Goal: Task Accomplishment & Management: Manage account settings

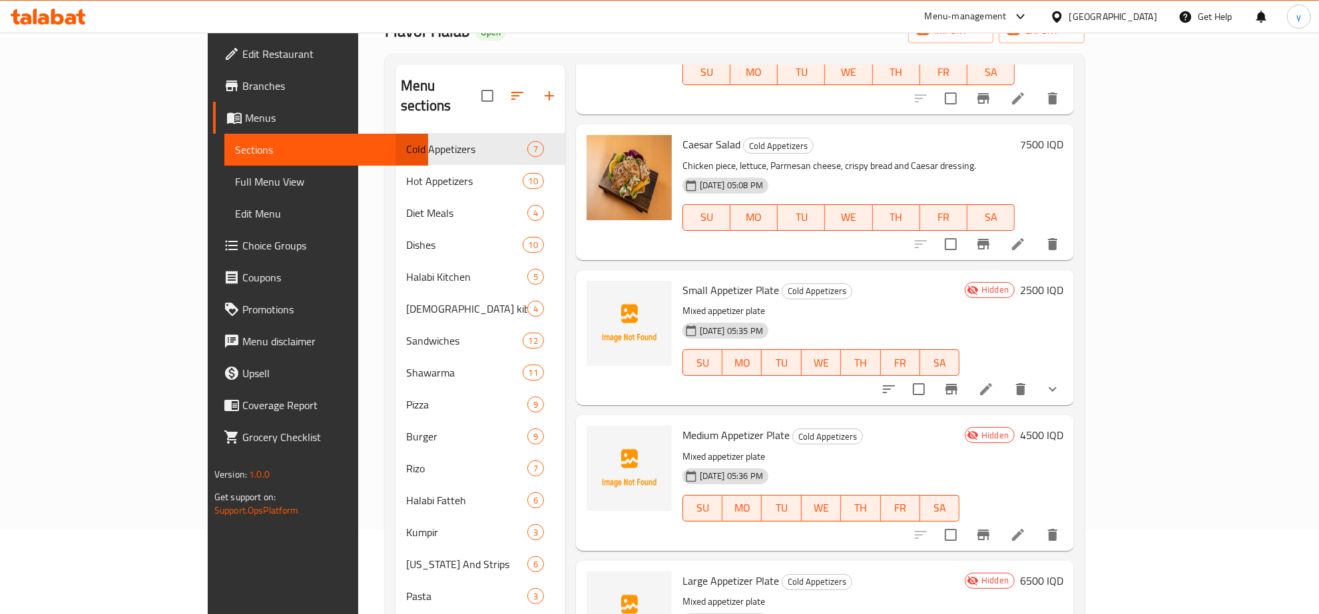
scroll to position [187, 0]
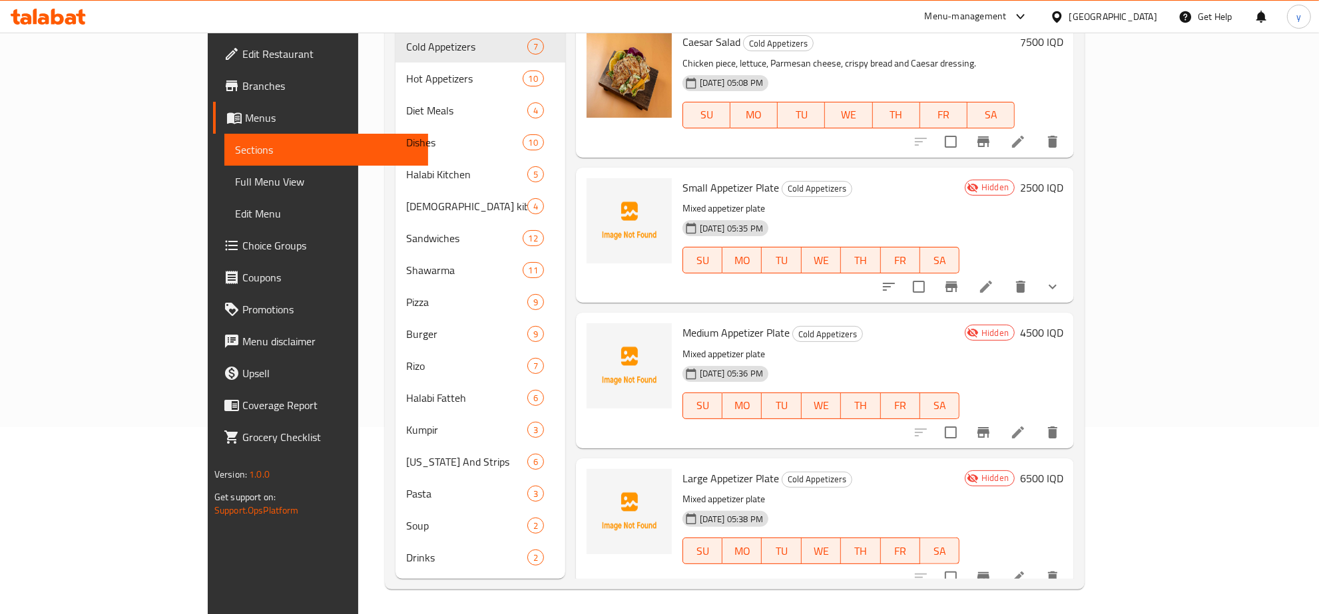
click at [1004, 275] on li at bounding box center [985, 287] width 37 height 24
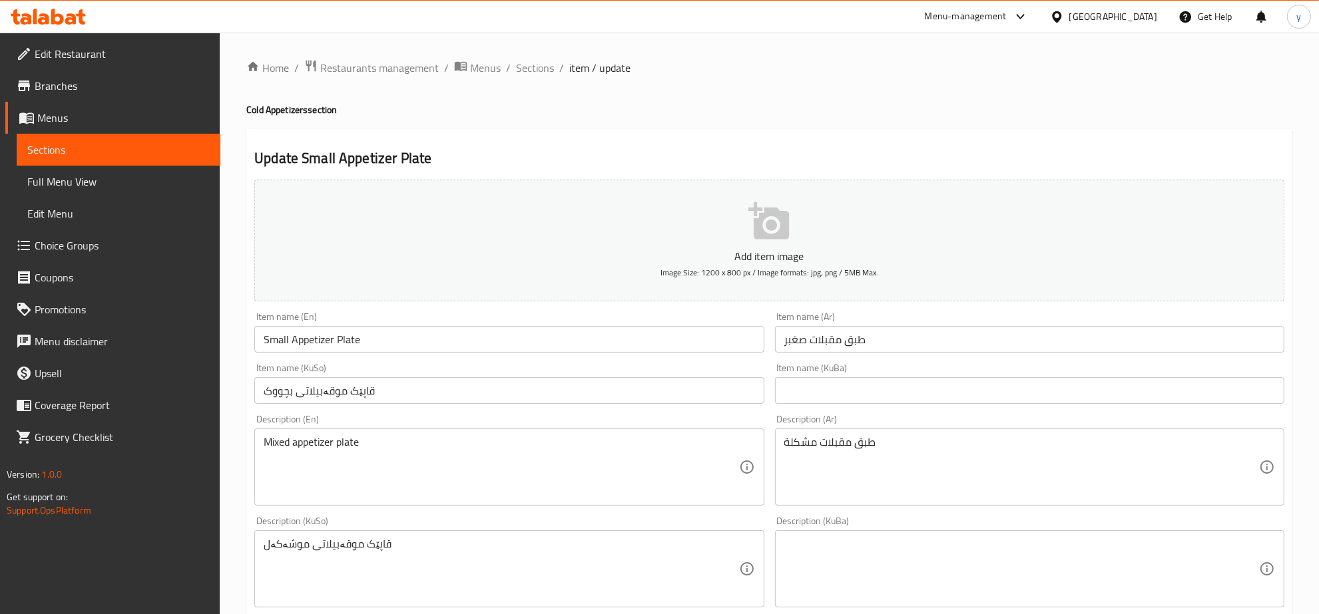
click at [517, 361] on div "Item name (KuSo) قاپێک موقەبیلاتی بچووک Item name (KuSo)" at bounding box center [509, 383] width 520 height 51
click at [516, 345] on input "Small Appetizer Plate" at bounding box center [508, 339] width 509 height 27
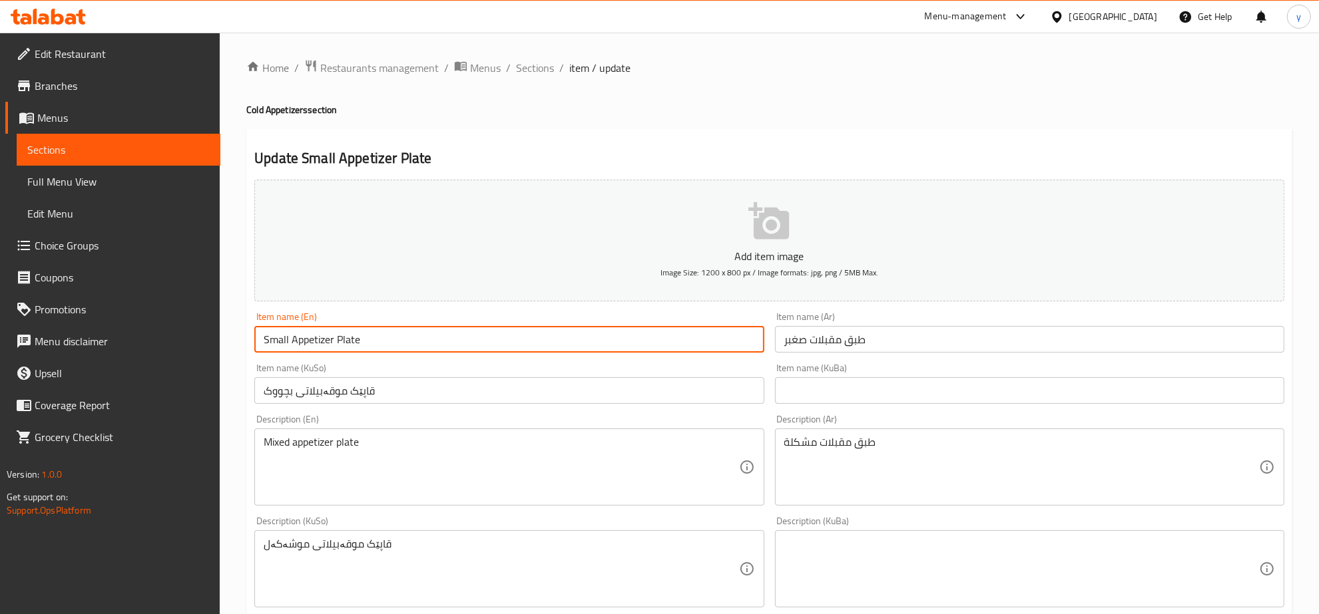
click at [516, 345] on input "Small Appetizer Plate" at bounding box center [508, 339] width 509 height 27
click at [797, 358] on div "Item name (KuBa) Item name (KuBa)" at bounding box center [1029, 383] width 520 height 51
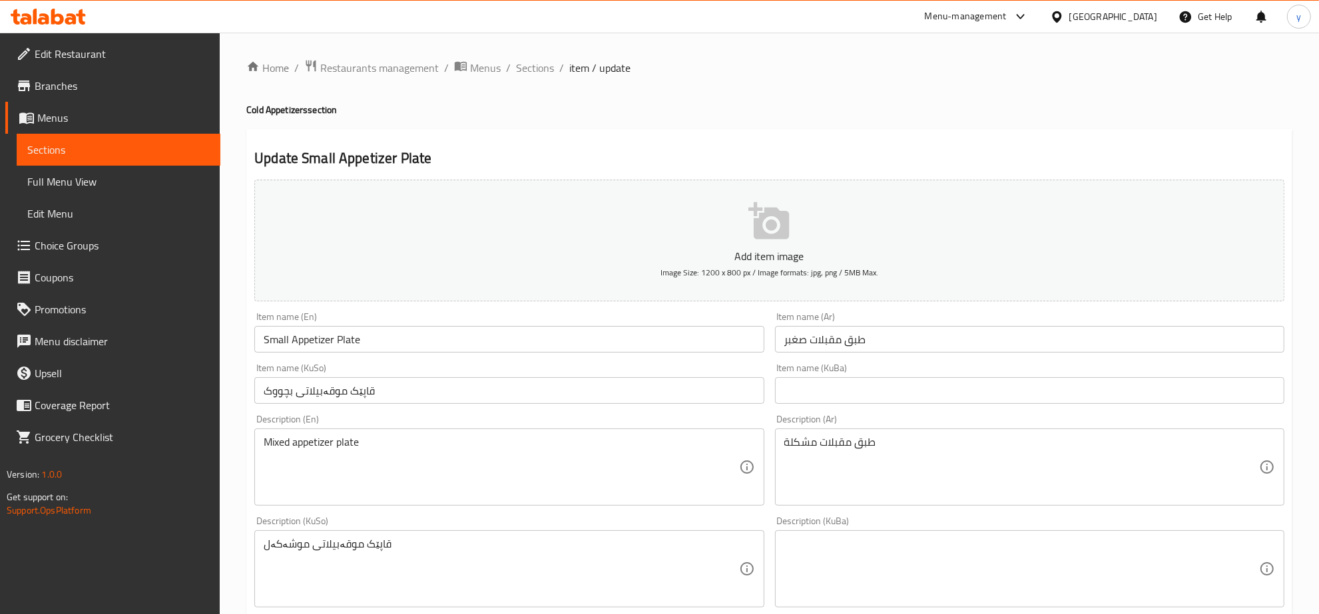
click at [804, 347] on input "طبق مقبلات صغبر" at bounding box center [1029, 339] width 509 height 27
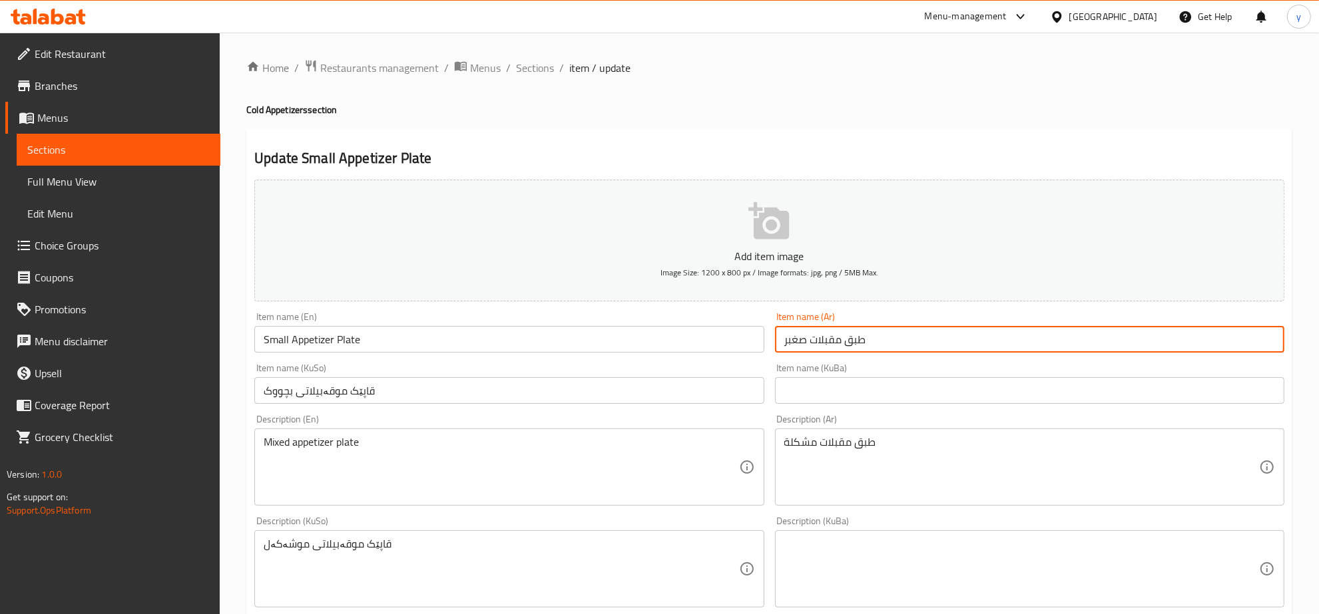
click at [804, 347] on input "طبق مقبلات صغبر" at bounding box center [1029, 339] width 509 height 27
click at [588, 389] on input "قاپێک موقەبیلاتی بچووک" at bounding box center [508, 390] width 509 height 27
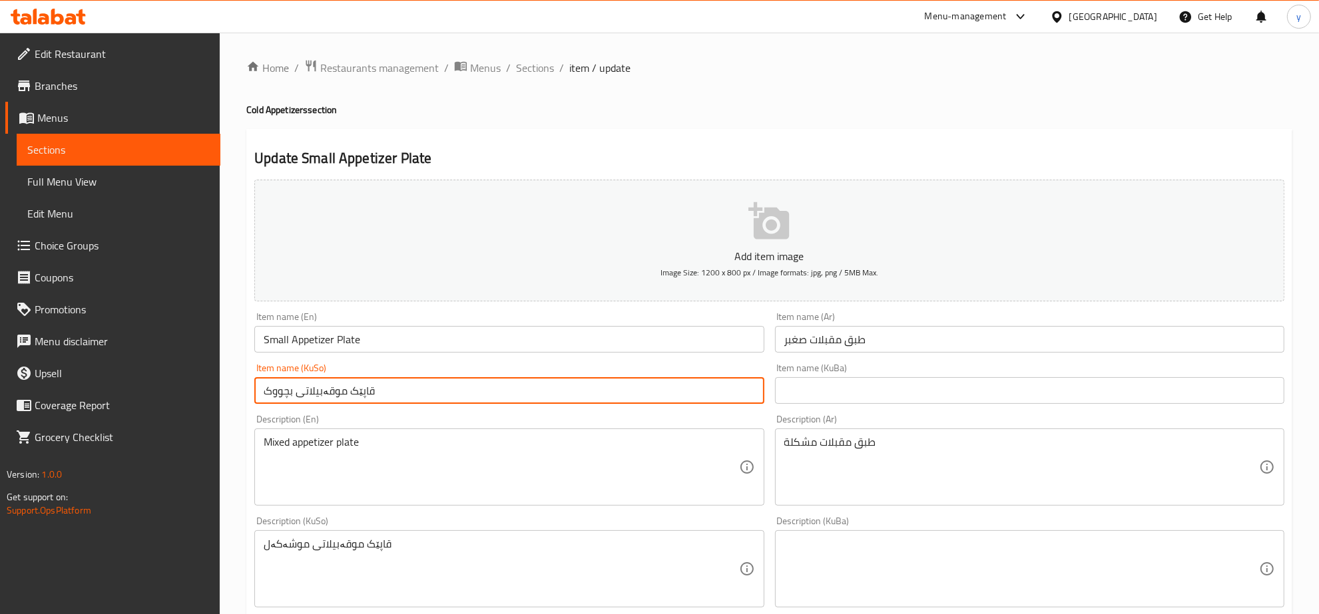
click at [588, 389] on input "قاپێک موقەبیلاتی بچووک" at bounding box center [508, 390] width 509 height 27
click at [581, 390] on input "قاپێک موقەبیلاتی بچووک" at bounding box center [508, 390] width 509 height 27
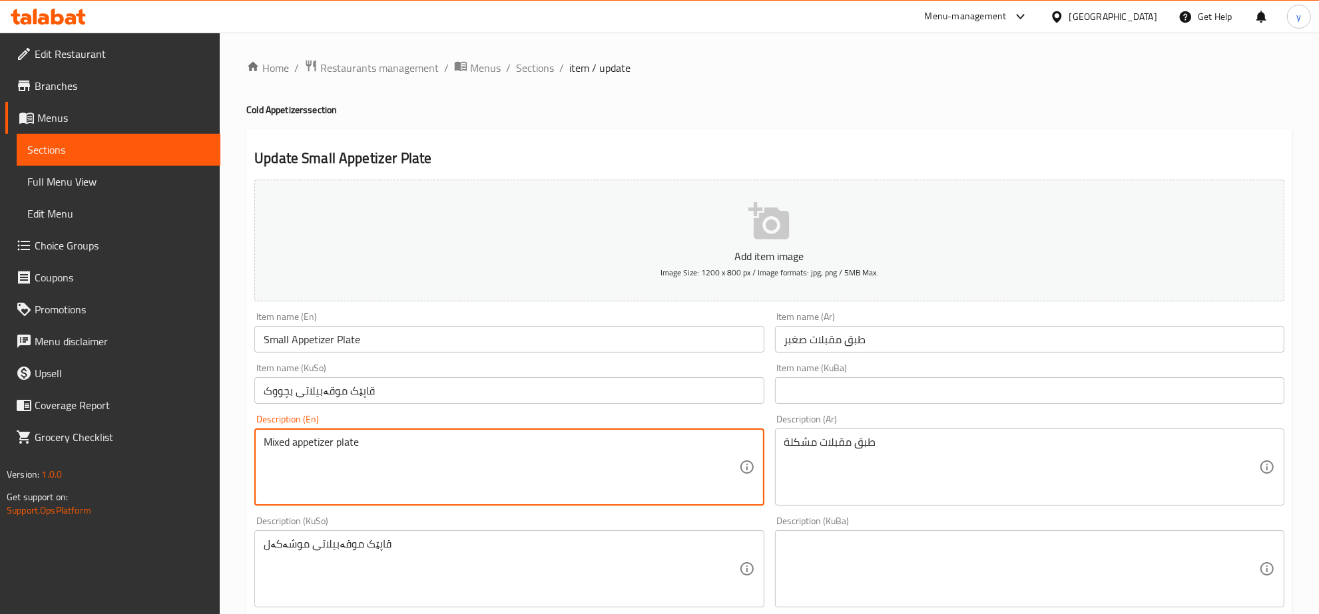
click at [543, 453] on textarea "Mixed appetizer plate" at bounding box center [501, 467] width 475 height 63
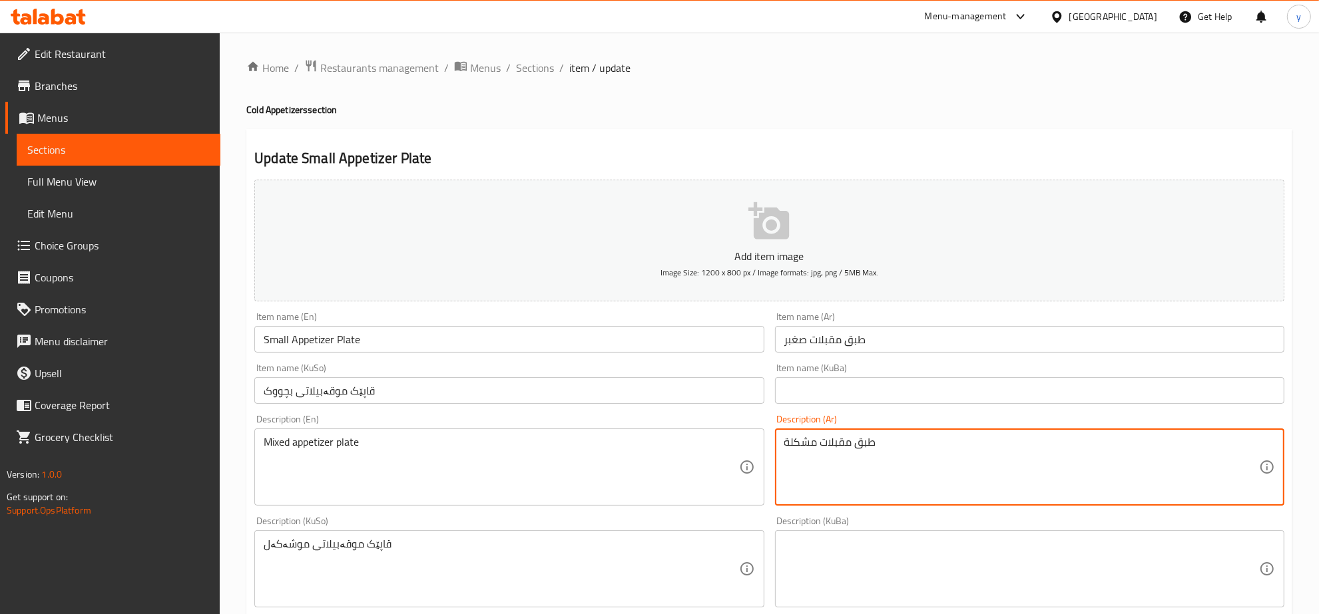
click at [853, 466] on textarea "طبق مقبلات مشكلة" at bounding box center [1021, 467] width 475 height 63
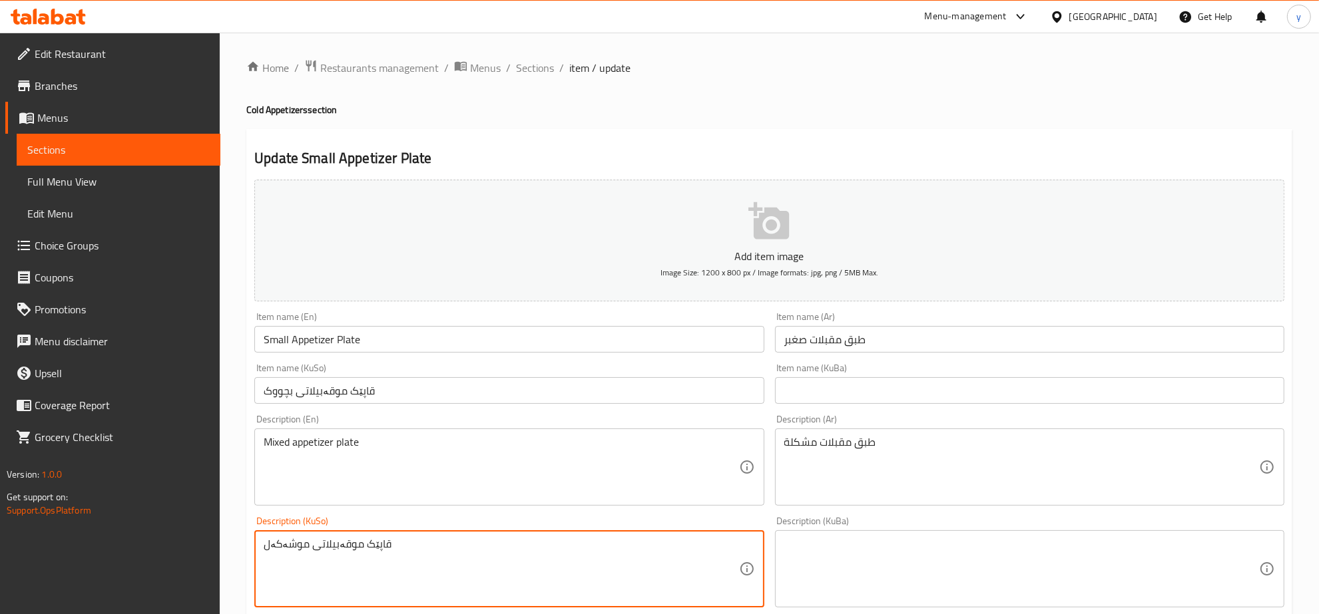
click at [546, 543] on textarea "قاپێک موقەبیلاتی موشەکەل" at bounding box center [501, 569] width 475 height 63
click at [534, 70] on span "Sections" at bounding box center [535, 68] width 38 height 16
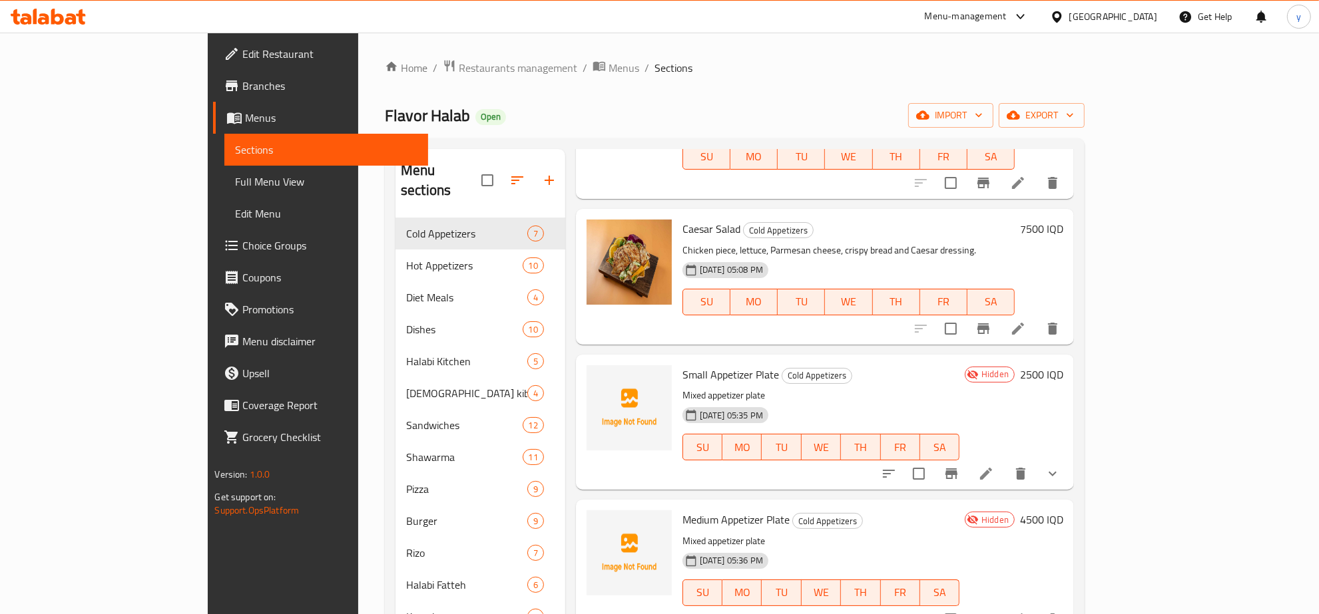
click at [650, 116] on div "Flavor Halab Open import export" at bounding box center [735, 115] width 700 height 25
click at [982, 113] on span "import" at bounding box center [951, 115] width 64 height 17
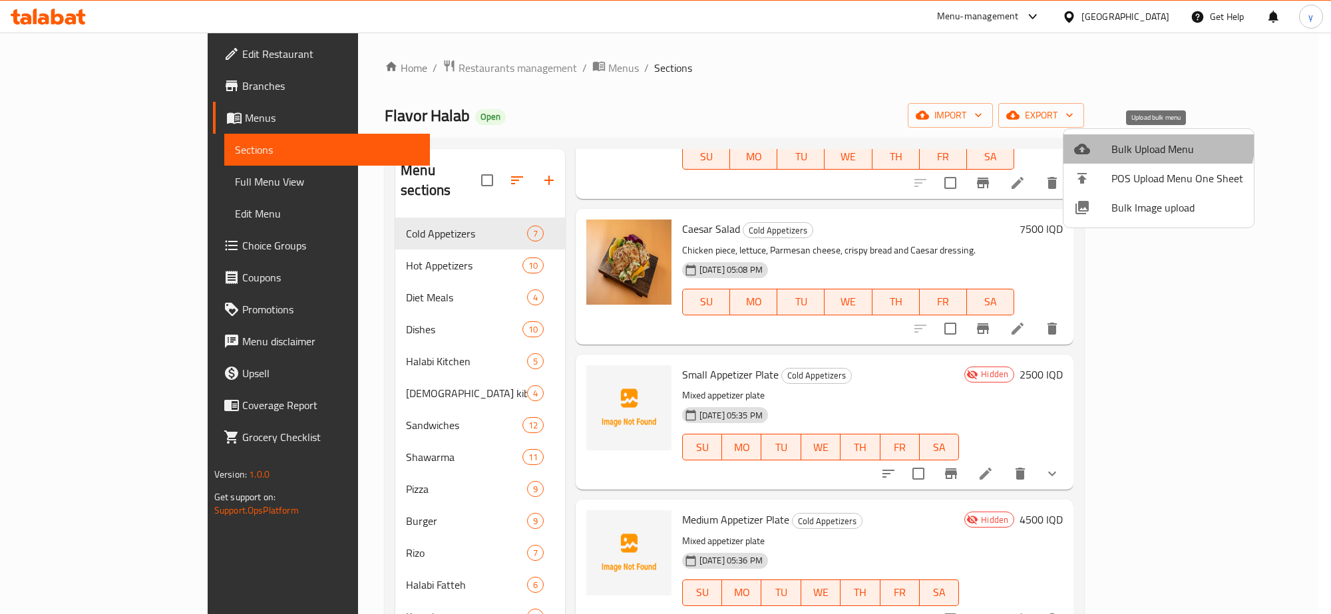
click at [1137, 141] on span "Bulk Upload Menu" at bounding box center [1178, 149] width 132 height 16
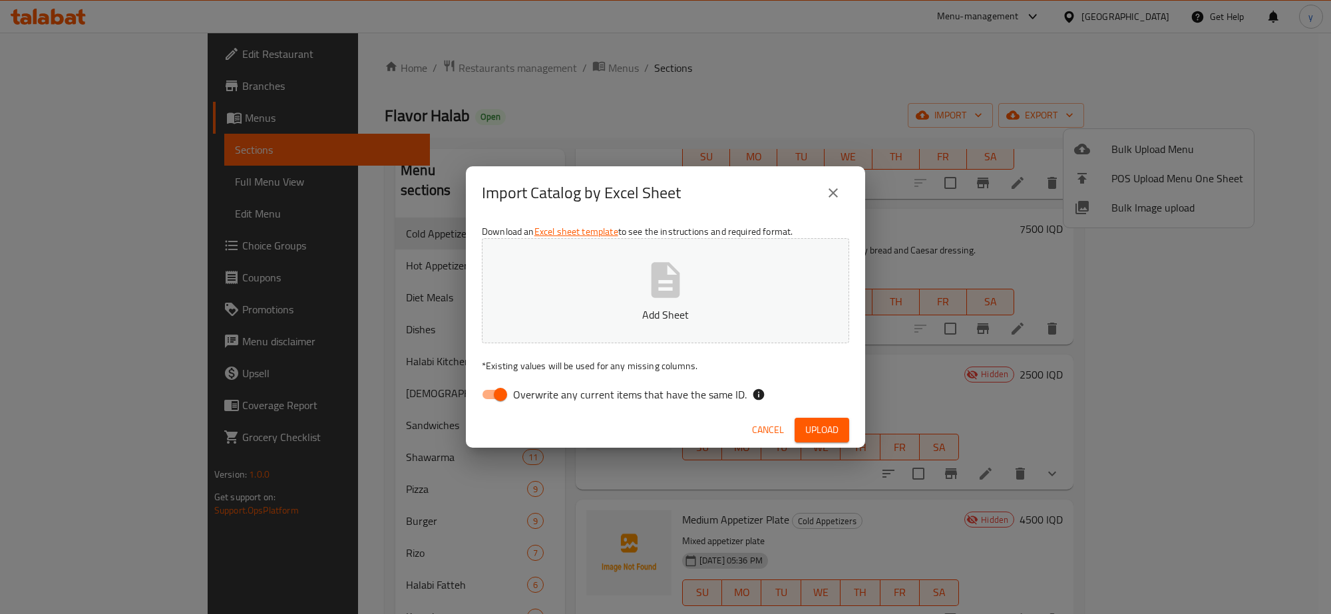
click at [496, 403] on input "Overwrite any current items that have the same ID." at bounding box center [501, 394] width 76 height 25
checkbox input "false"
click at [563, 311] on p "Add Sheet" at bounding box center [666, 315] width 326 height 16
click at [810, 423] on span "Upload" at bounding box center [821, 430] width 33 height 17
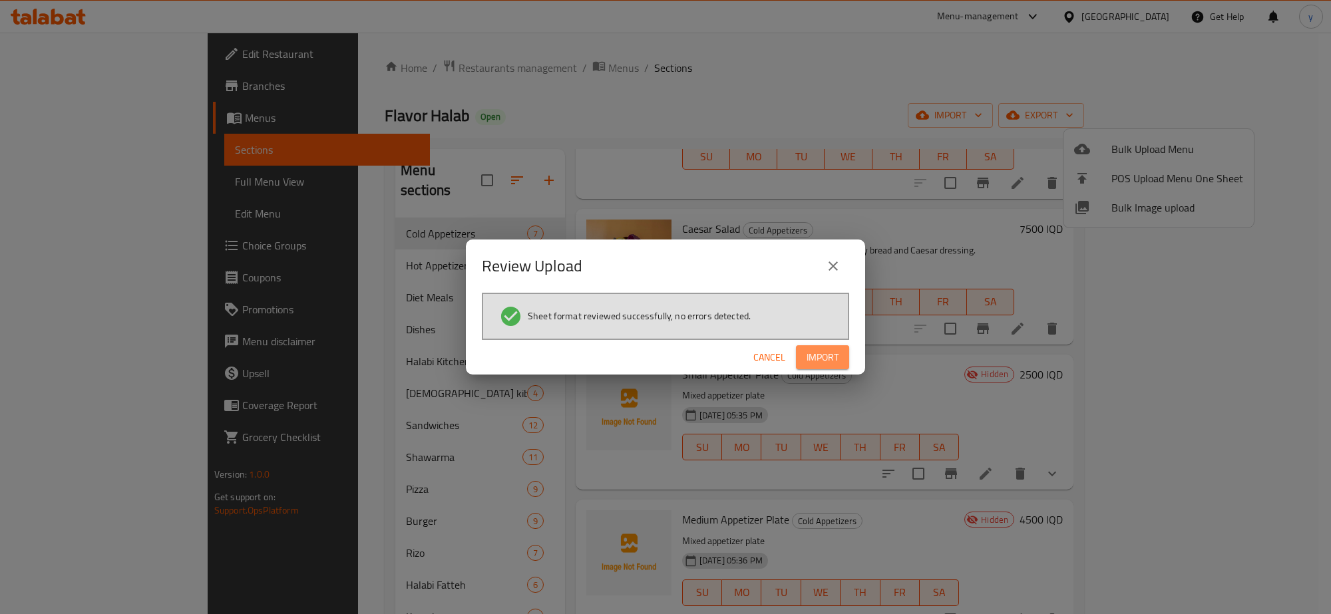
click at [814, 361] on span "Import" at bounding box center [823, 357] width 32 height 17
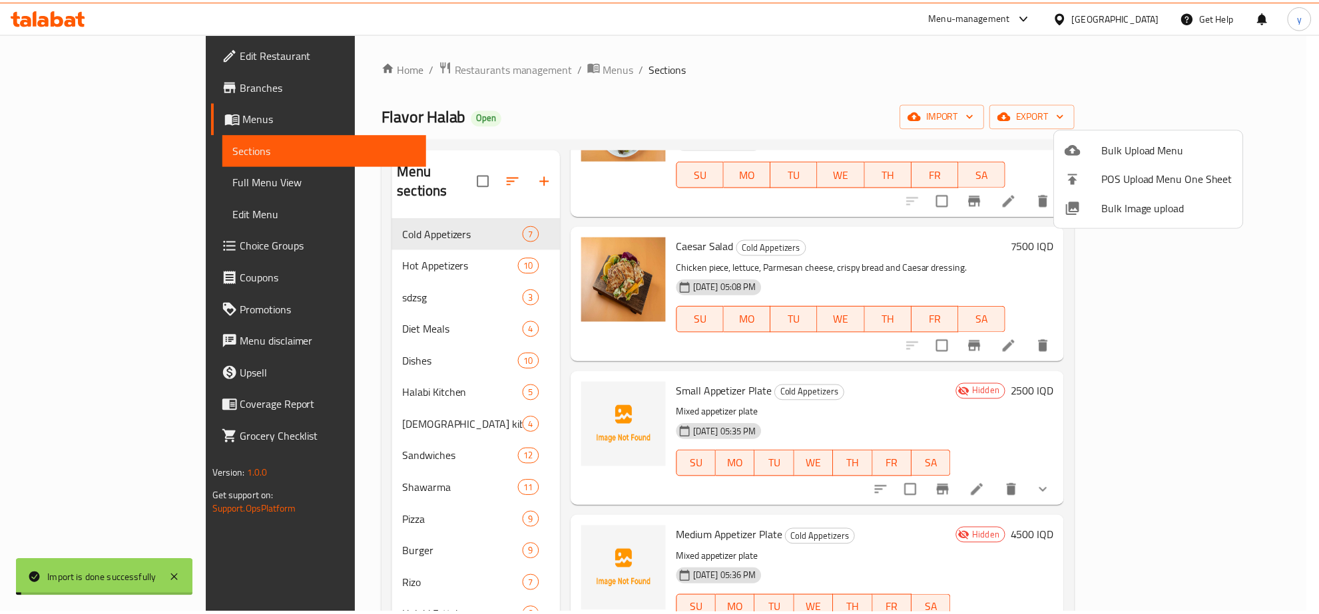
scroll to position [423, 0]
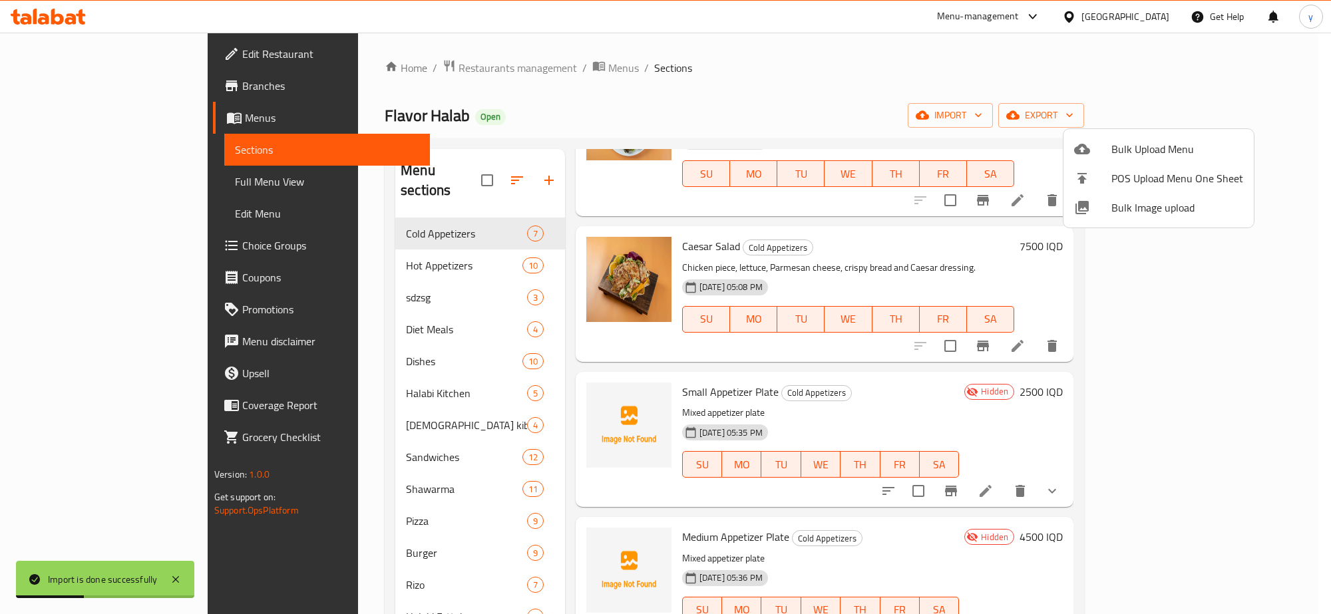
click at [400, 272] on div at bounding box center [665, 307] width 1331 height 614
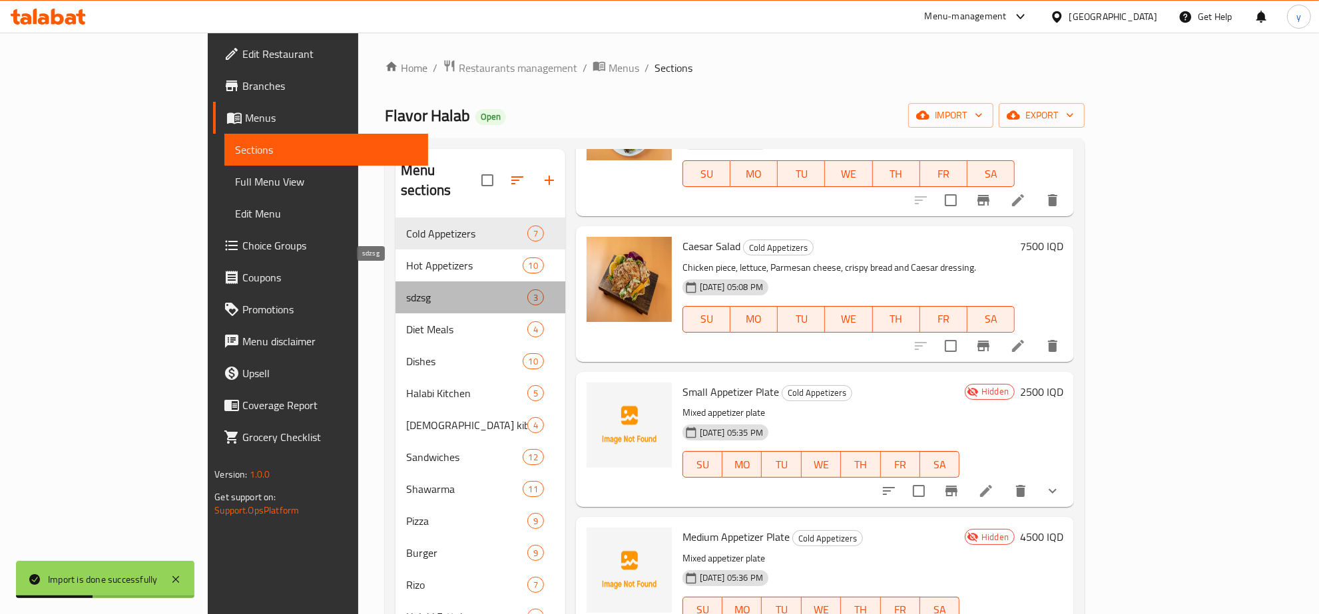
click at [406, 290] on span "sdzsg" at bounding box center [466, 298] width 121 height 16
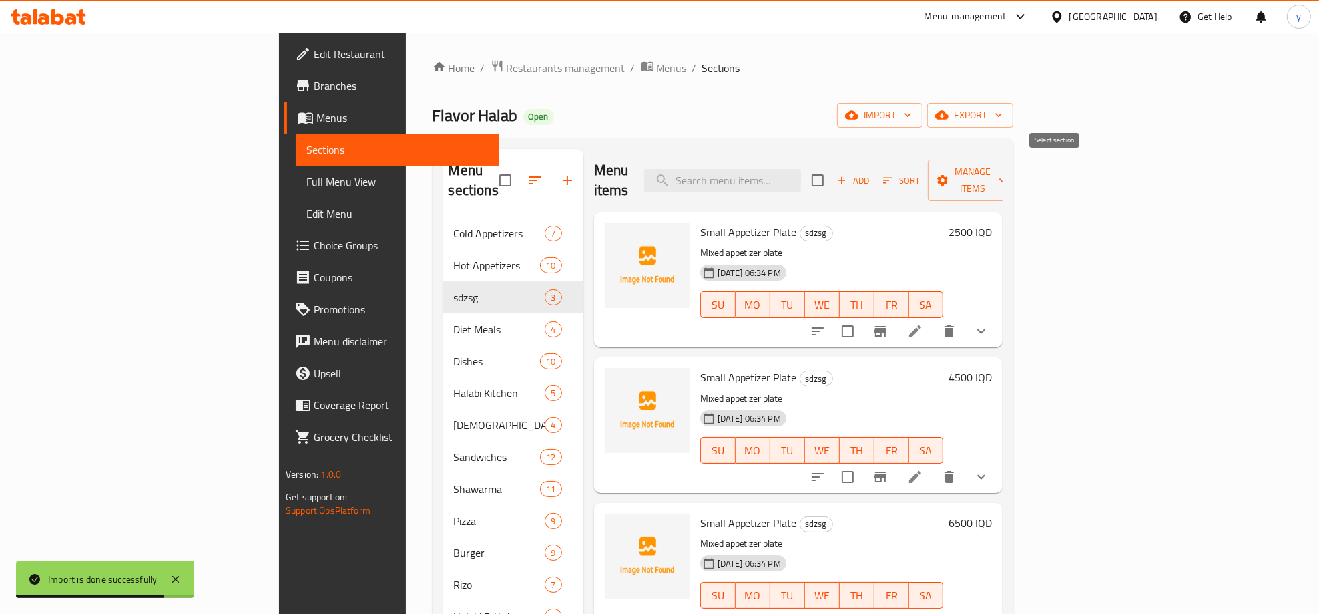
click at [831, 174] on input "checkbox" at bounding box center [817, 180] width 28 height 28
checkbox input "true"
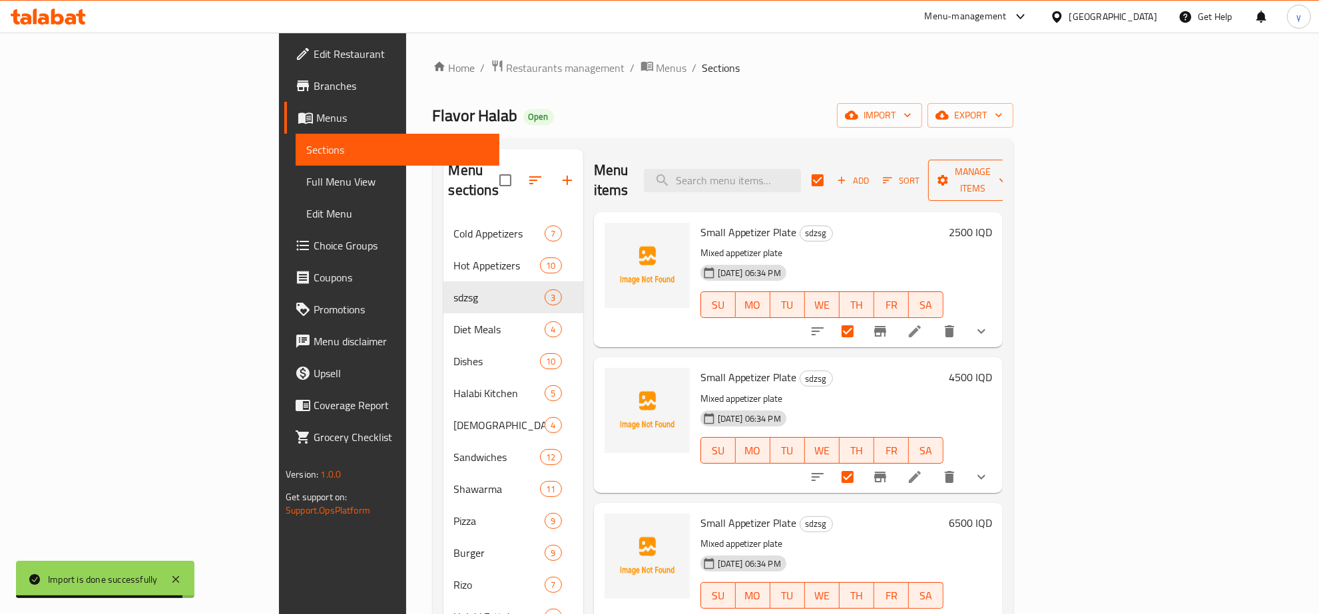
click at [1017, 181] on button "Manage items" at bounding box center [972, 180] width 89 height 41
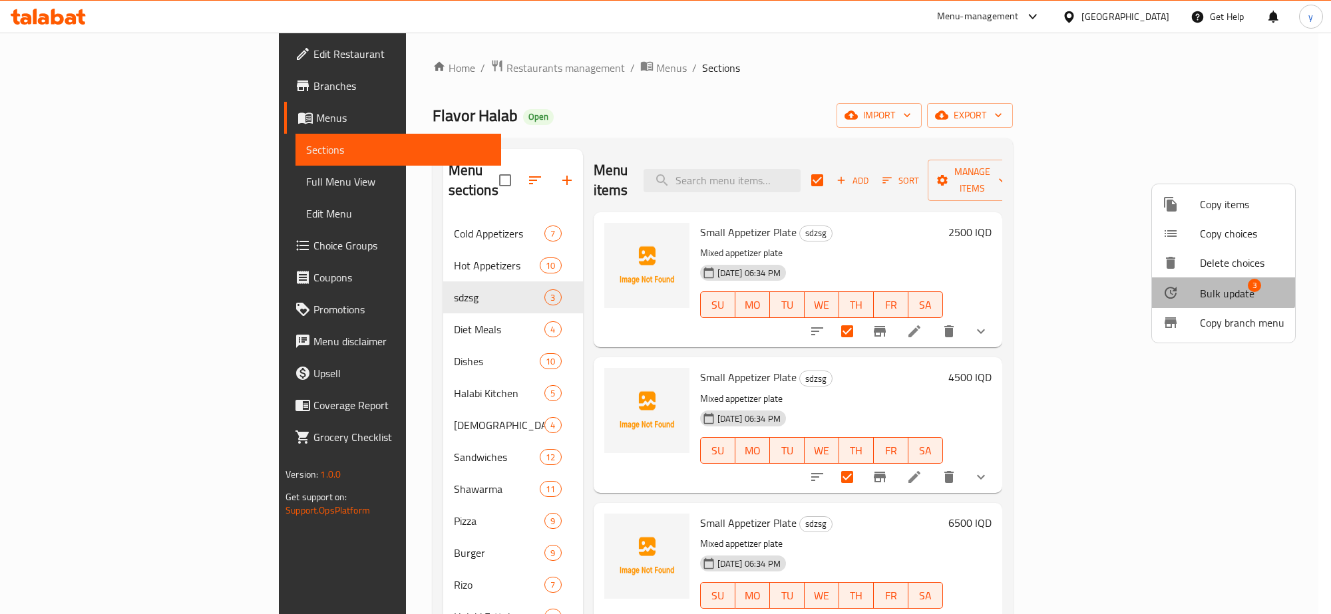
click at [1212, 280] on li "Bulk update 3" at bounding box center [1223, 293] width 143 height 31
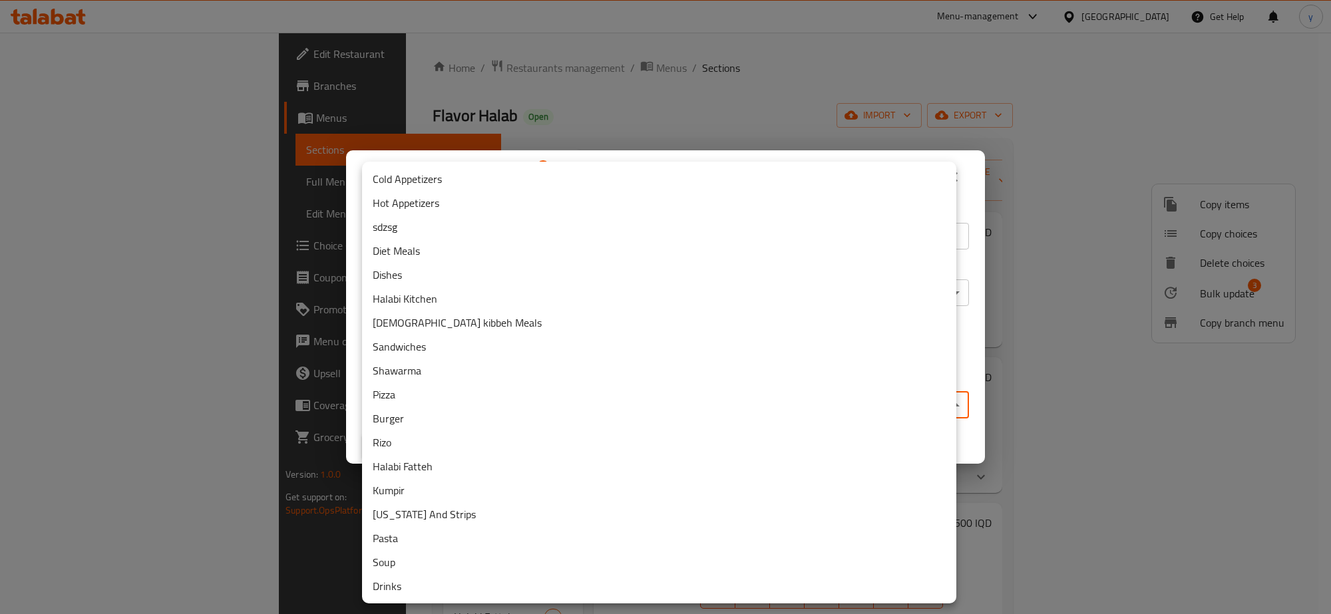
click at [567, 411] on body "​ Menu-management Iraq Get Help y Edit Restaurant Branches Menus Sections Full …" at bounding box center [665, 324] width 1331 height 582
click at [1096, 385] on div at bounding box center [665, 307] width 1331 height 614
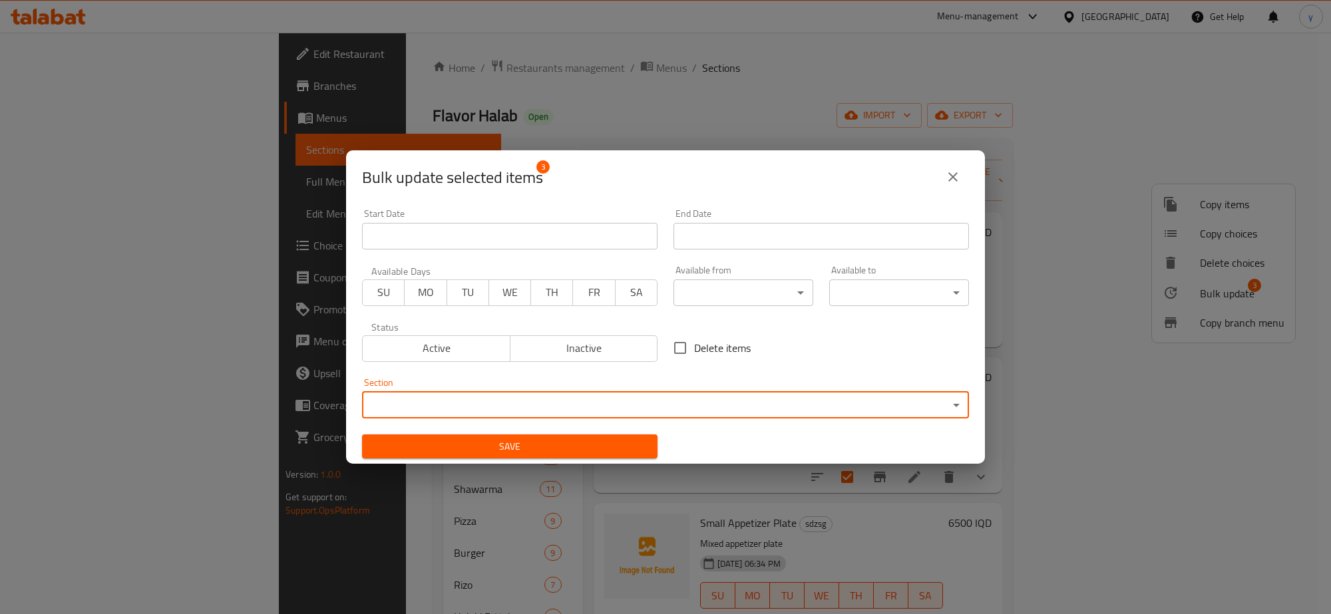
click at [944, 185] on button "close" at bounding box center [953, 177] width 32 height 32
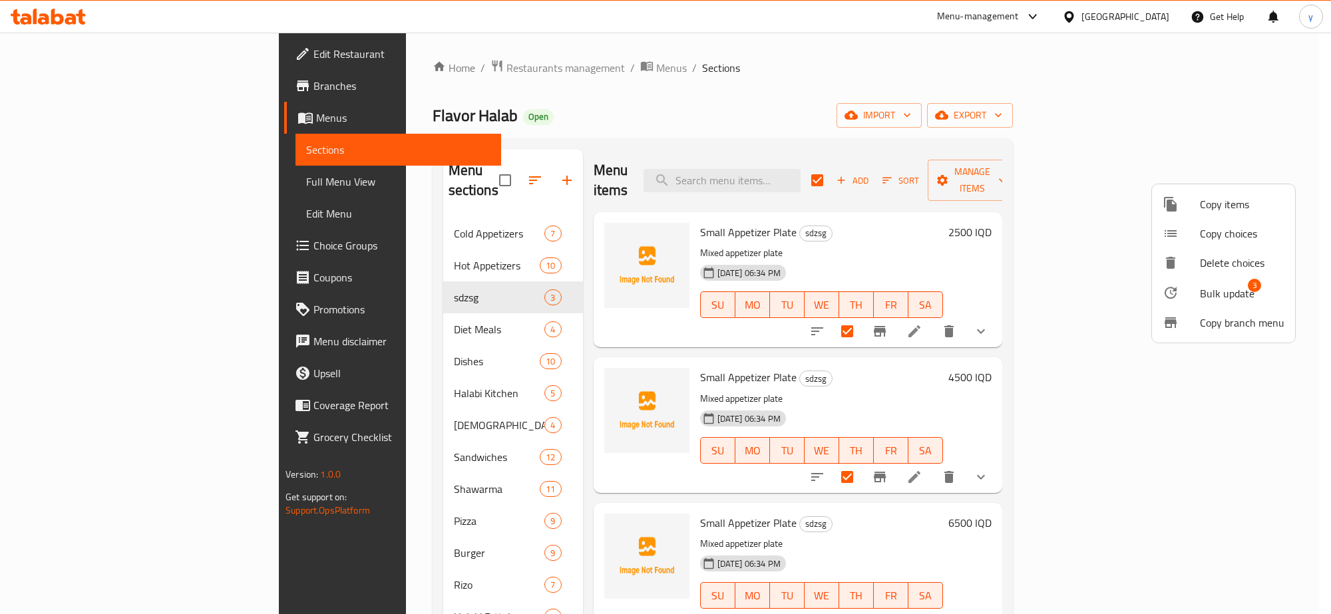
click at [419, 213] on div at bounding box center [665, 307] width 1331 height 614
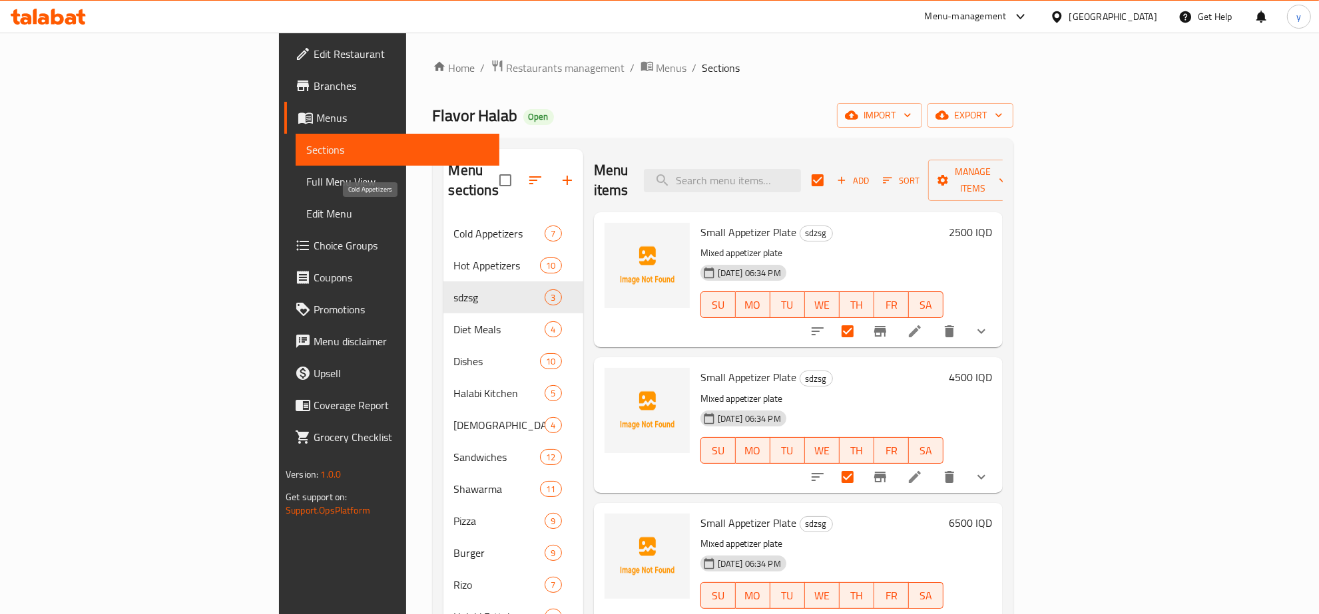
click at [454, 226] on span "Cold Appetizers" at bounding box center [499, 234] width 91 height 16
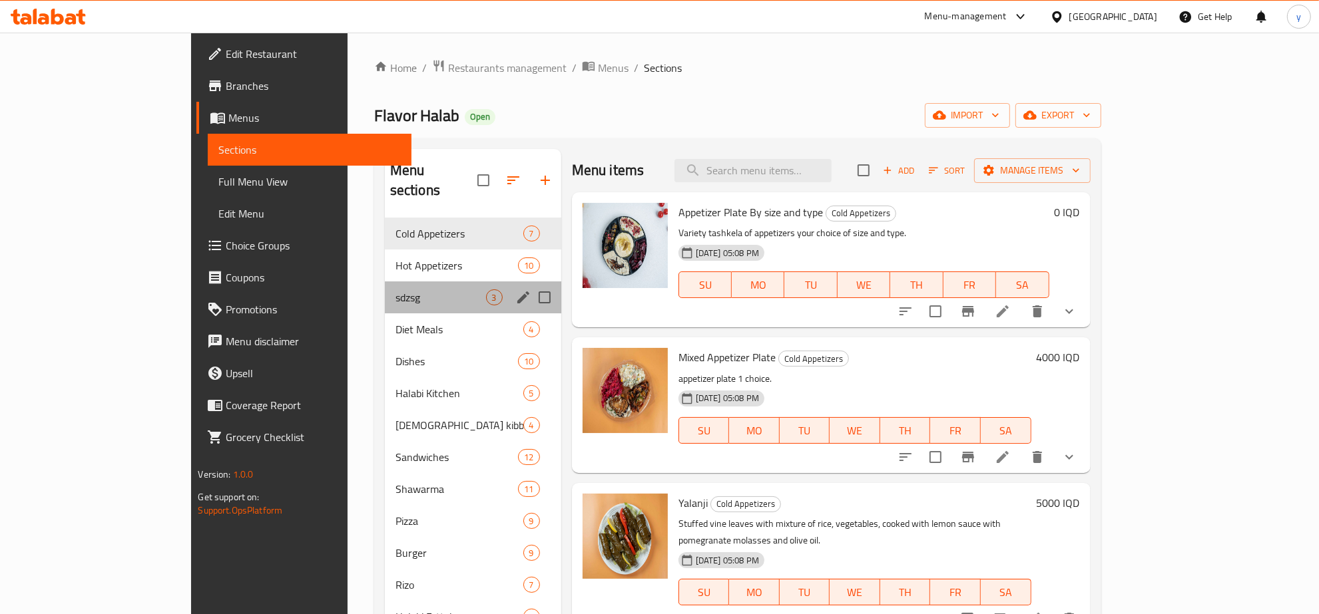
click at [403, 291] on div "sdzsg 3" at bounding box center [473, 298] width 176 height 32
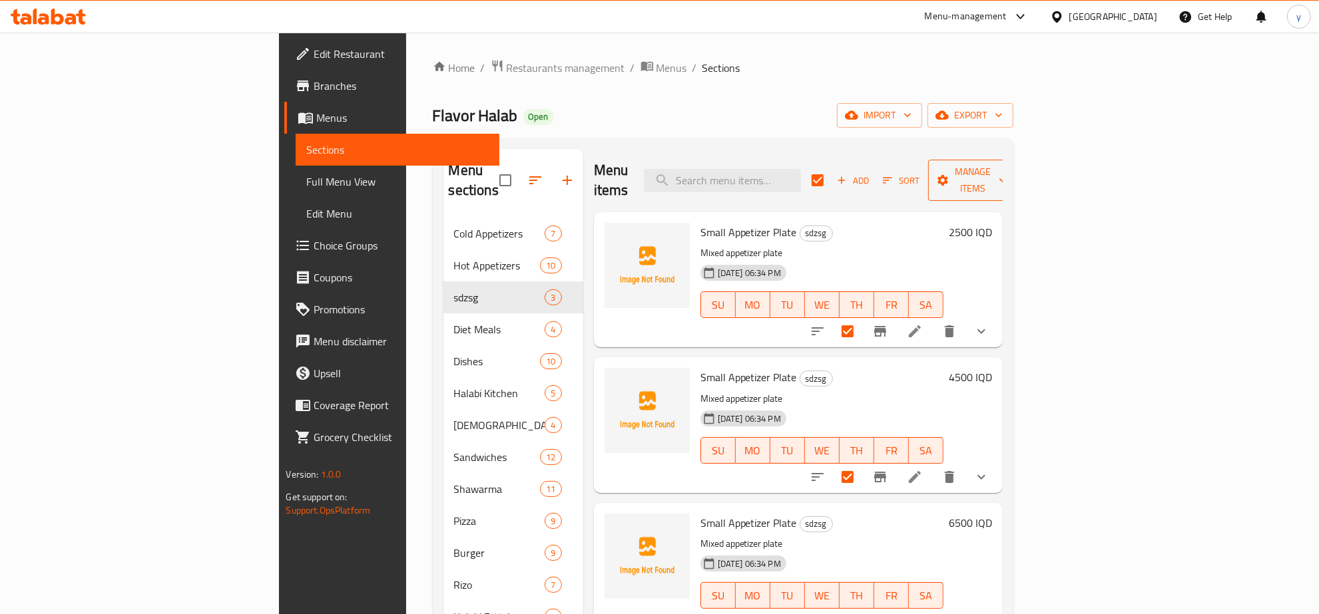
click at [1006, 174] on span "Manage items" at bounding box center [972, 180] width 68 height 33
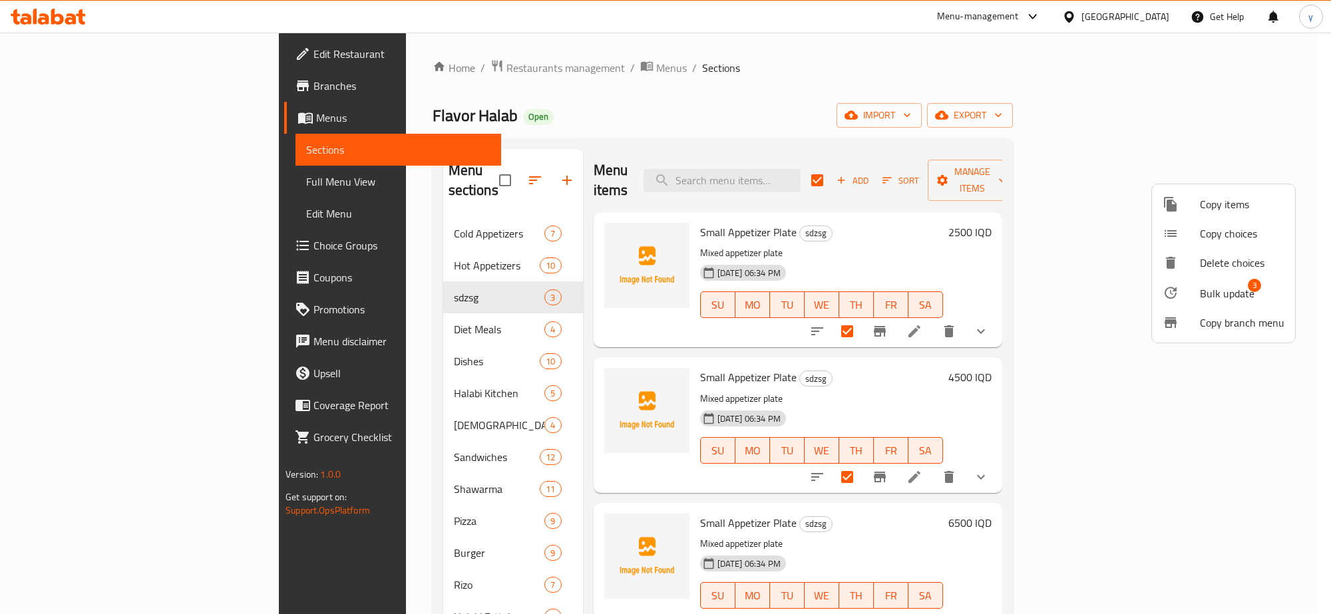
click at [1183, 285] on div at bounding box center [1181, 293] width 37 height 16
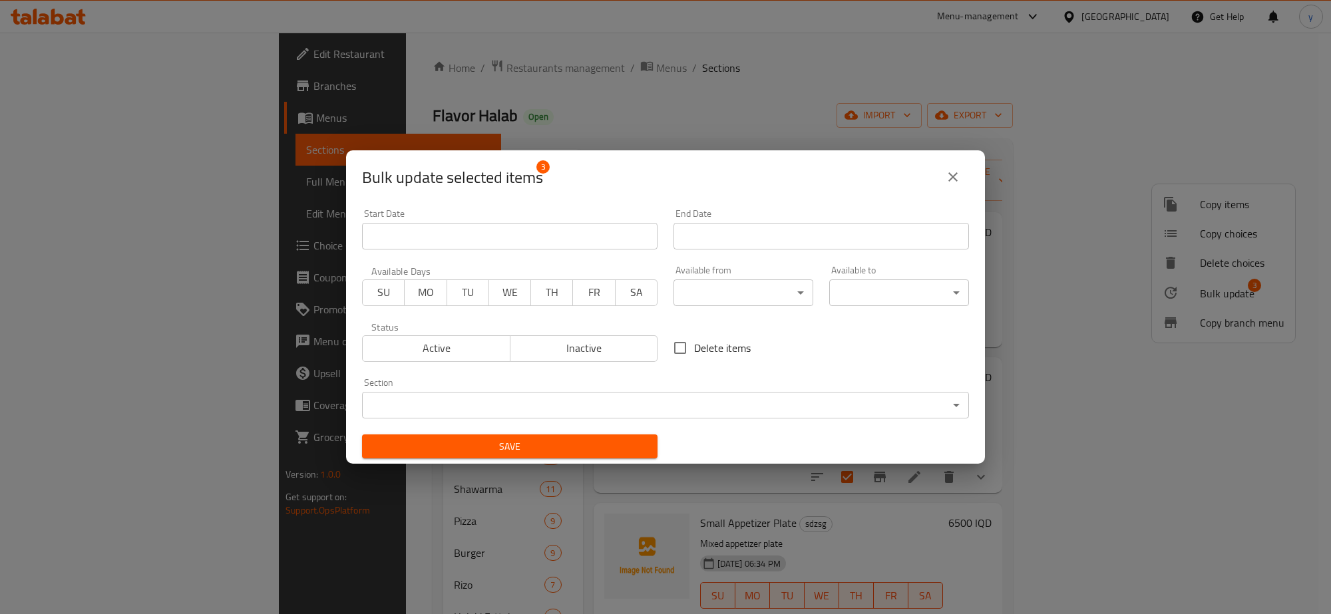
click at [530, 401] on body "​ Menu-management Iraq Get Help y Edit Restaurant Branches Menus Sections Full …" at bounding box center [665, 324] width 1331 height 582
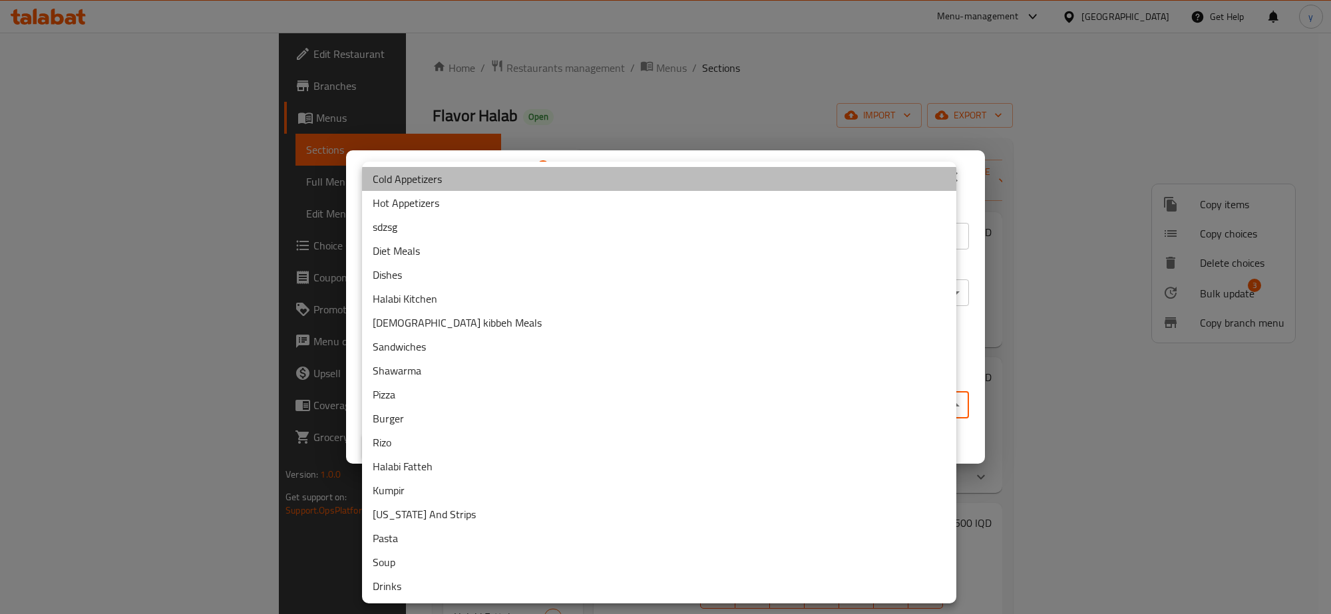
click at [491, 181] on li "Cold Appetizers" at bounding box center [659, 179] width 594 height 24
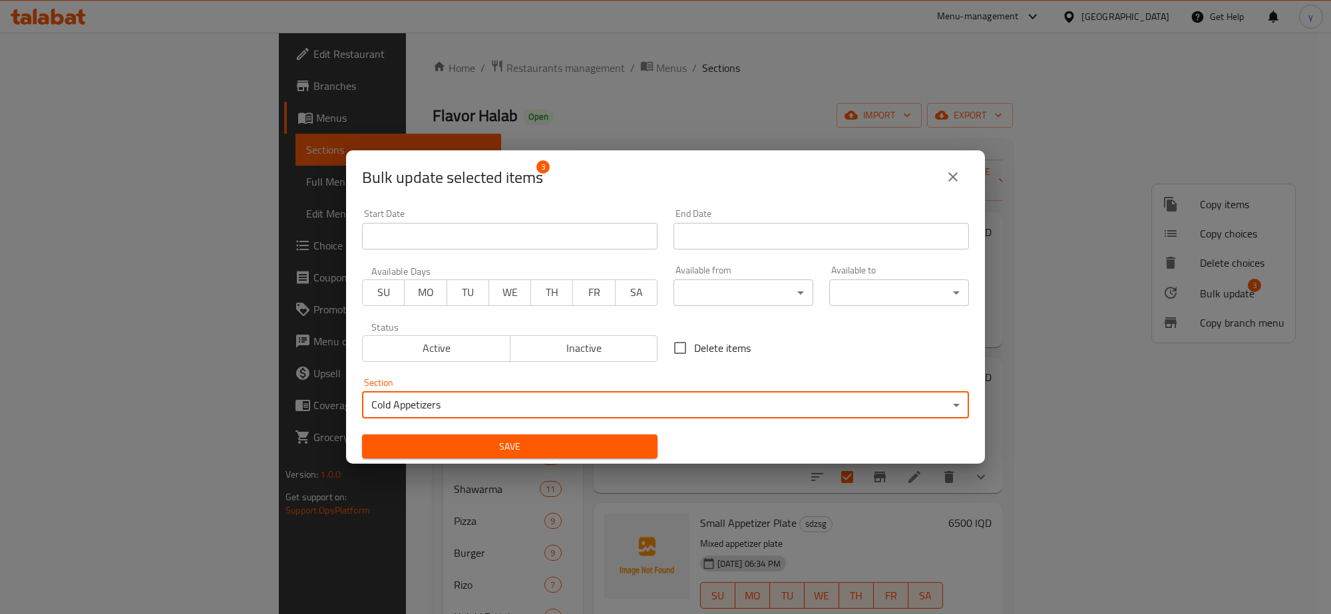
click at [440, 433] on div "Save" at bounding box center [509, 447] width 311 height 41
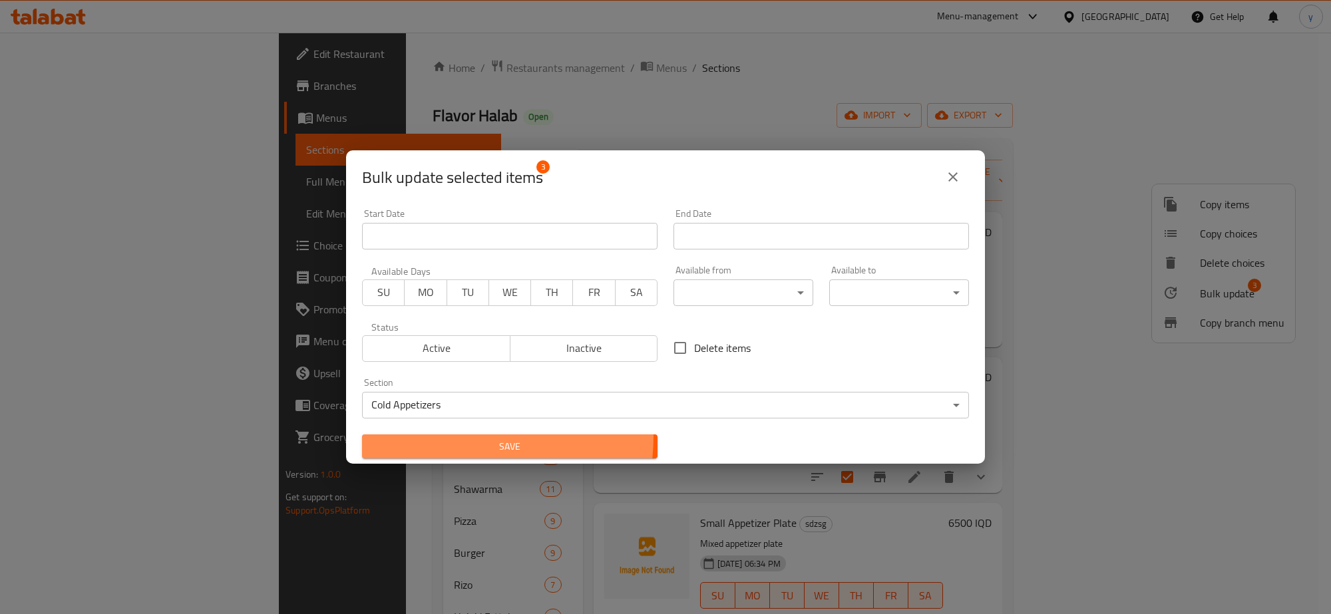
click at [440, 436] on button "Save" at bounding box center [510, 447] width 296 height 25
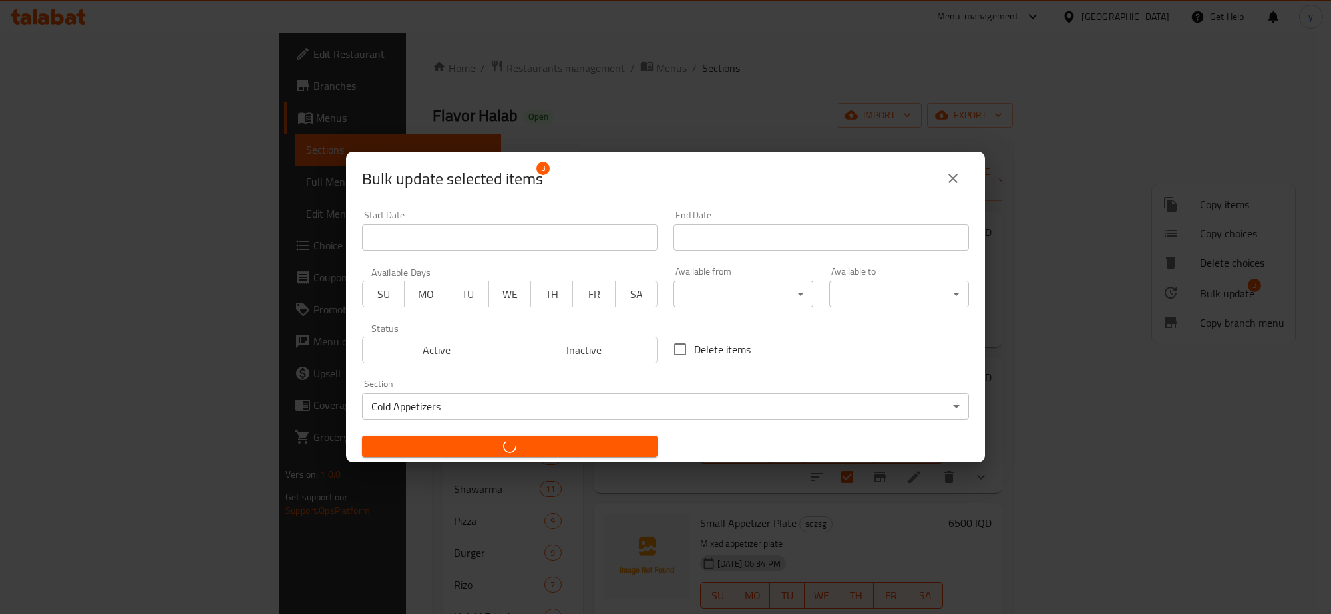
checkbox input "false"
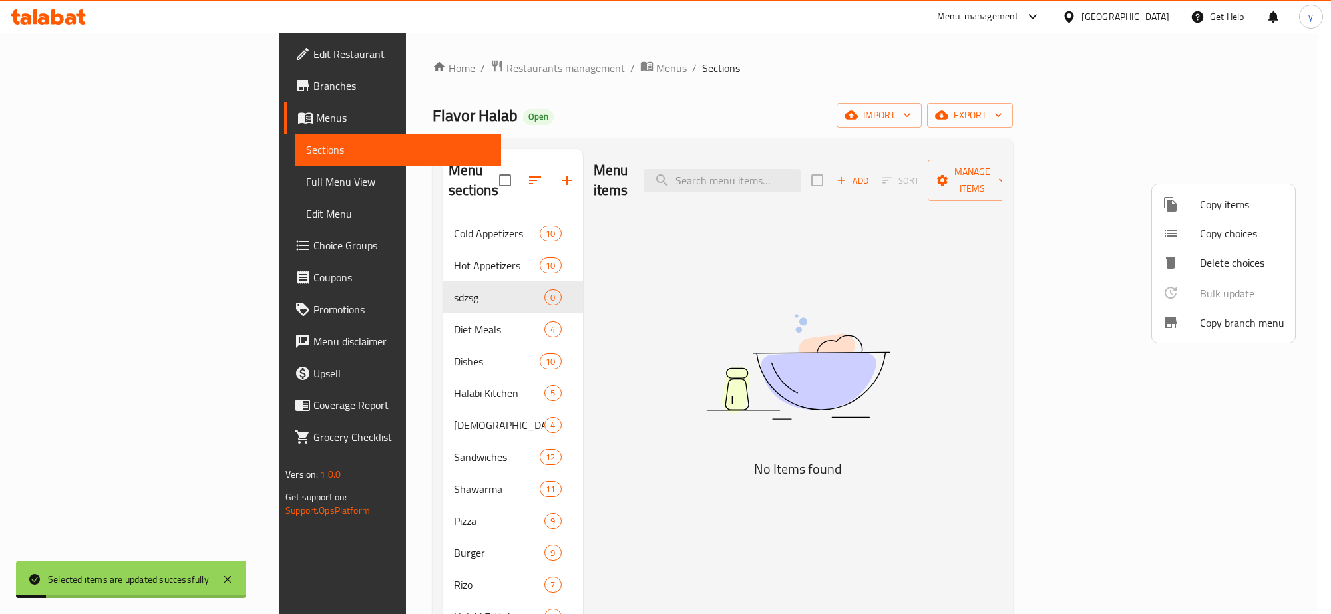
click at [704, 347] on div at bounding box center [665, 307] width 1331 height 614
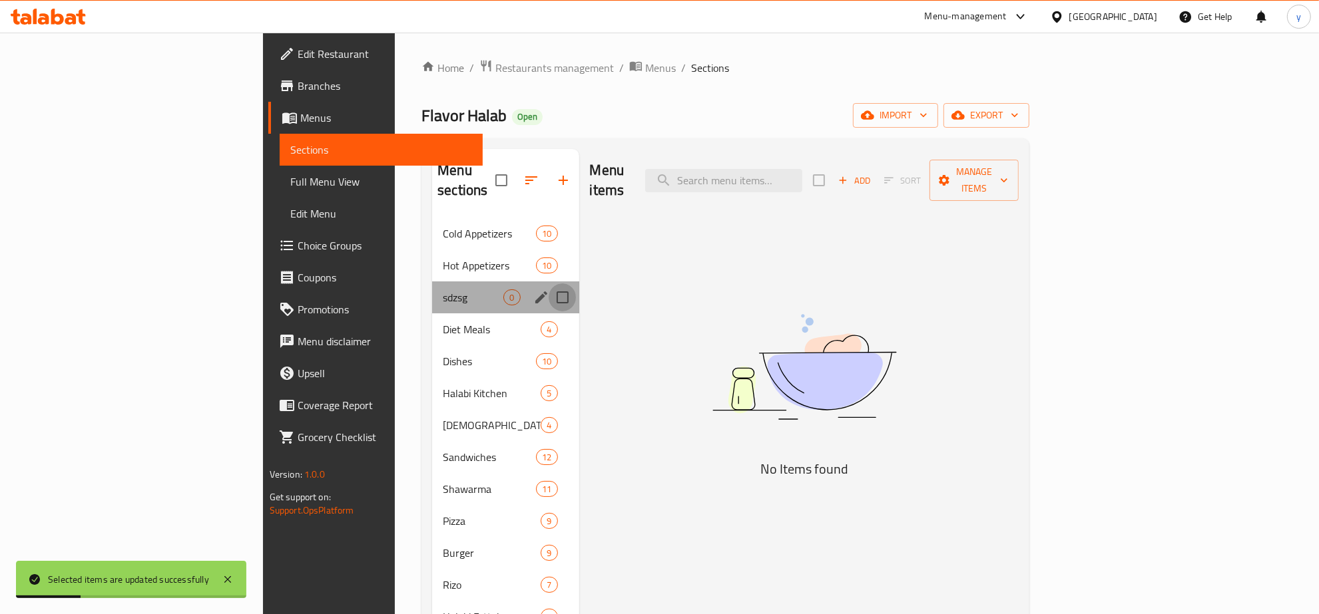
click at [548, 284] on input "Menu sections" at bounding box center [562, 298] width 28 height 28
checkbox input "true"
click at [517, 174] on icon "button" at bounding box center [523, 180] width 12 height 12
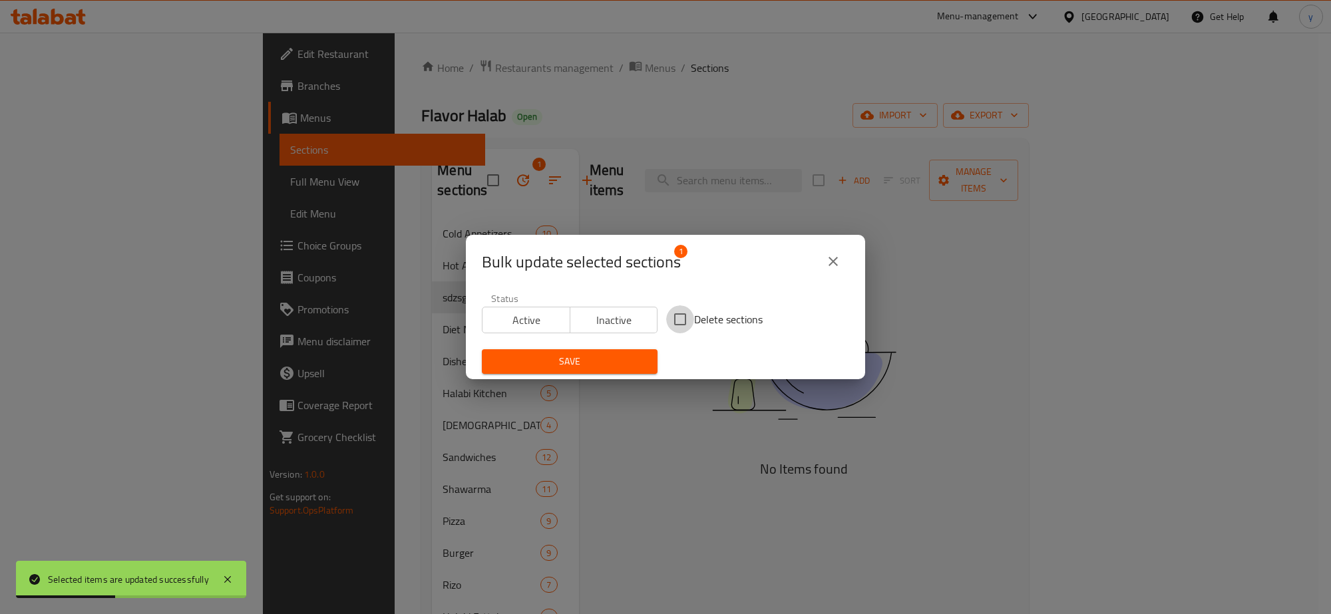
click at [666, 326] on input "Delete sections" at bounding box center [680, 320] width 28 height 28
checkbox input "true"
click at [571, 369] on span "Save" at bounding box center [570, 361] width 154 height 17
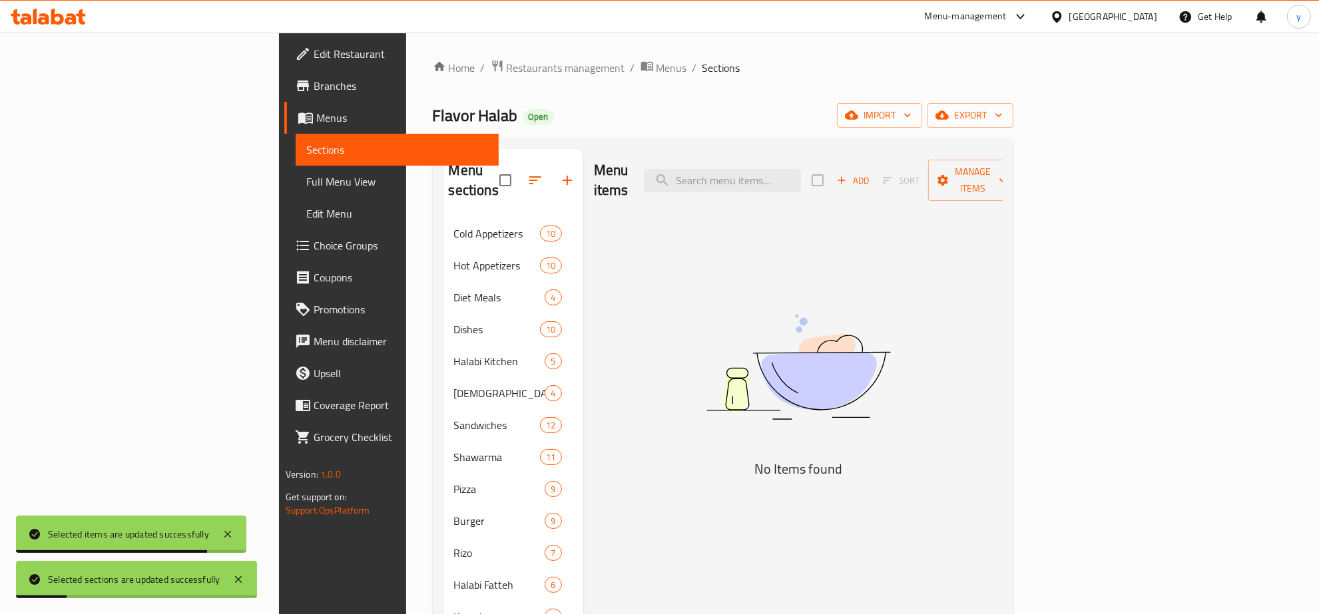
click at [443, 212] on nav "Cold Appetizers 10 Hot Appetizers 10 Diet Meals 4 Dishes 10 Halabi Kitchen 5 Ha…" at bounding box center [513, 489] width 140 height 554
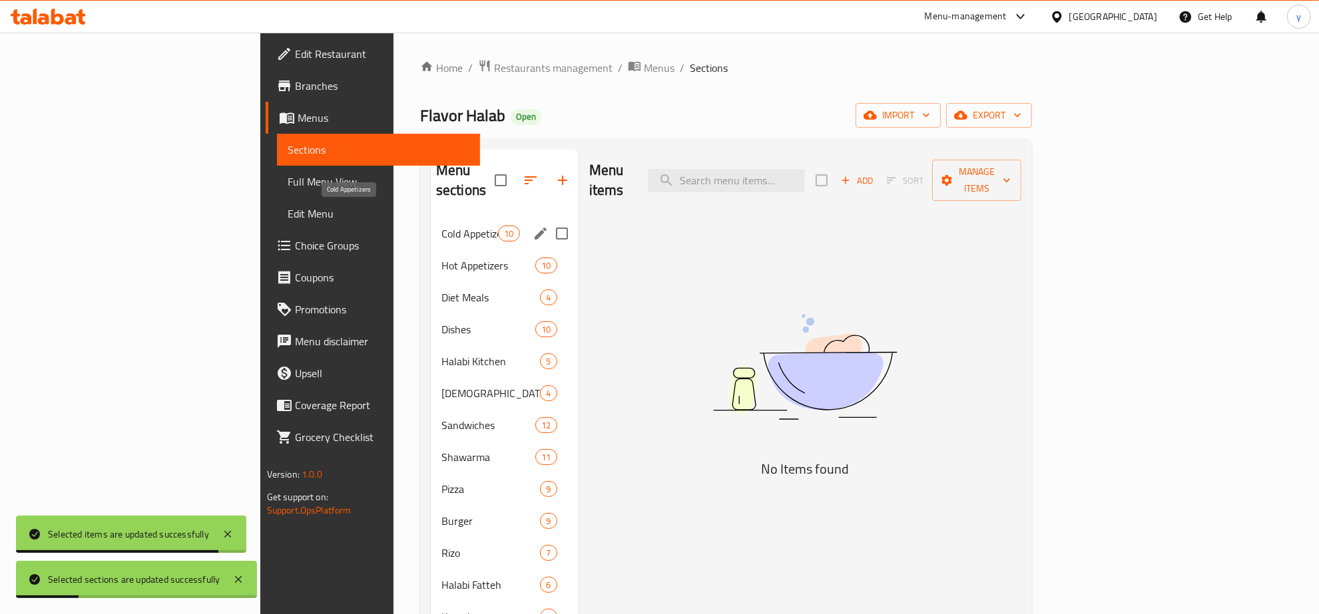
click at [431, 225] on div "Cold Appetizers 10" at bounding box center [505, 234] width 148 height 32
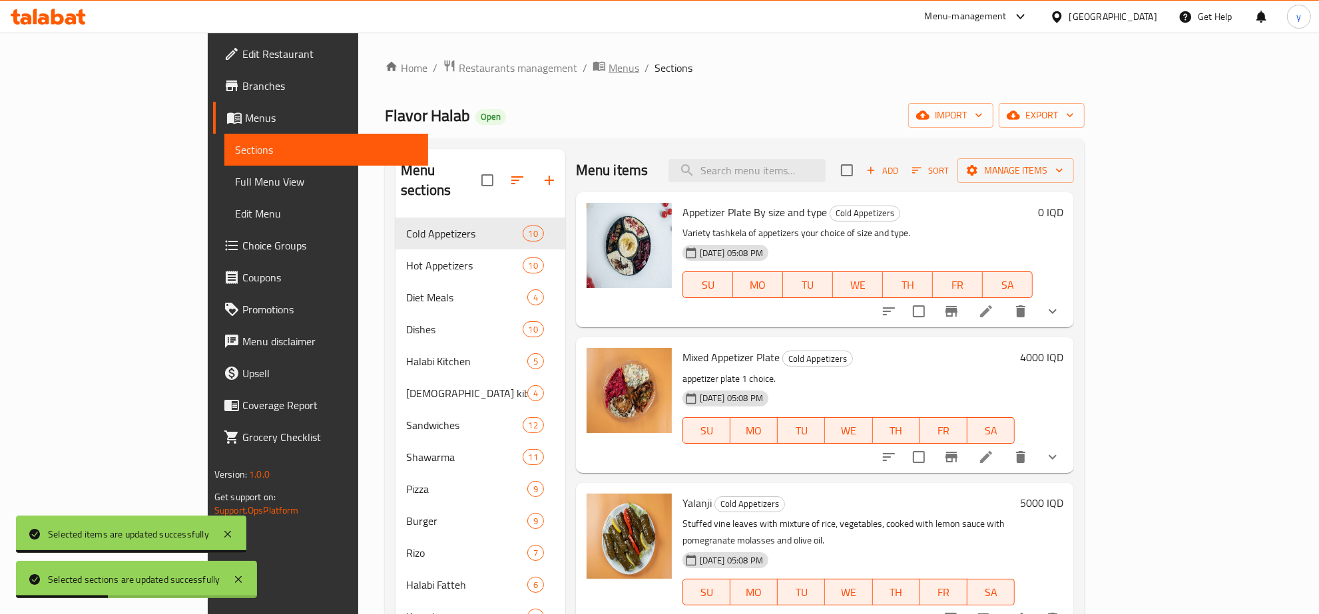
click at [608, 67] on span "Menus" at bounding box center [623, 68] width 31 height 16
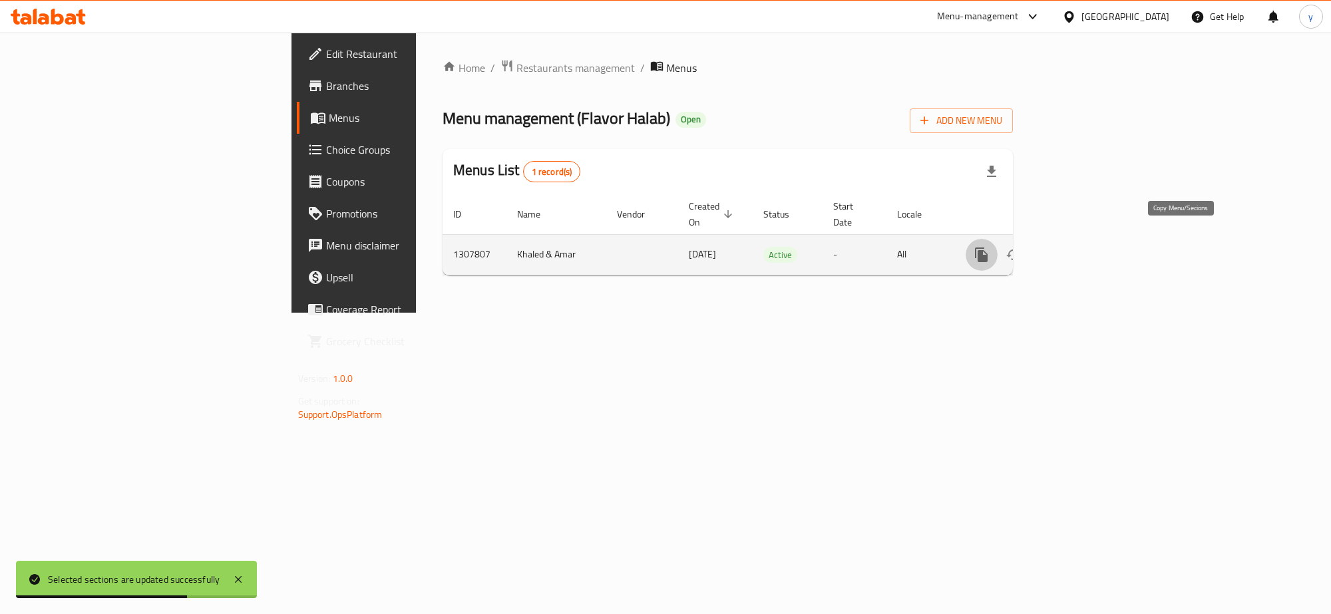
click at [988, 248] on icon "more" at bounding box center [981, 255] width 13 height 15
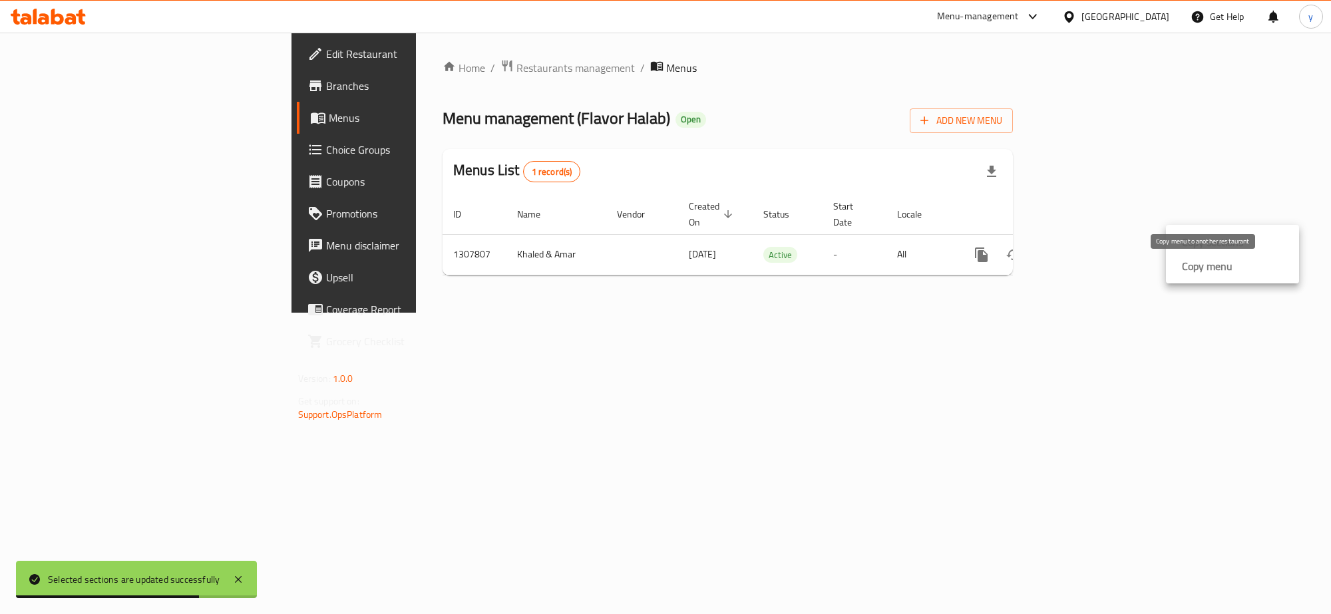
click at [1203, 271] on strong "Copy menu" at bounding box center [1207, 266] width 51 height 16
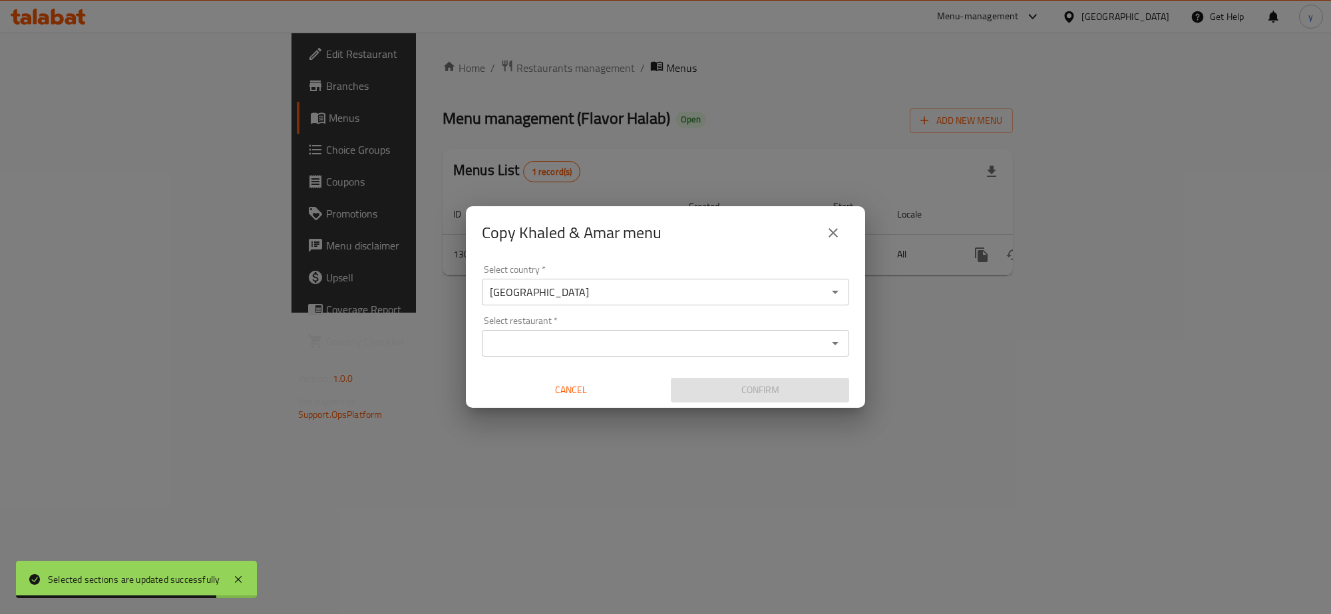
click at [527, 323] on div "Select restaurant   * Select restaurant *" at bounding box center [665, 336] width 367 height 41
click at [523, 340] on input "Select restaurant   *" at bounding box center [654, 343] width 337 height 19
paste input "652803"
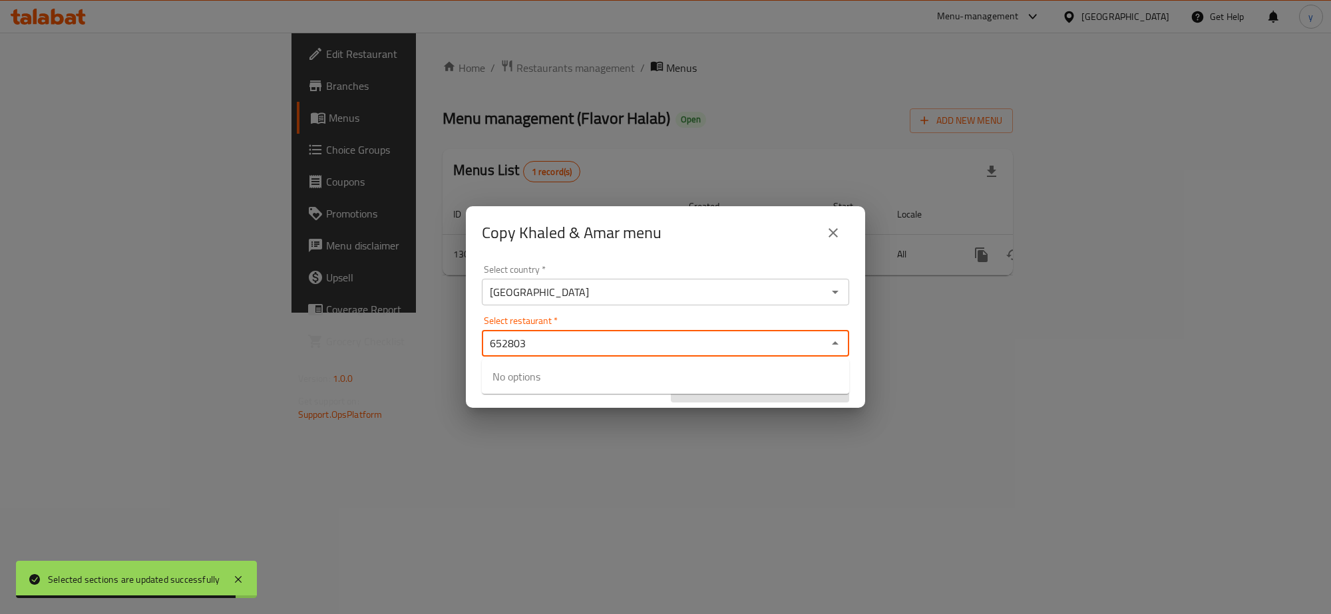
type input "652803"
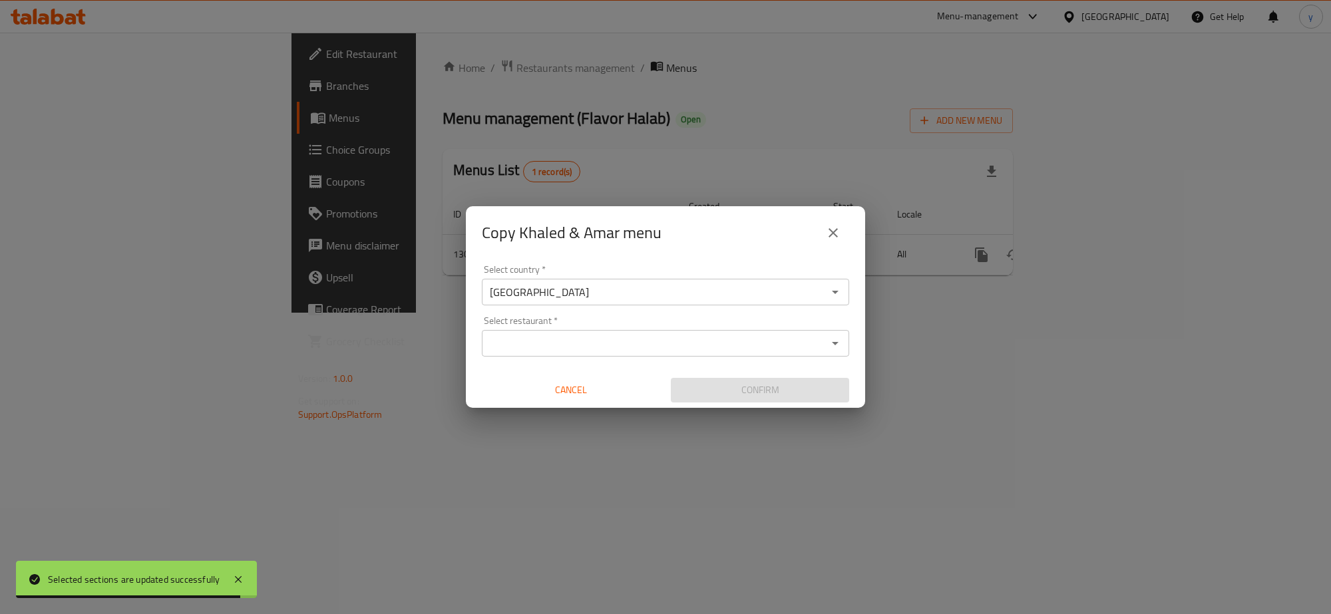
click at [518, 423] on div "Copy Khaled & Amar menu Select country   * Iraq Select country * Select restaur…" at bounding box center [665, 307] width 1331 height 614
click at [554, 359] on div "Select country   * Iraq Select country * Select restaurant   * Select restauran…" at bounding box center [665, 334] width 399 height 148
click at [564, 353] on input "Select restaurant   *" at bounding box center [654, 343] width 337 height 19
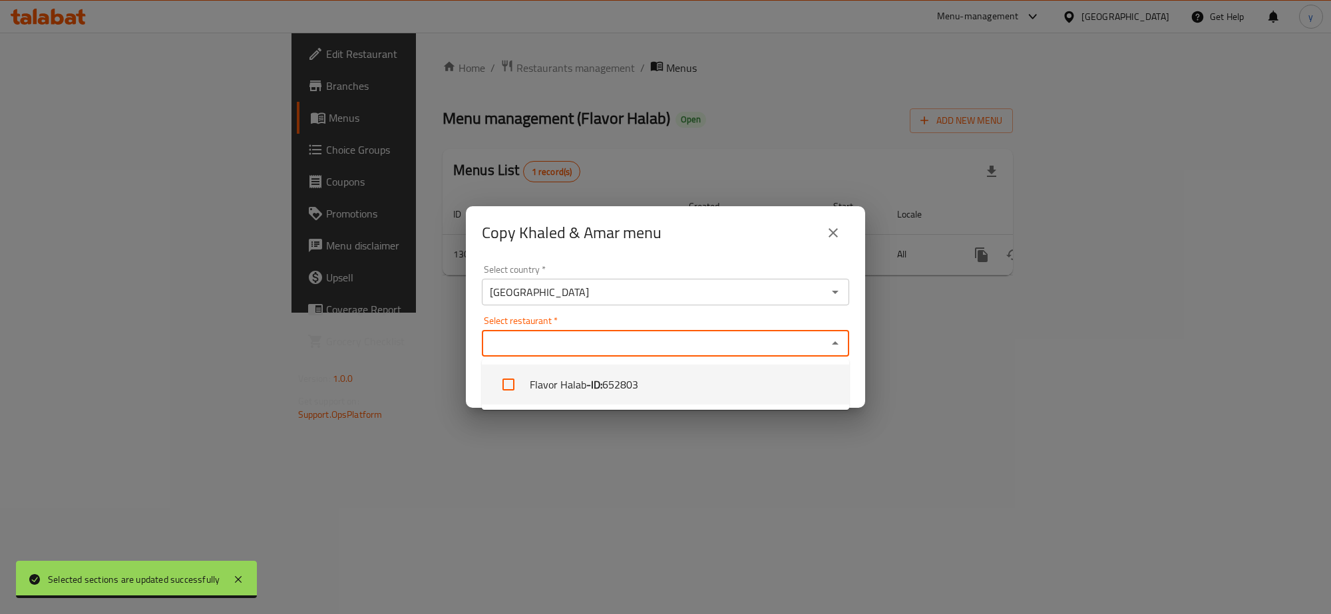
click at [557, 384] on li "Flavor Halab - ID: 652803" at bounding box center [665, 385] width 367 height 40
checkbox input "true"
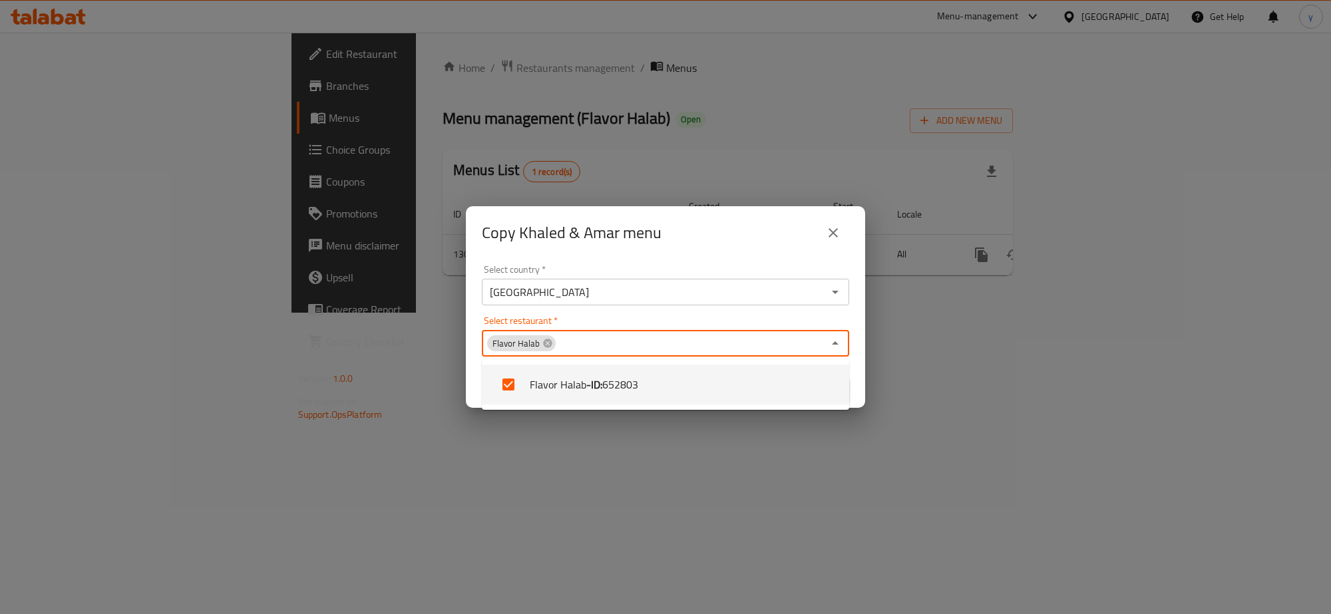
click at [554, 453] on div "Copy Khaled & Amar menu Select country   * Iraq Select country * Select restaur…" at bounding box center [665, 307] width 1331 height 614
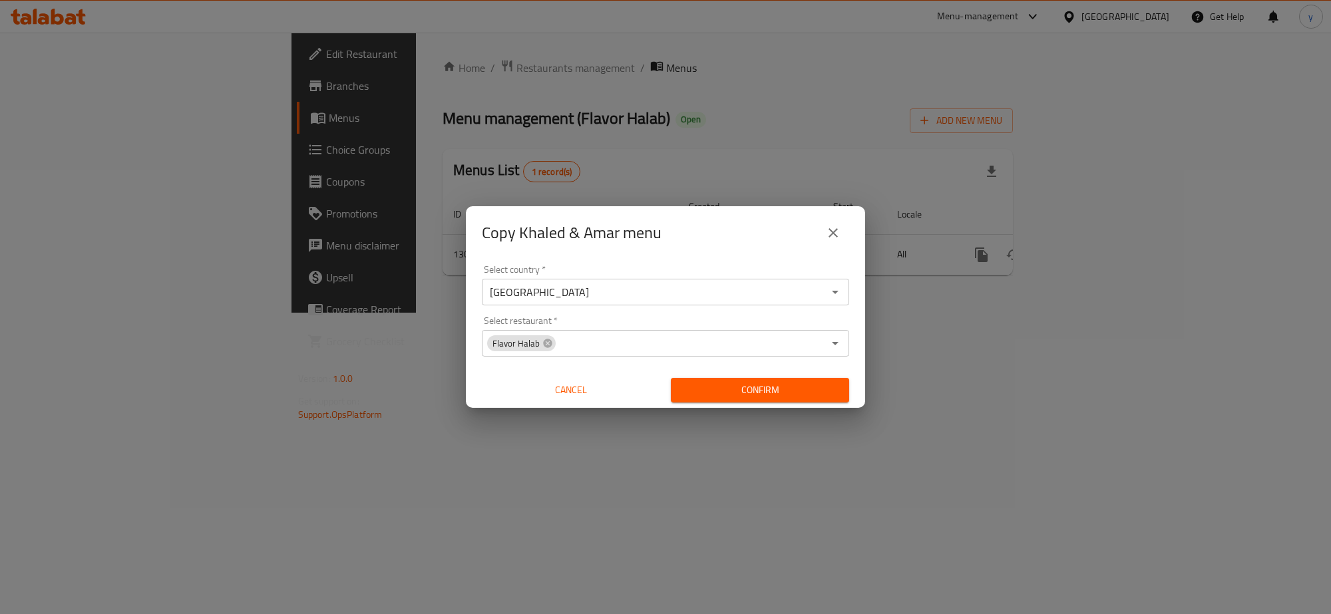
click at [690, 388] on span "Confirm" at bounding box center [760, 390] width 157 height 17
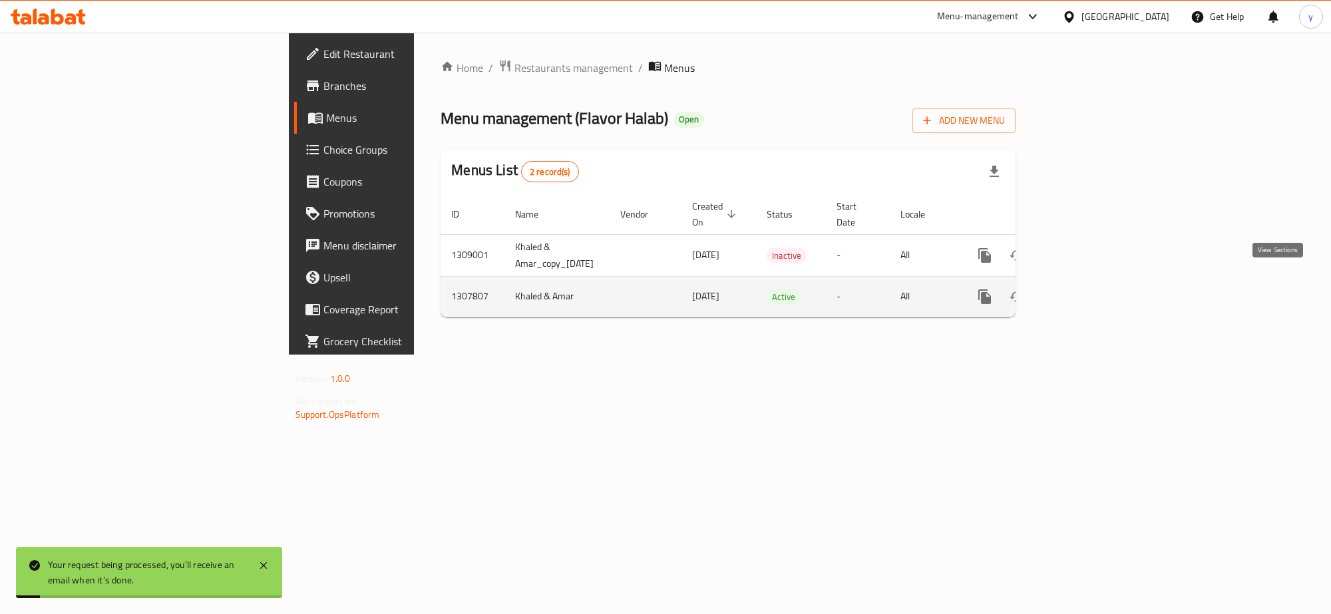
click at [1097, 288] on link "enhanced table" at bounding box center [1081, 297] width 32 height 32
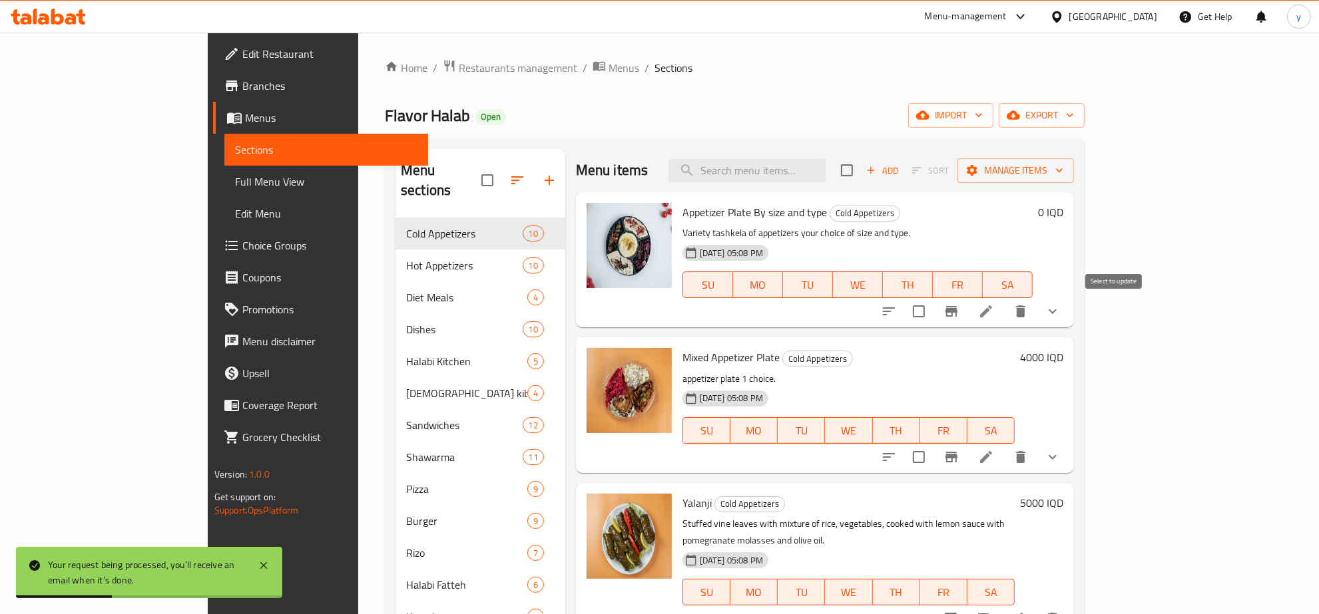
click at [932, 310] on input "checkbox" at bounding box center [919, 312] width 28 height 28
checkbox input "true"
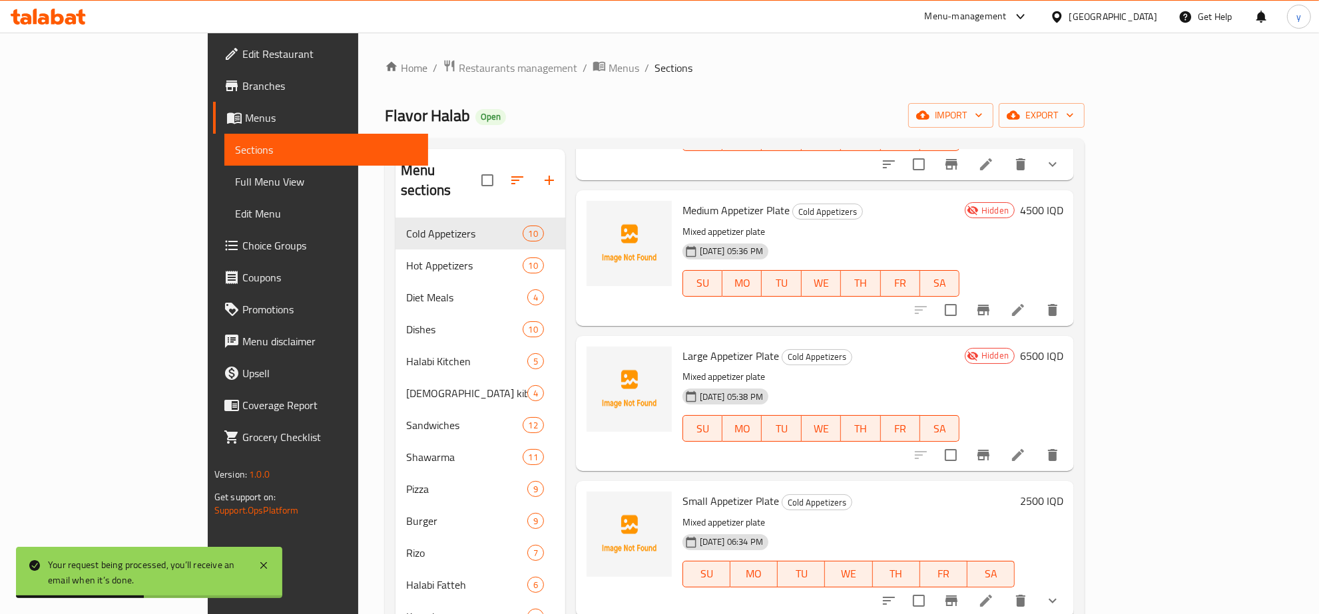
scroll to position [872, 0]
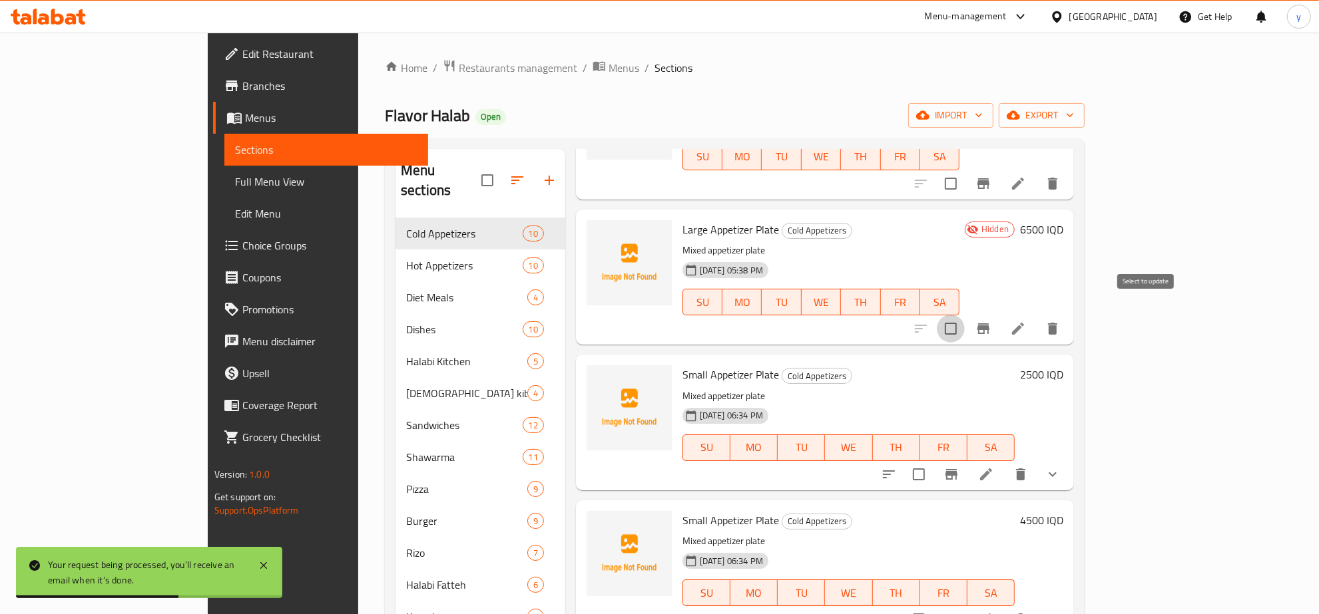
click at [964, 315] on input "checkbox" at bounding box center [950, 329] width 28 height 28
checkbox input "true"
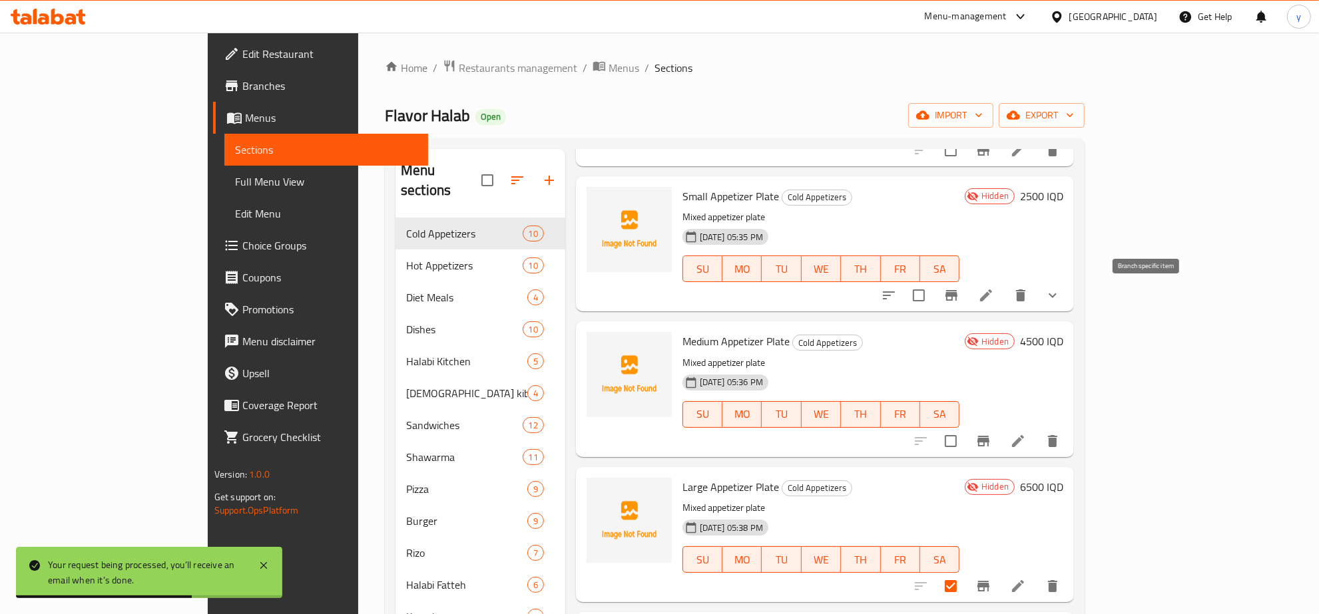
scroll to position [594, 0]
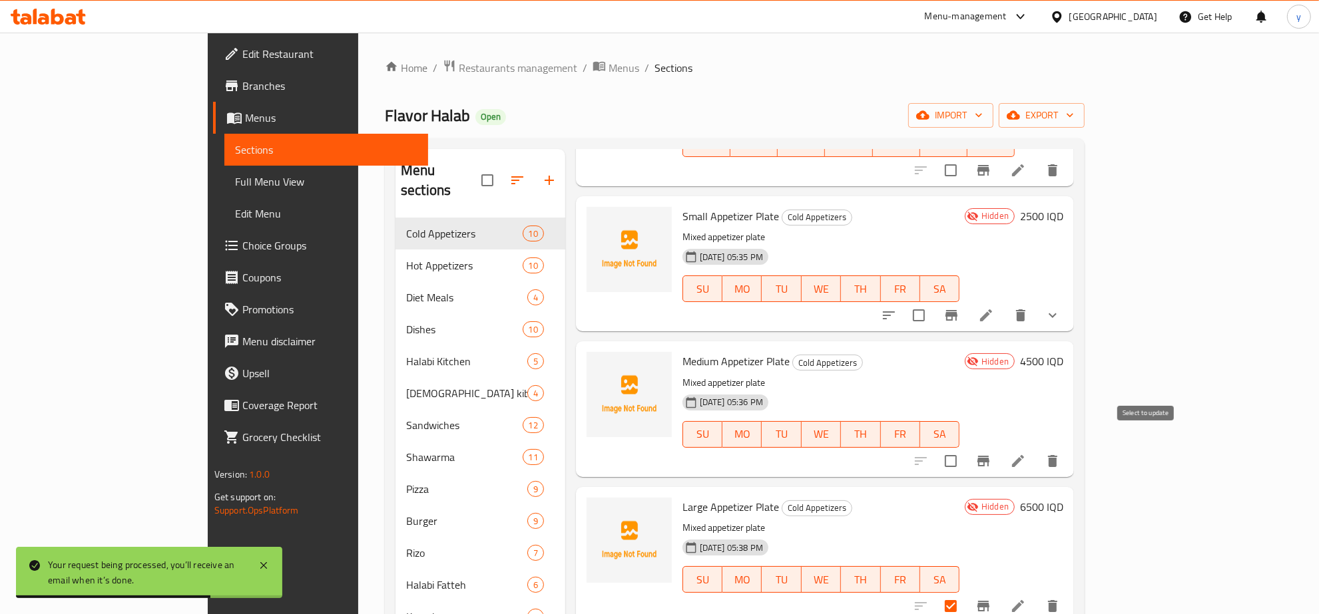
click at [964, 447] on input "checkbox" at bounding box center [950, 461] width 28 height 28
checkbox input "true"
click at [932, 311] on input "checkbox" at bounding box center [919, 316] width 28 height 28
checkbox input "true"
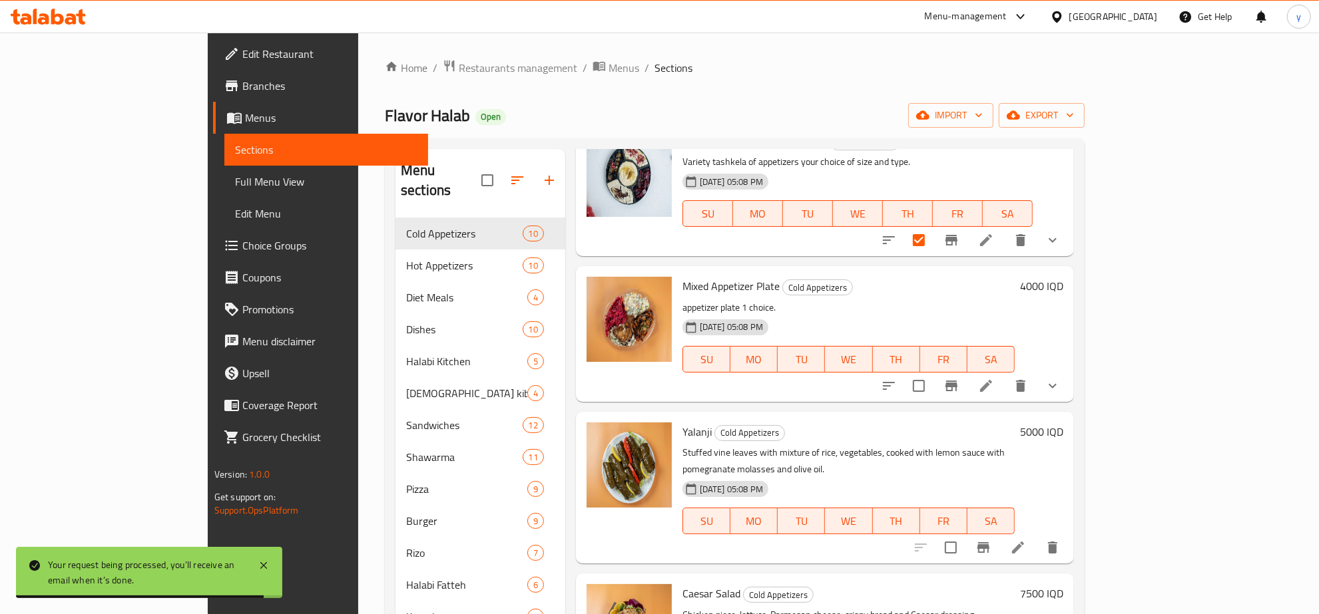
scroll to position [0, 0]
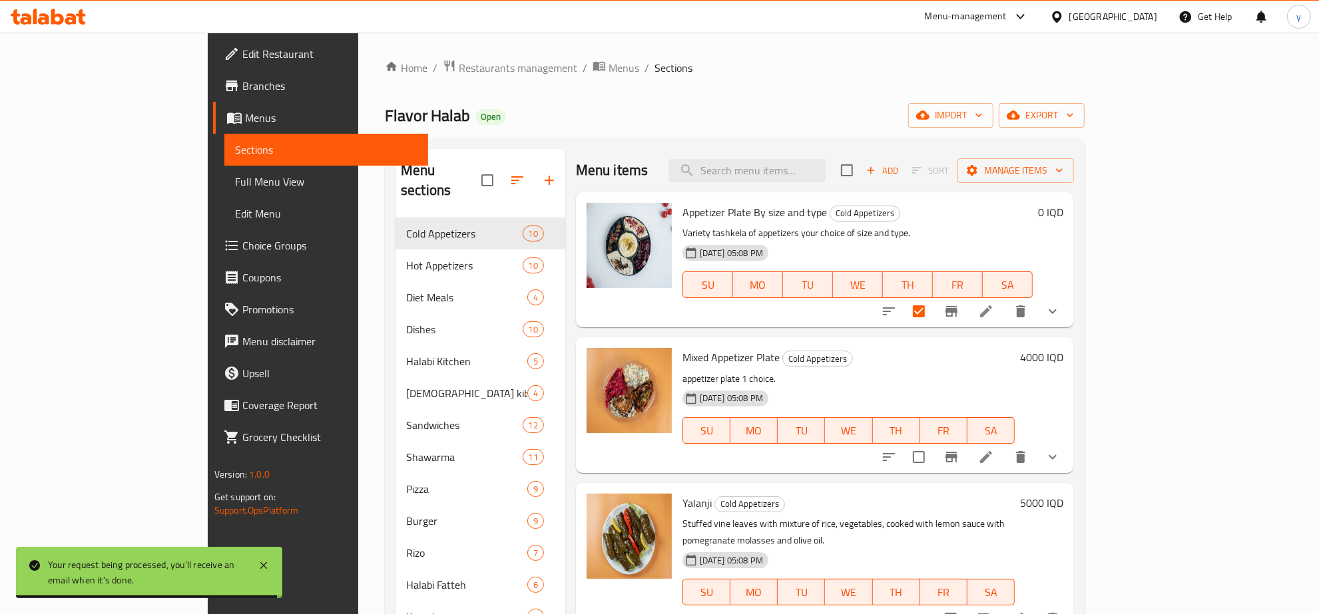
click at [1074, 155] on div "Menu items Add Sort Manage items" at bounding box center [825, 170] width 498 height 43
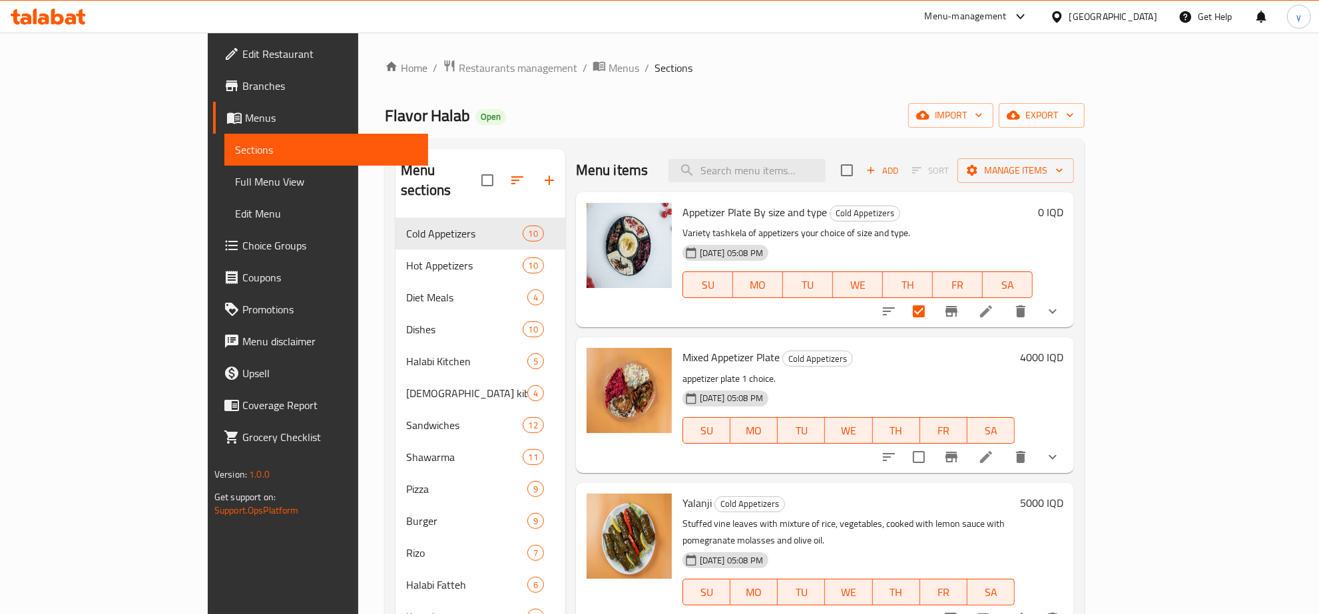
click at [1074, 186] on div "Menu items Add Sort Manage items" at bounding box center [825, 170] width 498 height 43
click at [1074, 180] on button "Manage items" at bounding box center [1015, 170] width 116 height 25
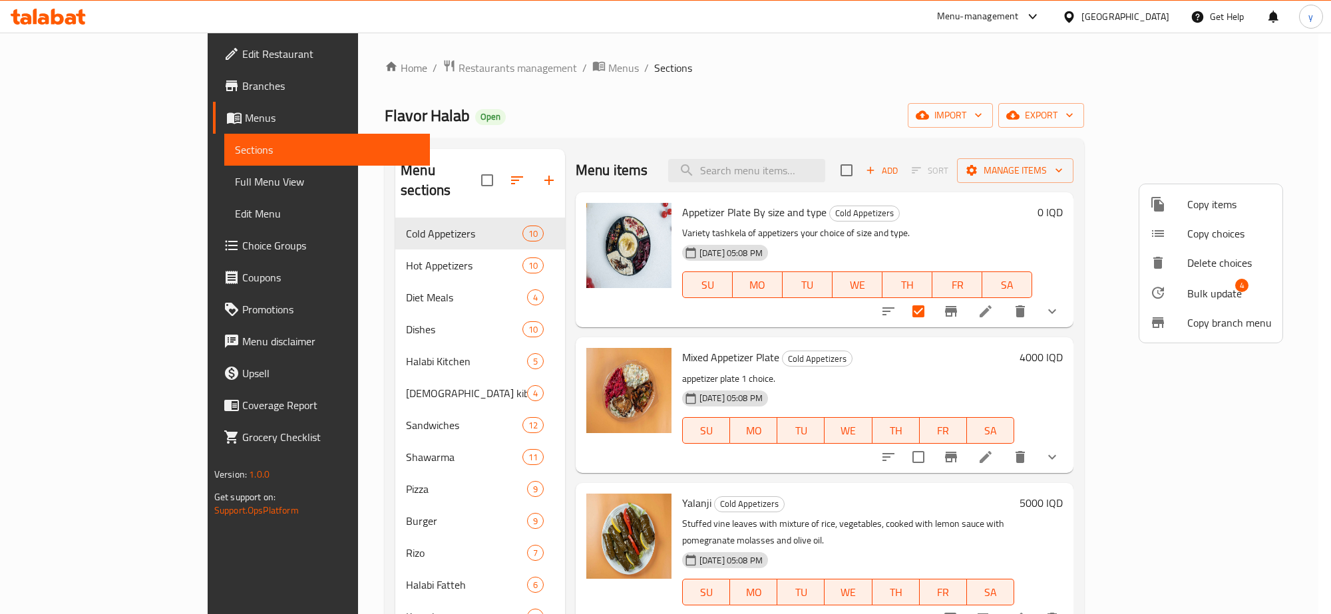
click at [1207, 274] on li "Delete choices" at bounding box center [1210, 262] width 143 height 29
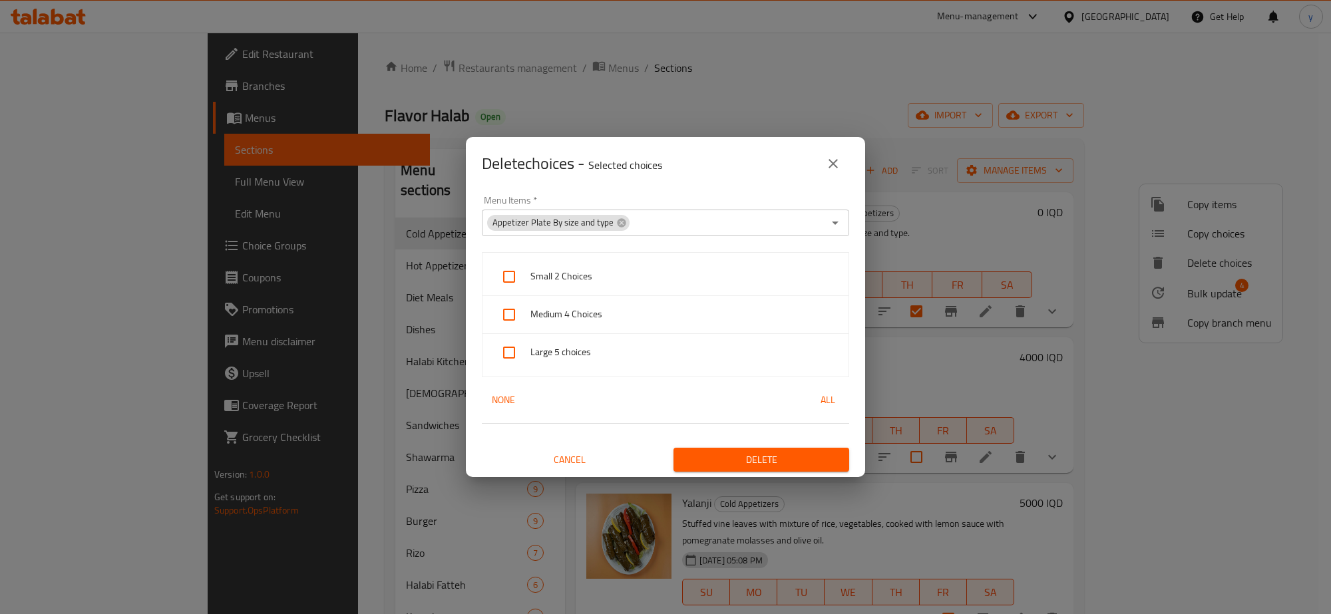
click at [823, 148] on div "Delete choices - Selected choices 0" at bounding box center [665, 164] width 367 height 32
click at [830, 156] on icon "close" at bounding box center [833, 164] width 16 height 16
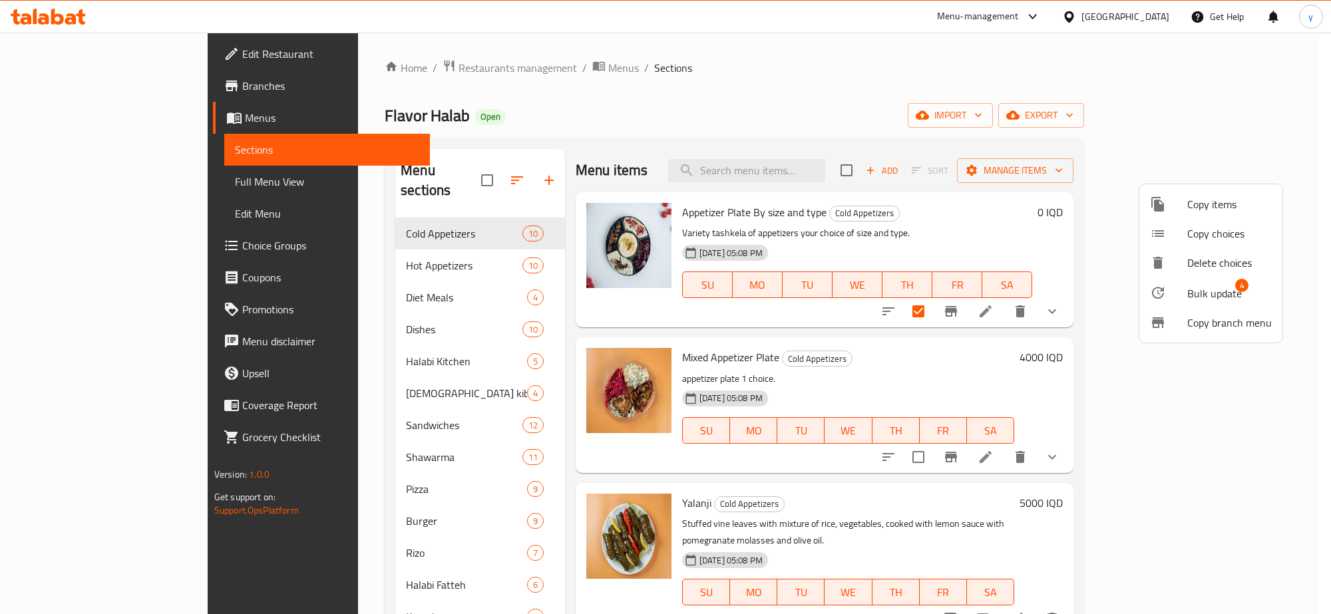
click at [1226, 286] on span "Bulk update" at bounding box center [1214, 294] width 55 height 16
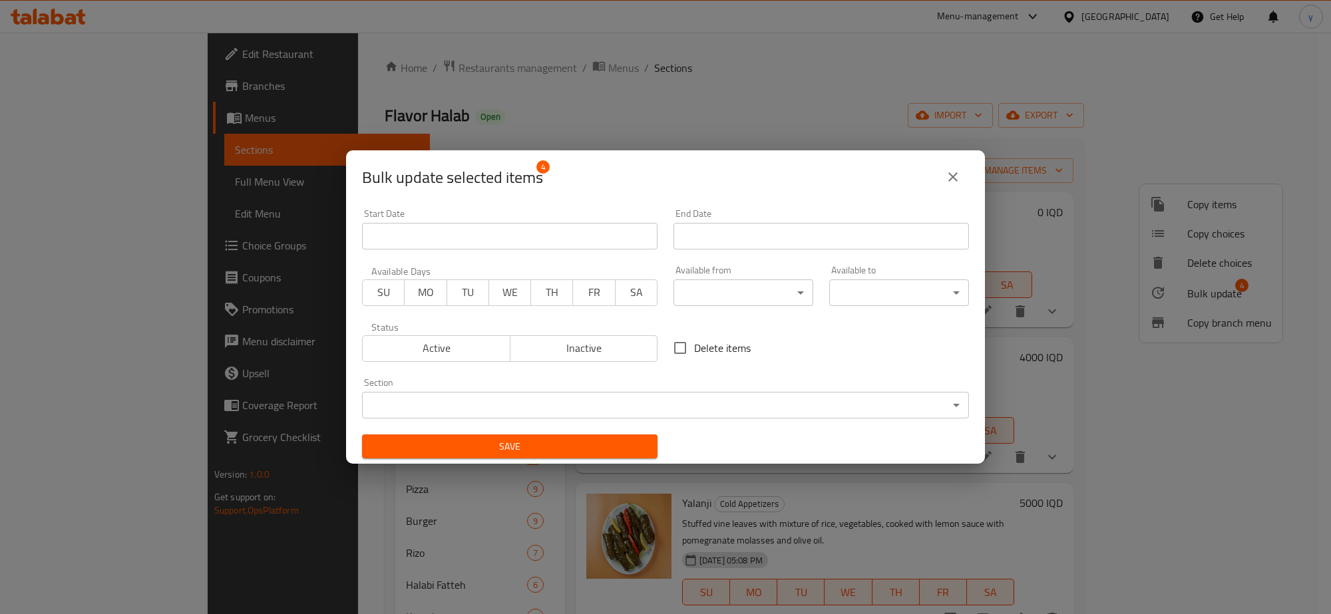
click at [727, 406] on body "​ Menu-management Iraq Get Help y Edit Restaurant Branches Menus Sections Full …" at bounding box center [665, 324] width 1331 height 582
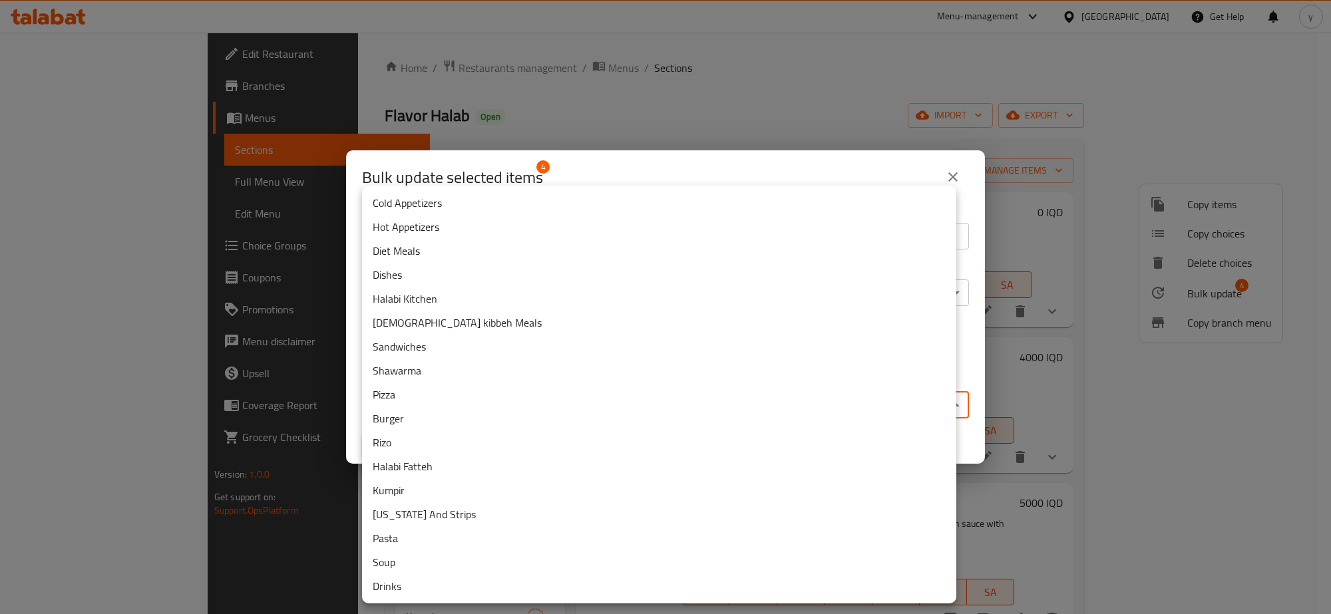
click at [522, 160] on div at bounding box center [665, 307] width 1331 height 614
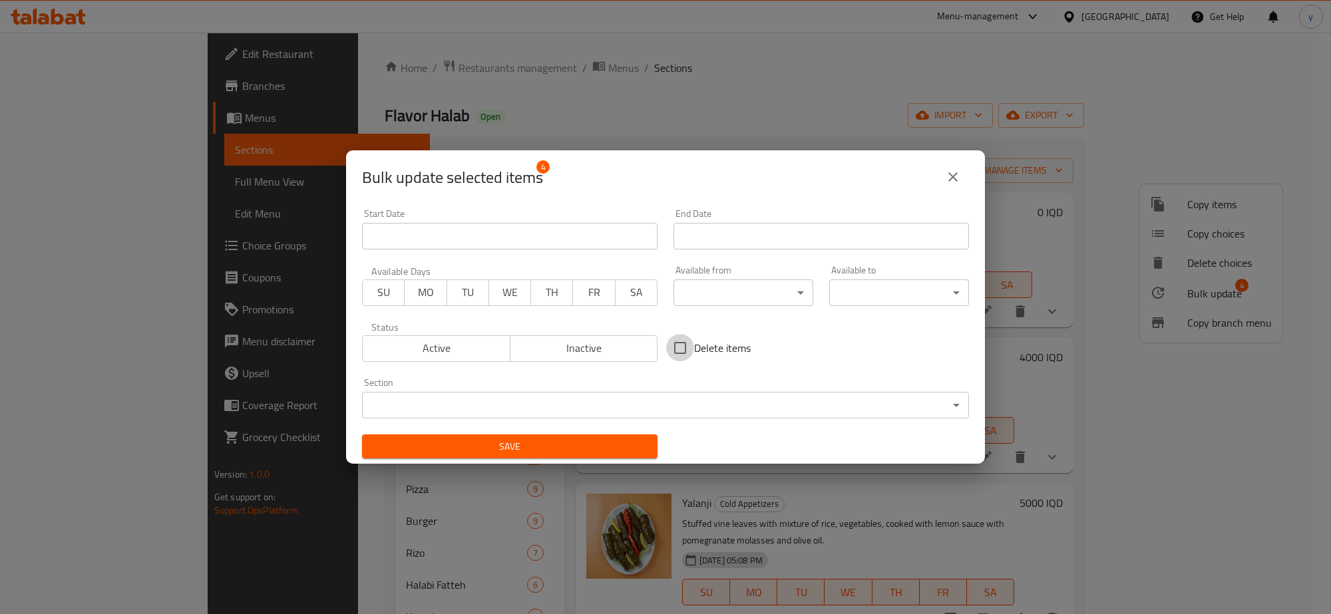
click at [680, 348] on input "Delete items" at bounding box center [680, 348] width 28 height 28
checkbox input "true"
click at [620, 449] on span "Save" at bounding box center [510, 447] width 274 height 17
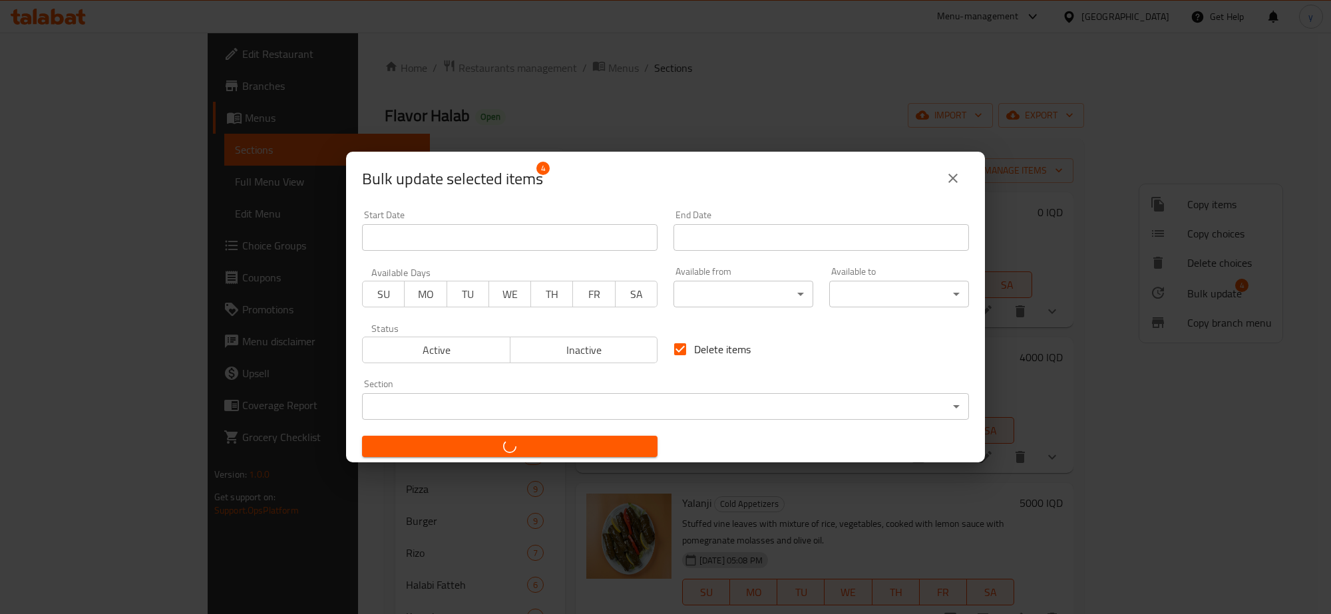
checkbox input "false"
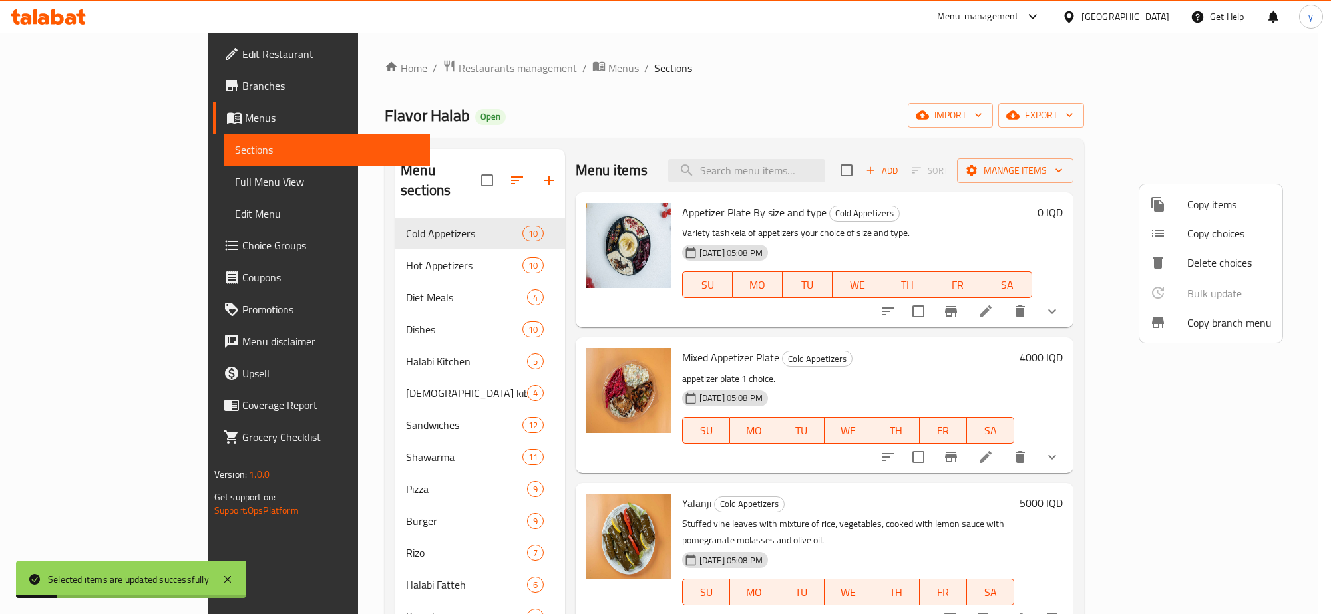
click at [874, 371] on div at bounding box center [665, 307] width 1331 height 614
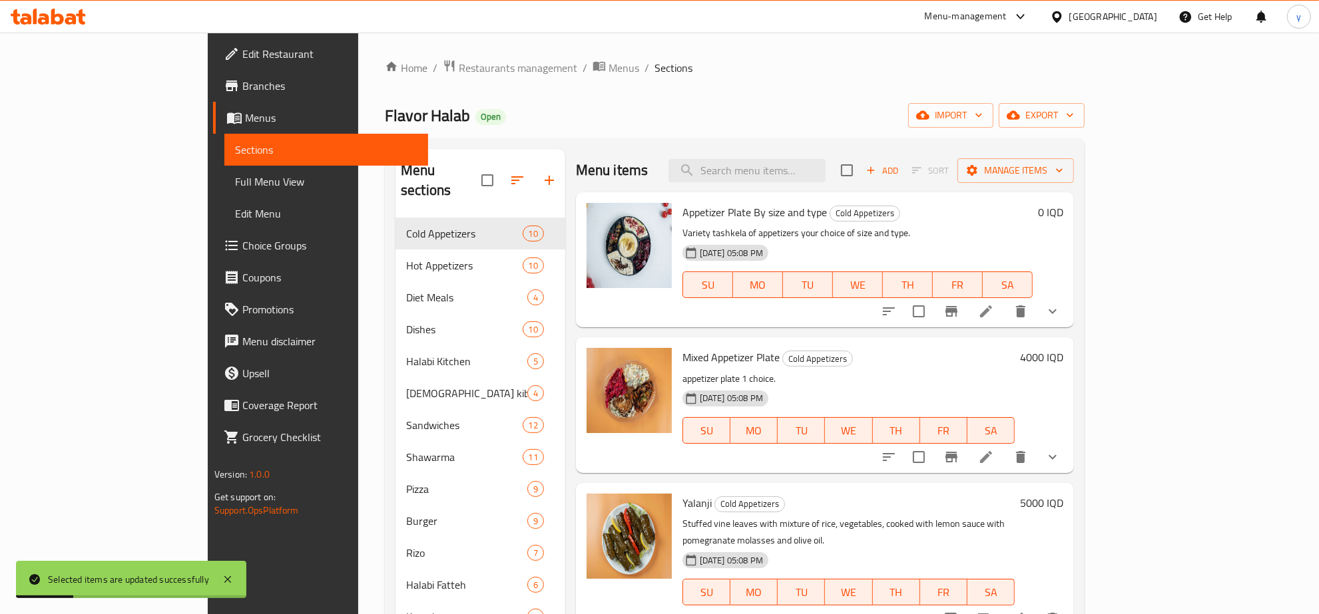
click at [876, 363] on h6 "Mixed Appetizer Plate Cold Appetizers" at bounding box center [848, 357] width 332 height 19
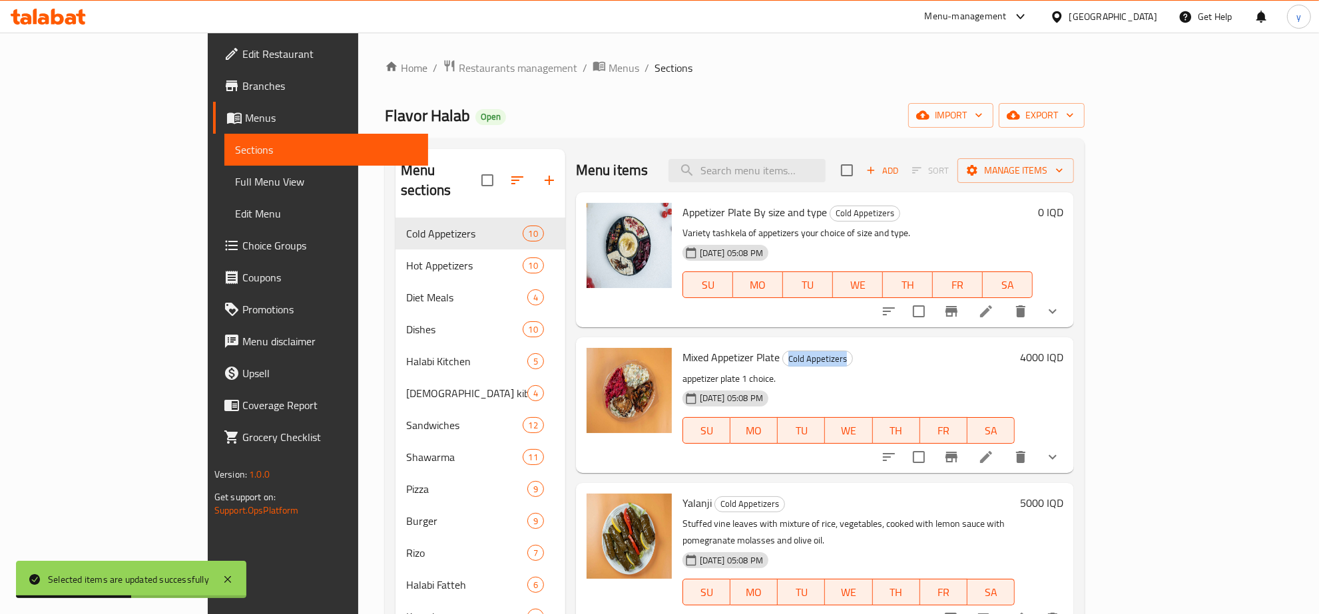
click at [876, 363] on h6 "Mixed Appetizer Plate Cold Appetizers" at bounding box center [848, 357] width 332 height 19
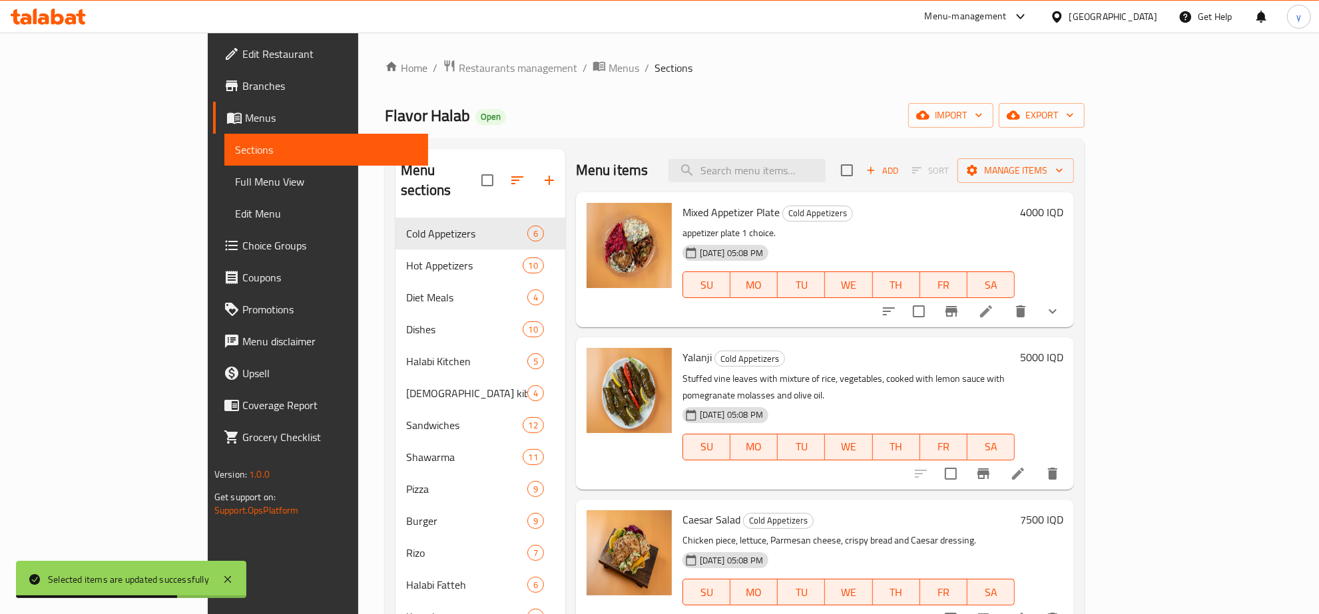
click at [876, 363] on h6 "Yalanji Cold Appetizers" at bounding box center [848, 357] width 332 height 19
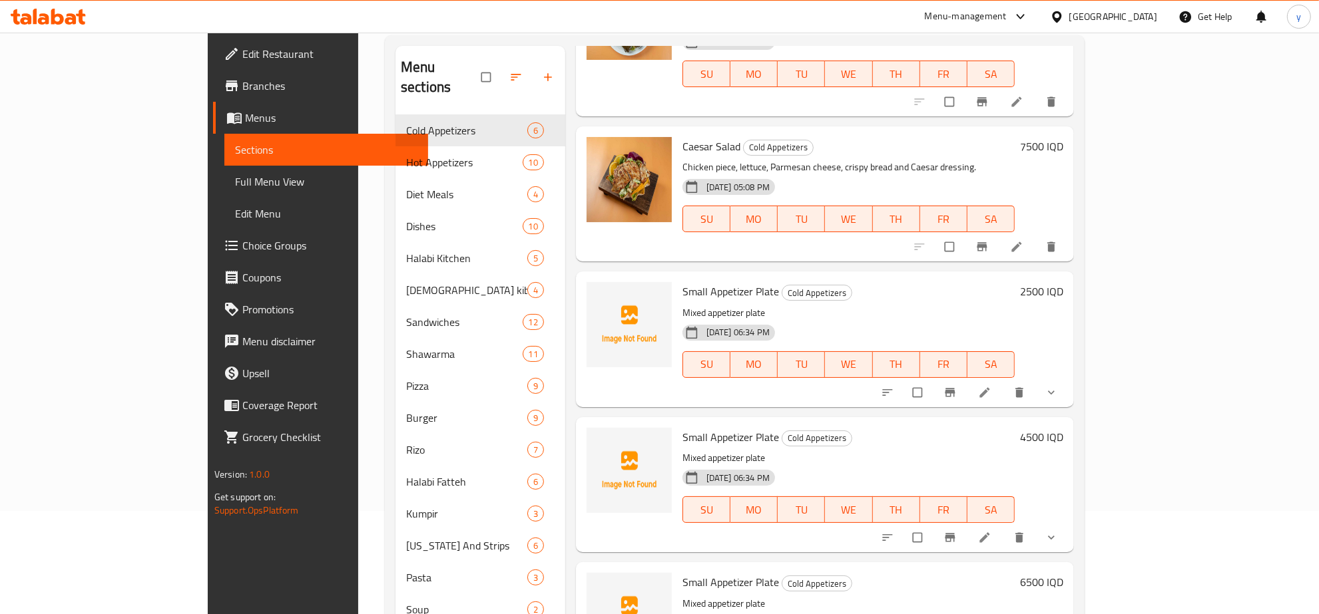
scroll to position [138, 0]
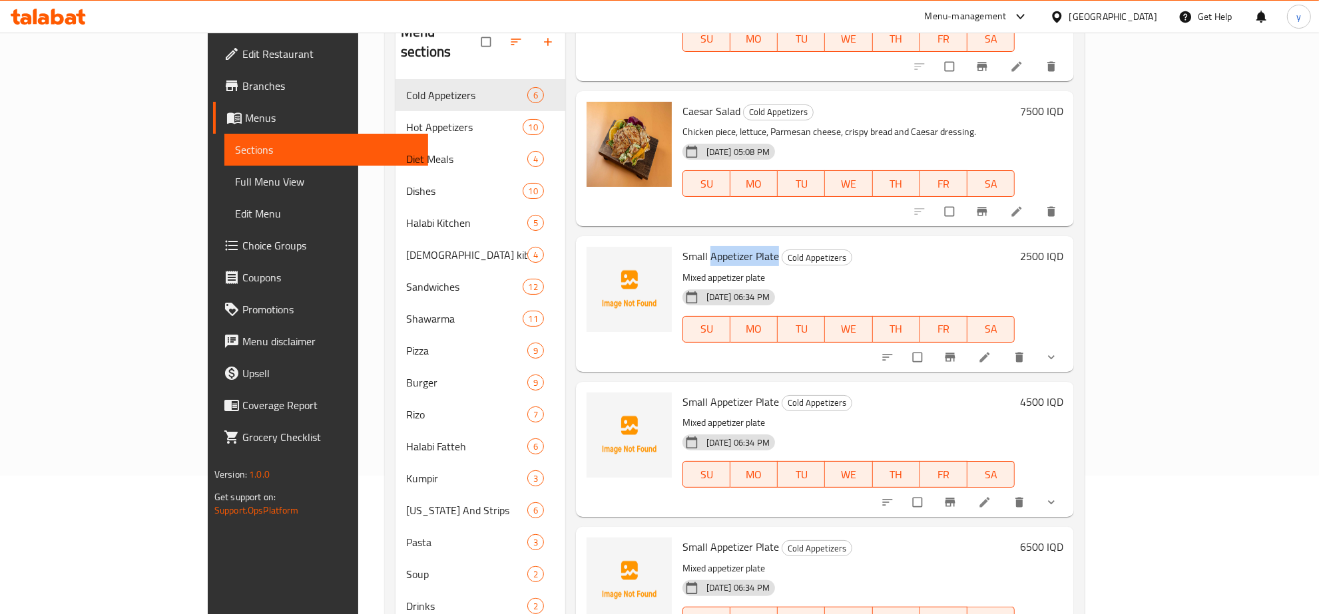
drag, startPoint x: 724, startPoint y: 218, endPoint x: 660, endPoint y: 221, distance: 64.6
click at [682, 246] on span "Small Appetizer Plate" at bounding box center [730, 256] width 97 height 20
copy span "Appetizer Plate"
click at [235, 178] on span "Full Menu View" at bounding box center [326, 182] width 182 height 16
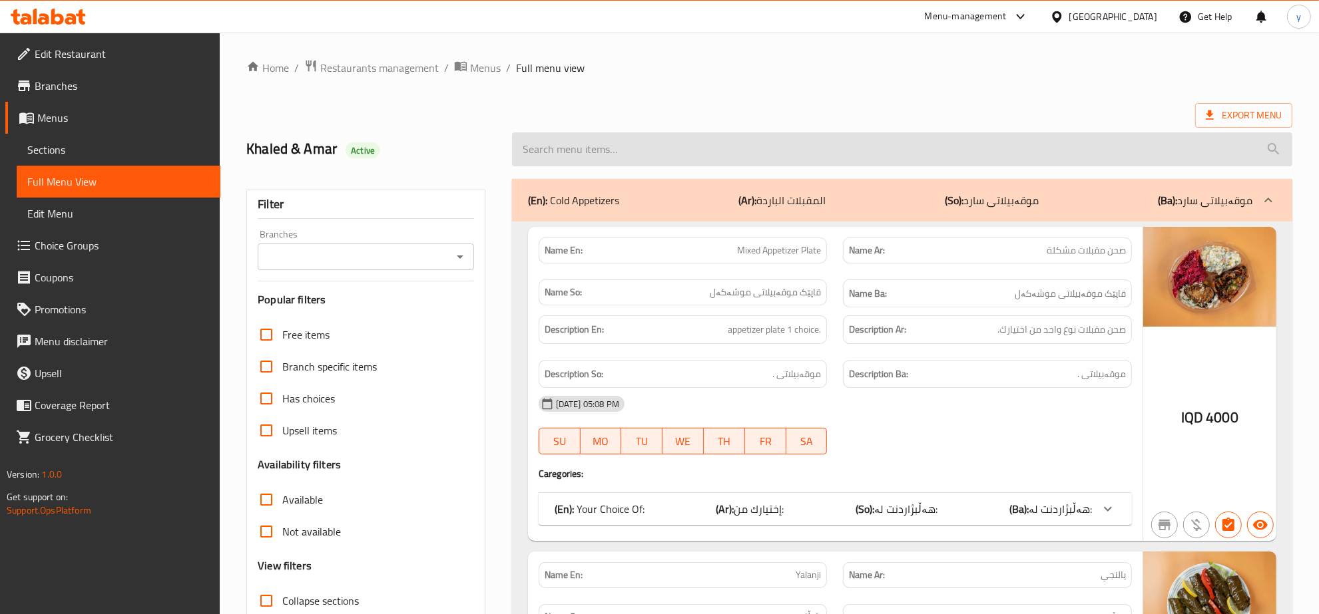
click at [822, 153] on input "search" at bounding box center [902, 149] width 780 height 34
paste input "Appetizer Plate"
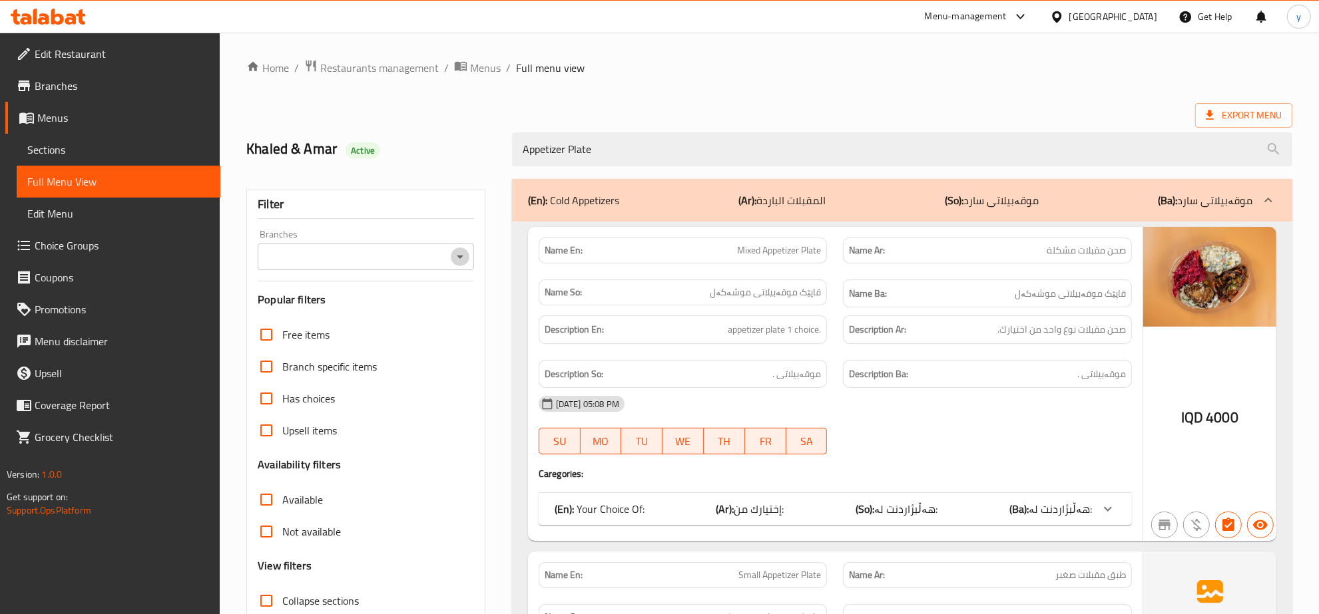
click at [464, 260] on icon "Open" at bounding box center [460, 257] width 16 height 16
type input "Appetizer Plate"
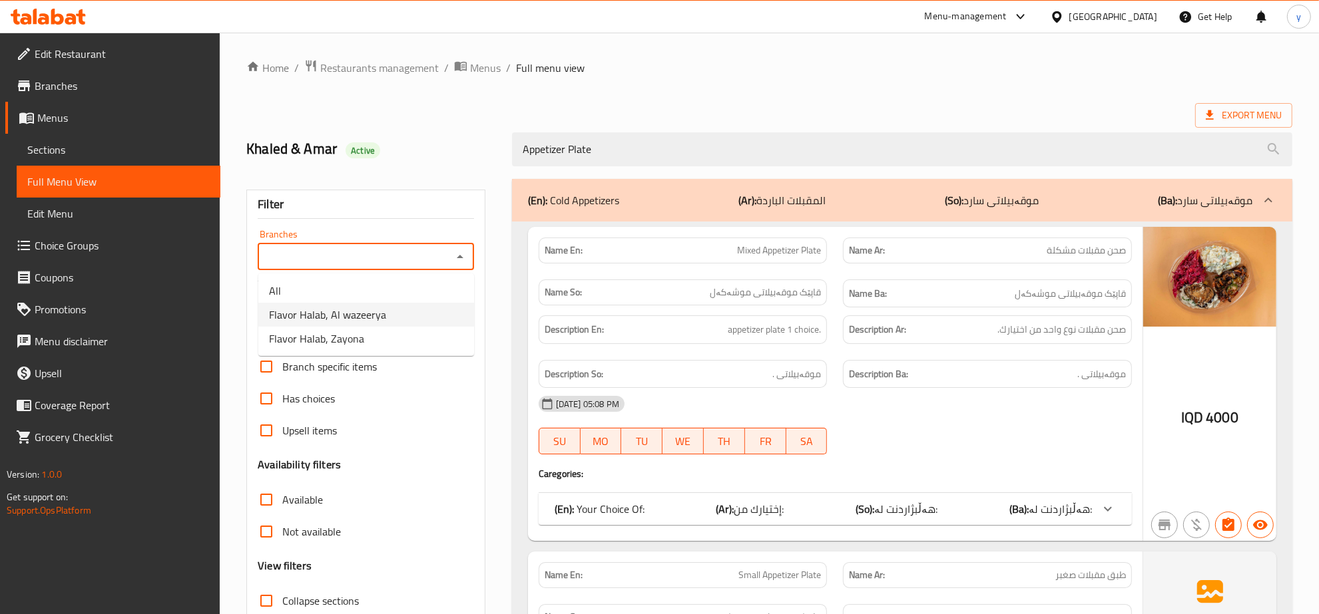
click at [403, 314] on li "Flavor Halab, Al wazeerya" at bounding box center [366, 315] width 216 height 24
type input "Flavor Halab, Al wazeerya"
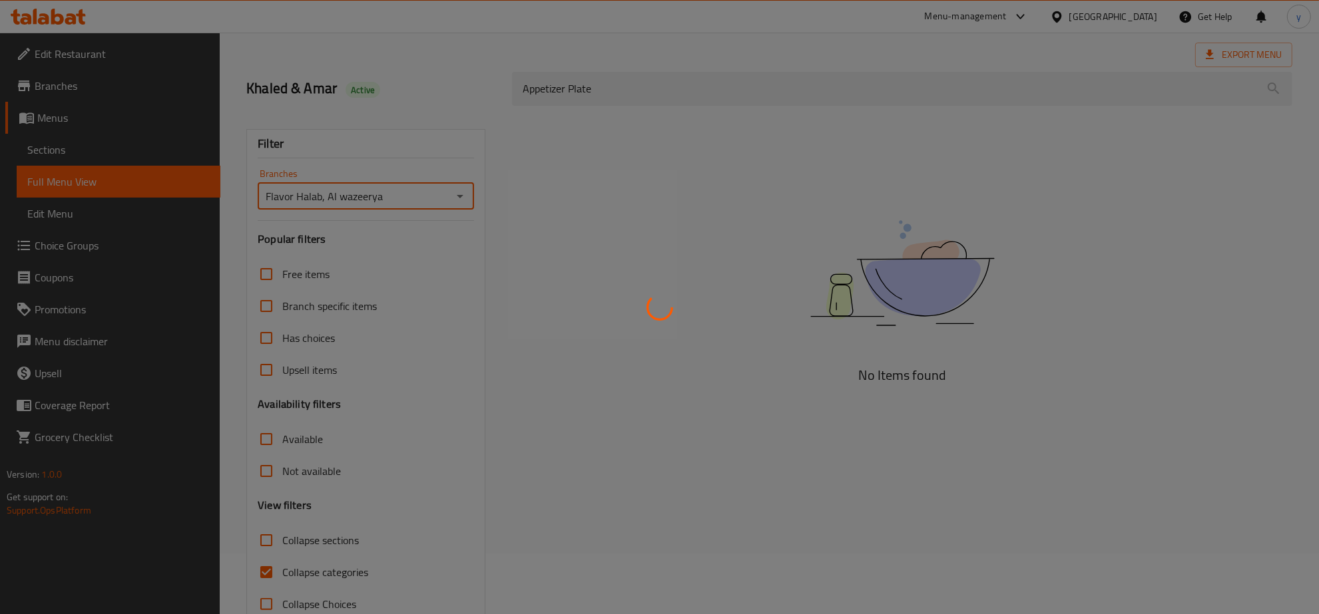
scroll to position [94, 0]
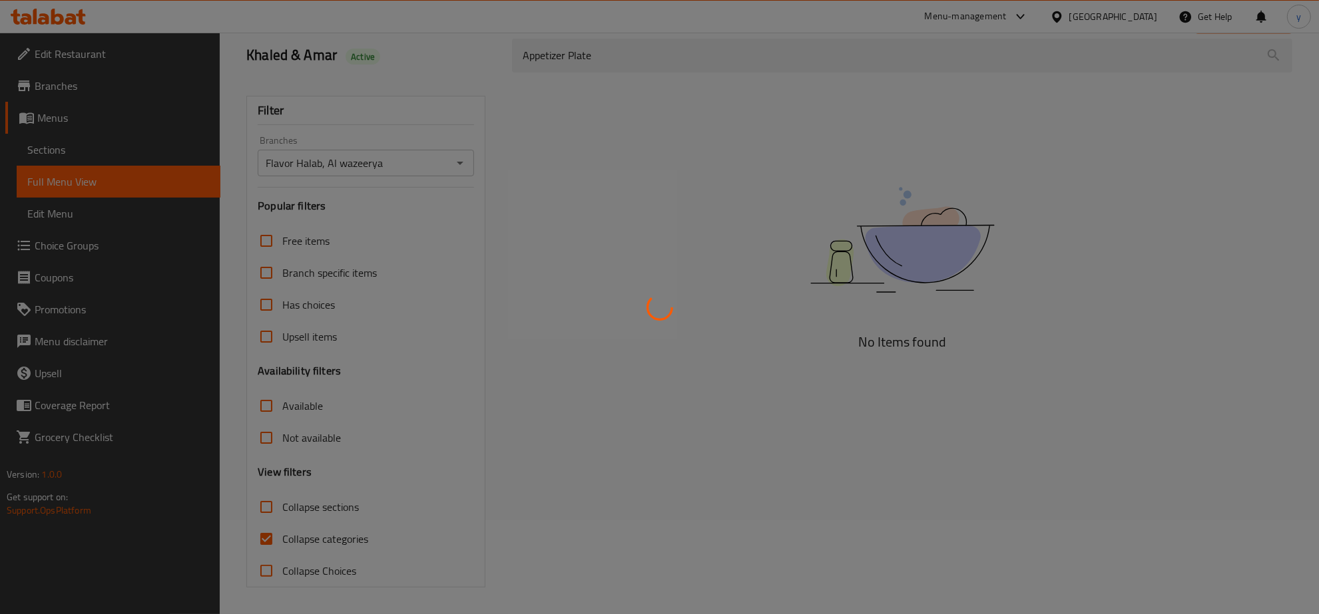
click at [264, 533] on div at bounding box center [659, 307] width 1319 height 614
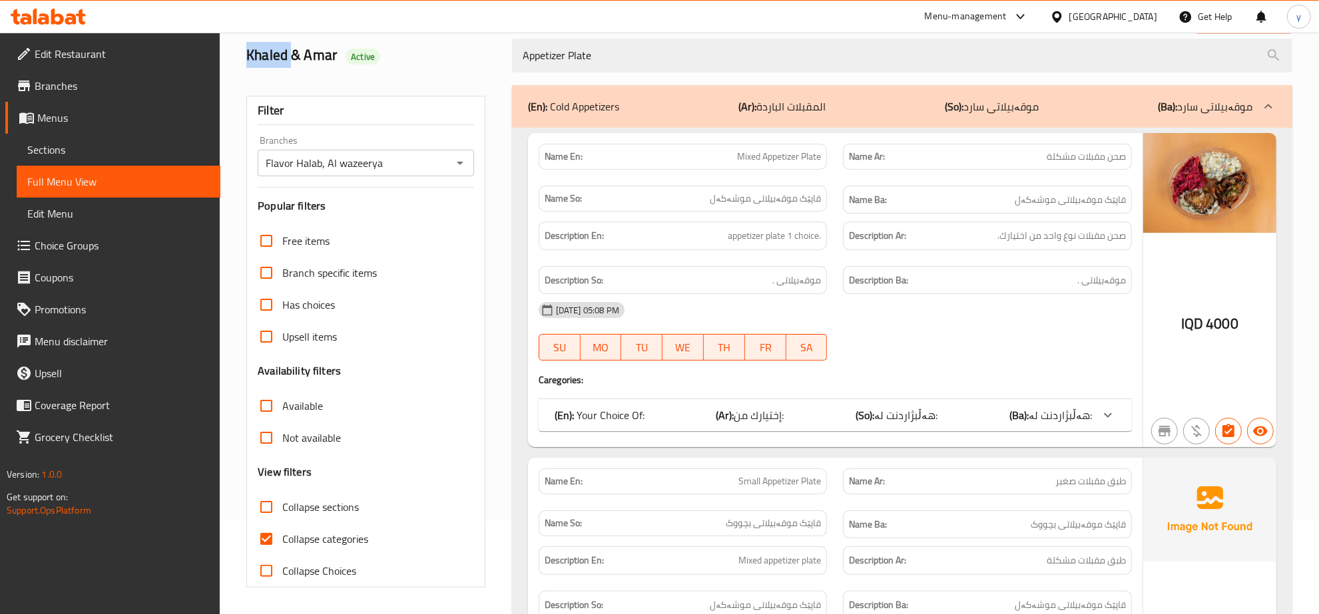
click at [264, 533] on input "Collapse categories" at bounding box center [266, 539] width 32 height 32
checkbox input "false"
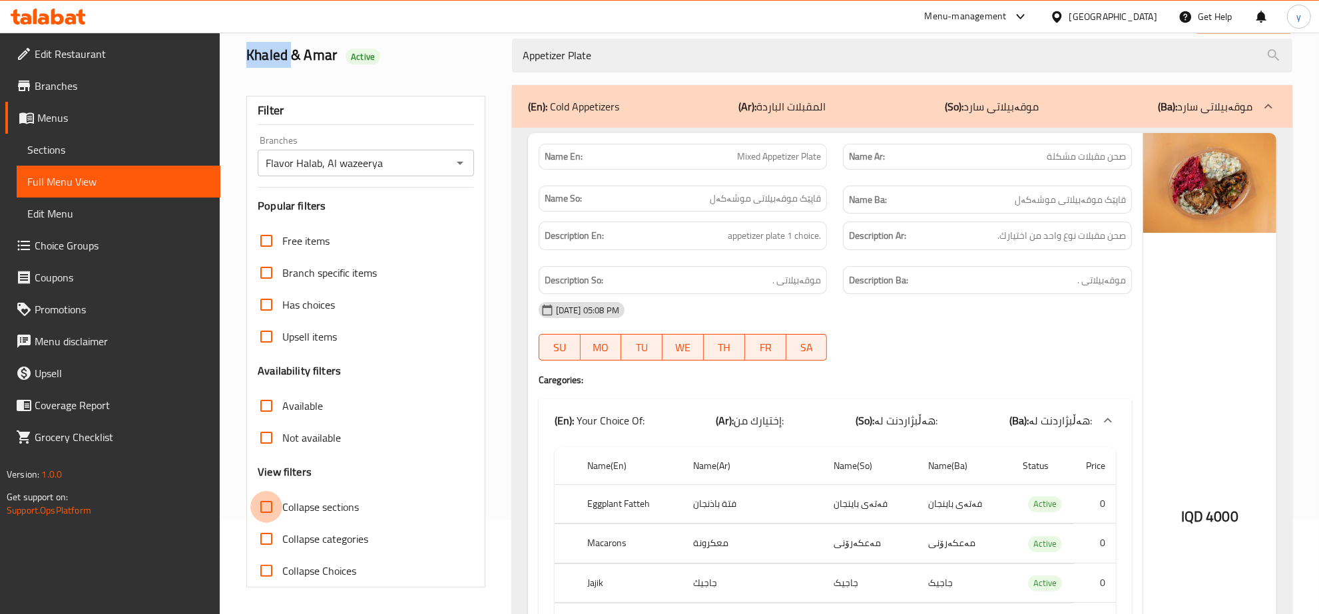
click at [278, 503] on input "Collapse sections" at bounding box center [266, 507] width 32 height 32
checkbox input "true"
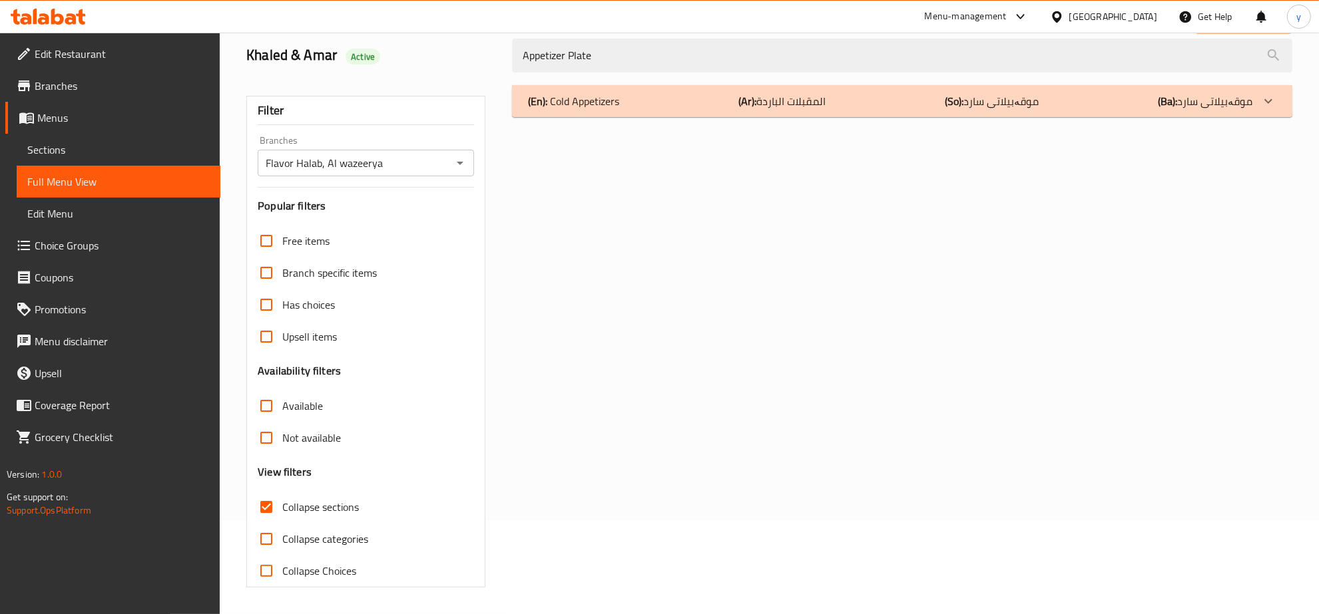
click at [494, 230] on div "Filter Branches Flavor Halab, Al wazeerya Branches Popular filters Free items B…" at bounding box center [371, 336] width 266 height 518
click at [573, 82] on div "(En): Cold Appetizers (Ar): المقبلات الباردة (So): موقەبیلاتی سارد (Ba): موقەبی…" at bounding box center [902, 336] width 796 height 518
click at [592, 95] on p "(En): Cold Appetizers" at bounding box center [573, 101] width 91 height 16
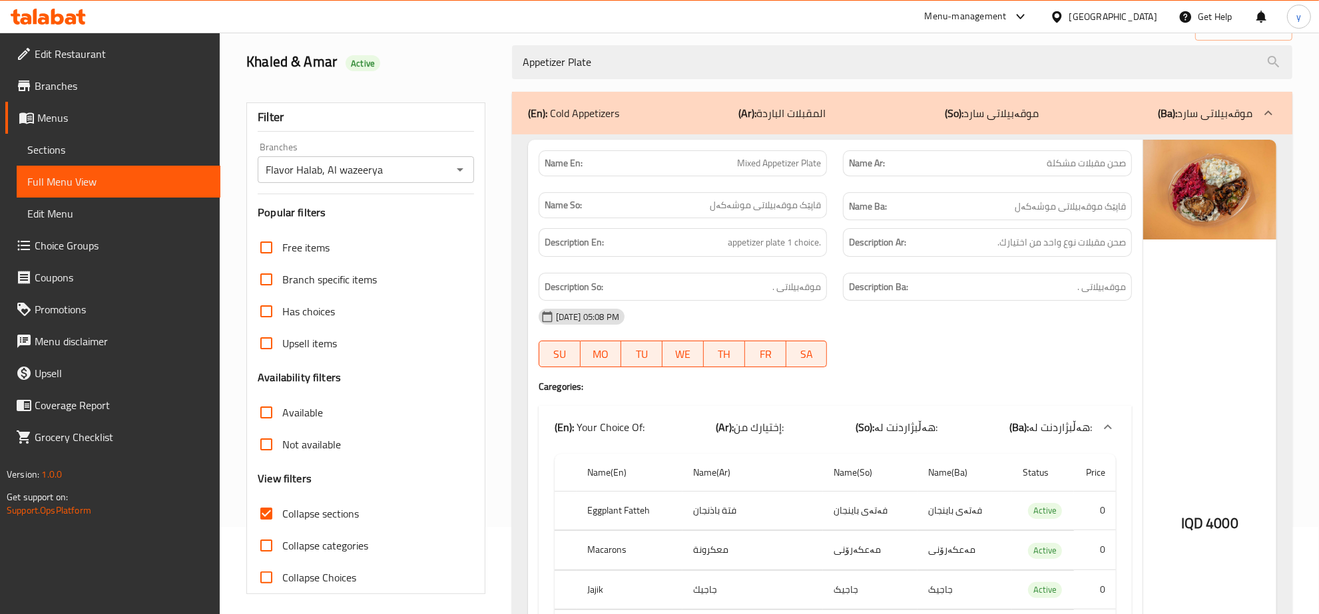
scroll to position [138, 0]
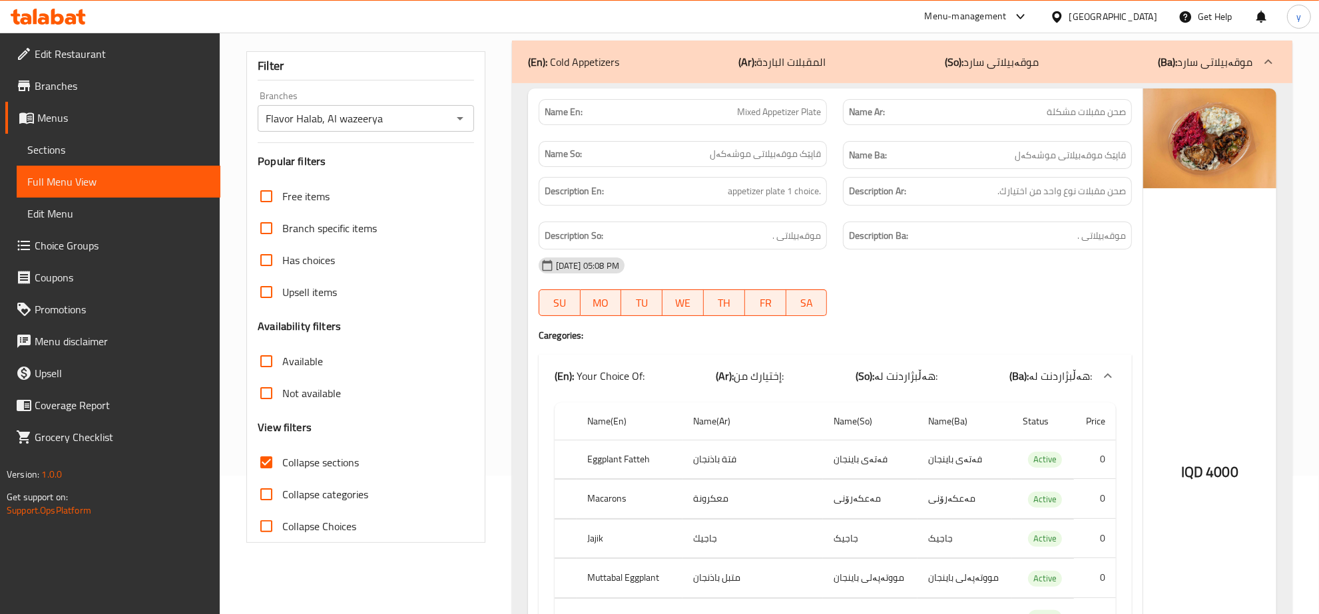
click at [464, 111] on icon "Open" at bounding box center [460, 118] width 16 height 16
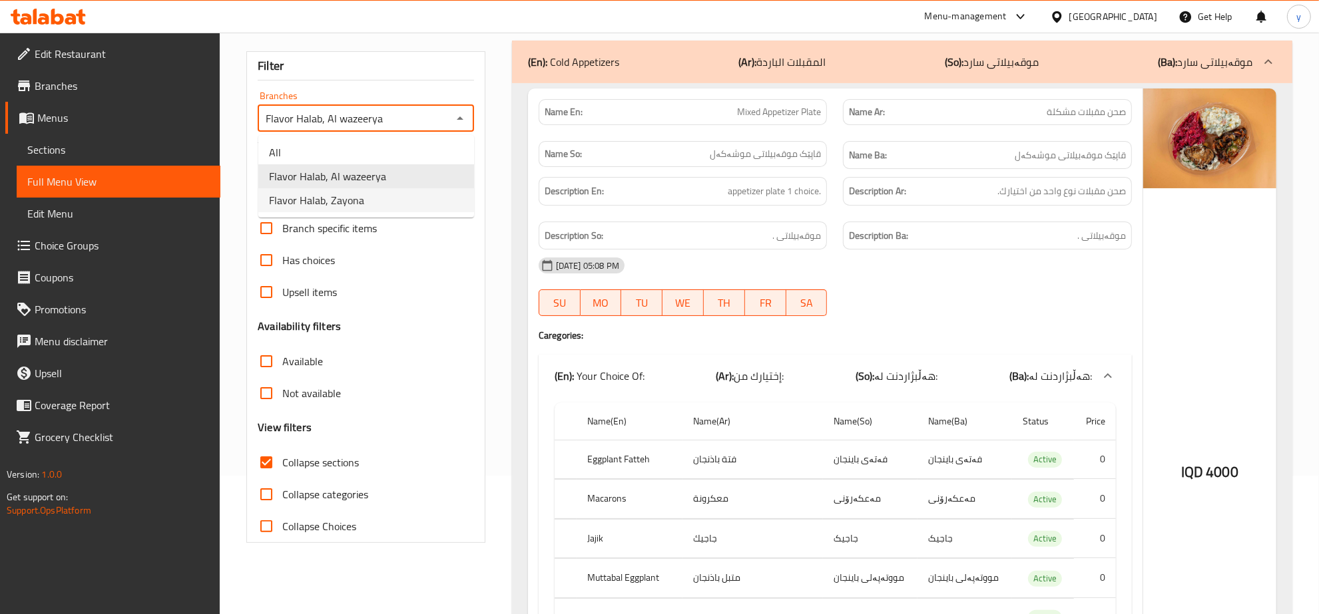
click at [377, 196] on li "Flavor Halab, Zayona" at bounding box center [366, 200] width 216 height 24
type input "Flavor Halab, Zayona"
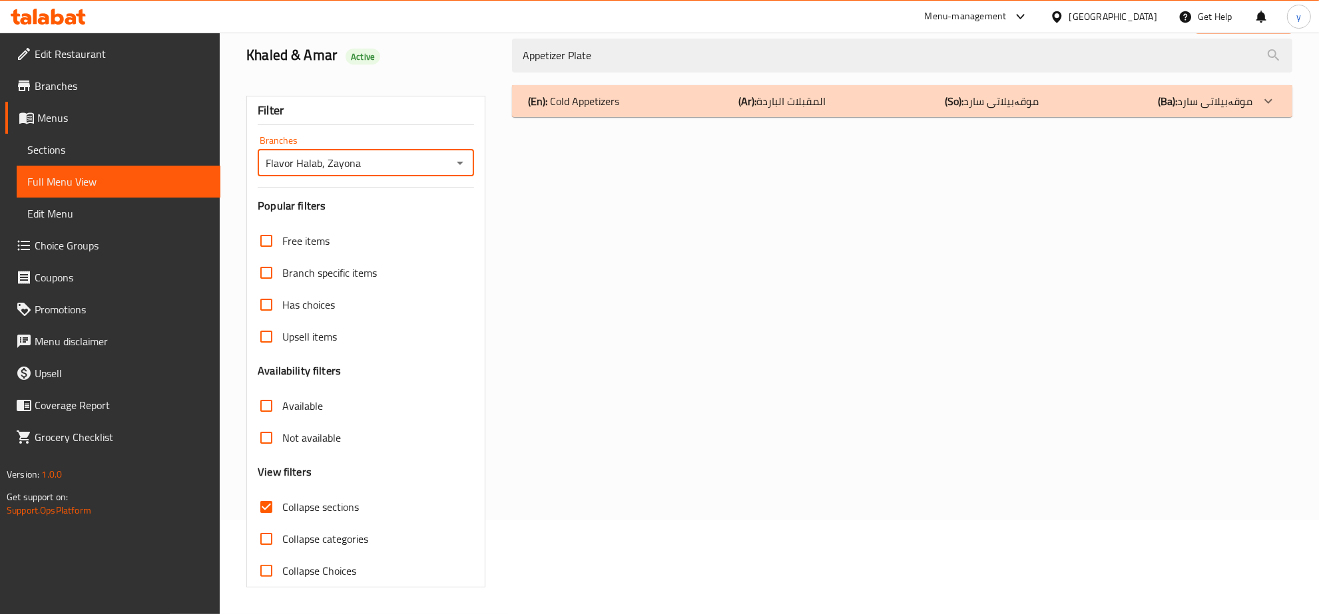
click at [836, 115] on div "(En): Cold Appetizers (Ar): المقبلات الباردة (So): موقەبیلاتی سارد (Ba): موقەبی…" at bounding box center [902, 101] width 780 height 32
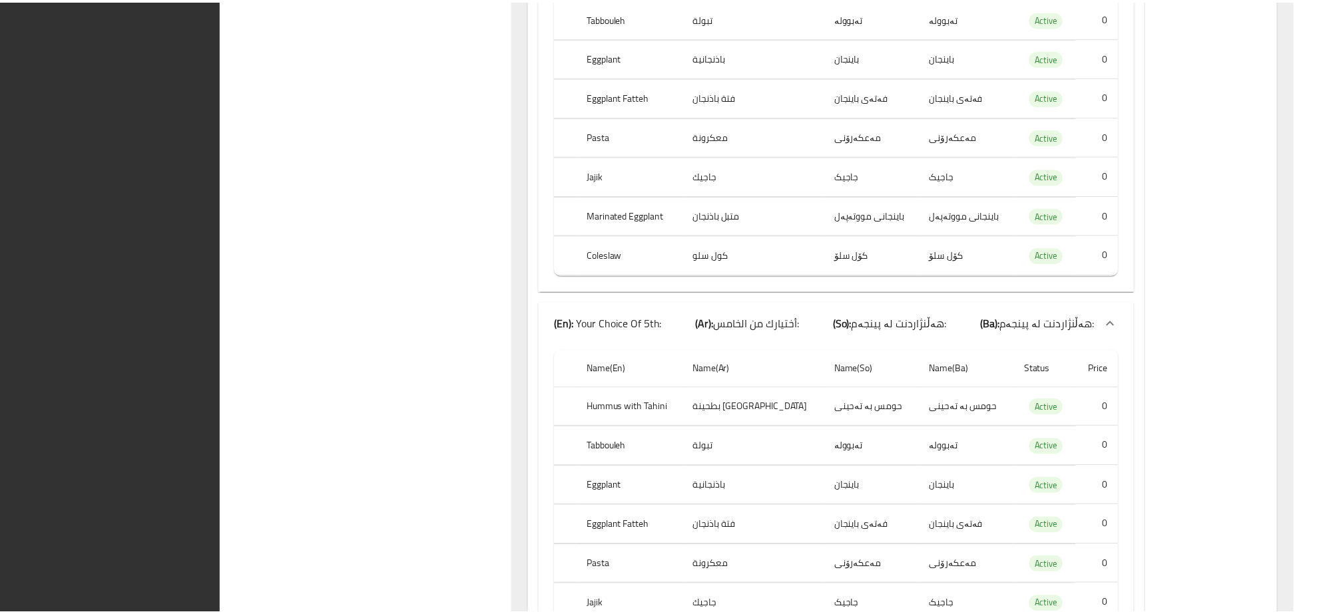
scroll to position [6004, 0]
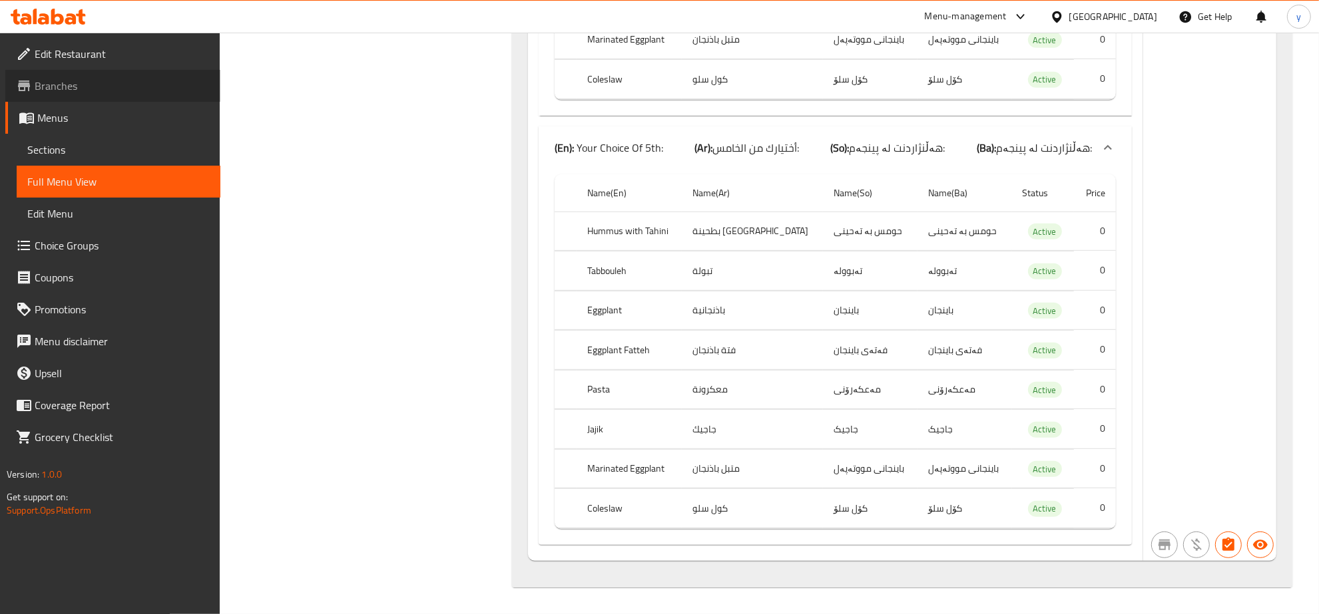
drag, startPoint x: 78, startPoint y: 87, endPoint x: 118, endPoint y: 9, distance: 87.5
click at [78, 85] on span "Branches" at bounding box center [122, 86] width 175 height 16
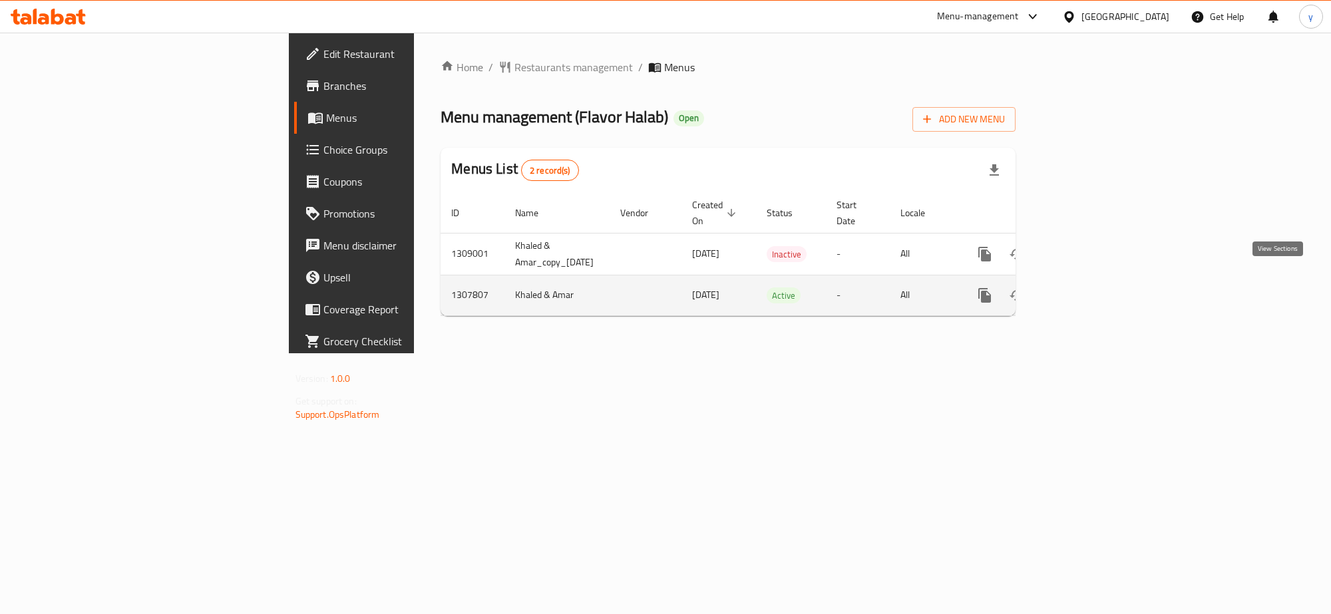
click at [1089, 288] on icon "enhanced table" at bounding box center [1081, 296] width 16 height 16
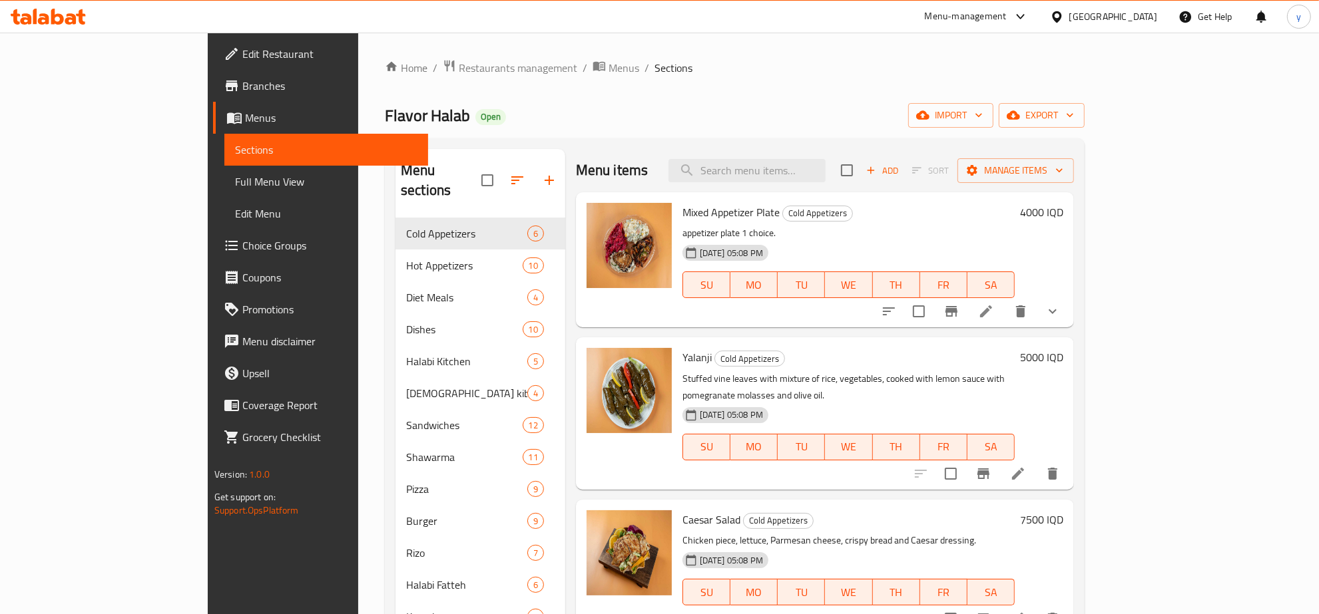
click at [682, 213] on span "Mixed Appetizer Plate" at bounding box center [730, 212] width 97 height 20
click at [1063, 292] on div "4000 IQD" at bounding box center [1038, 260] width 49 height 114
click at [1060, 304] on icon "show more" at bounding box center [1052, 312] width 16 height 16
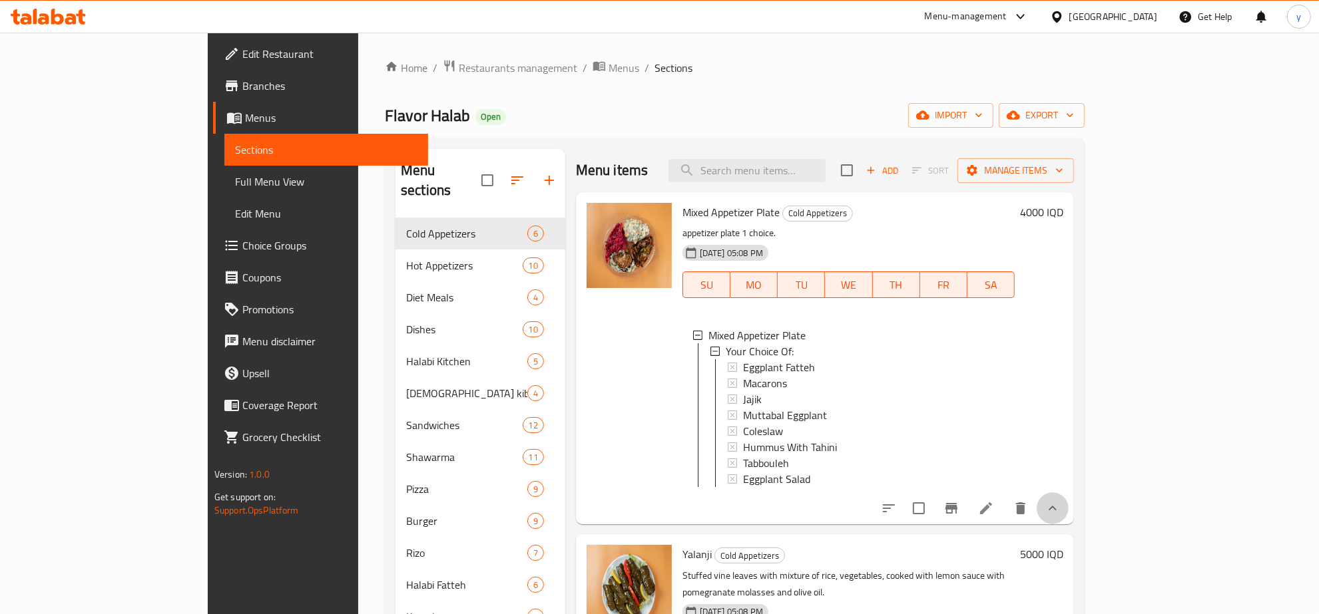
click at [1068, 507] on button "show more" at bounding box center [1052, 509] width 32 height 32
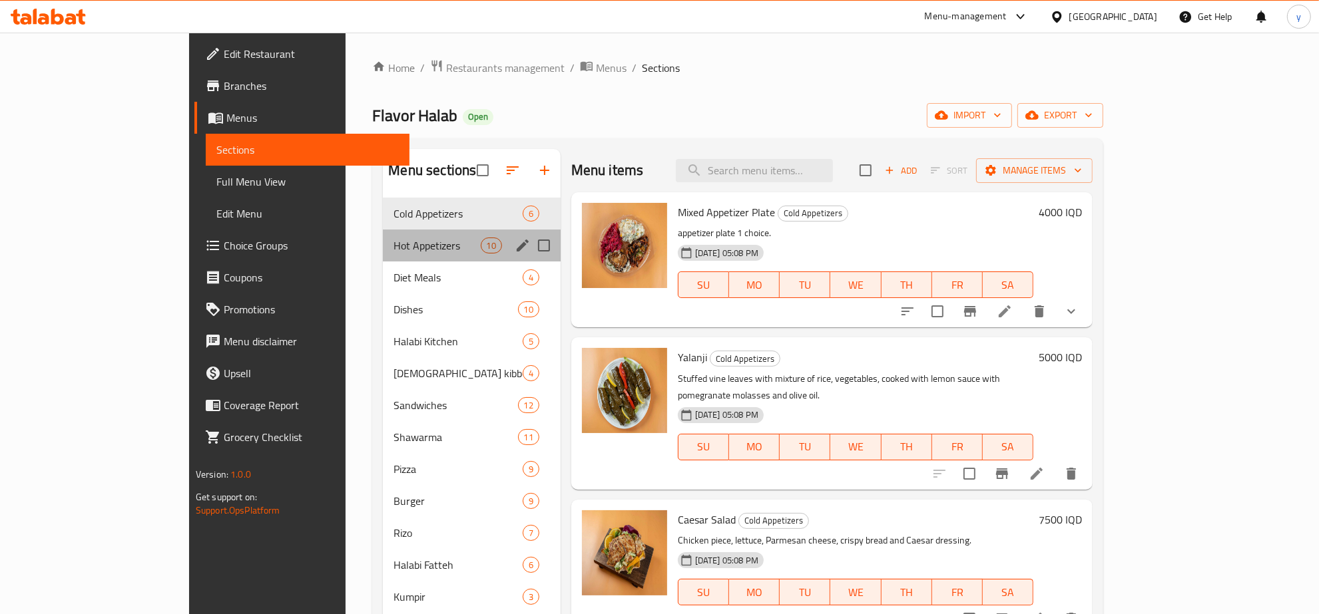
click at [383, 235] on div "Hot Appetizers 10" at bounding box center [471, 246] width 177 height 32
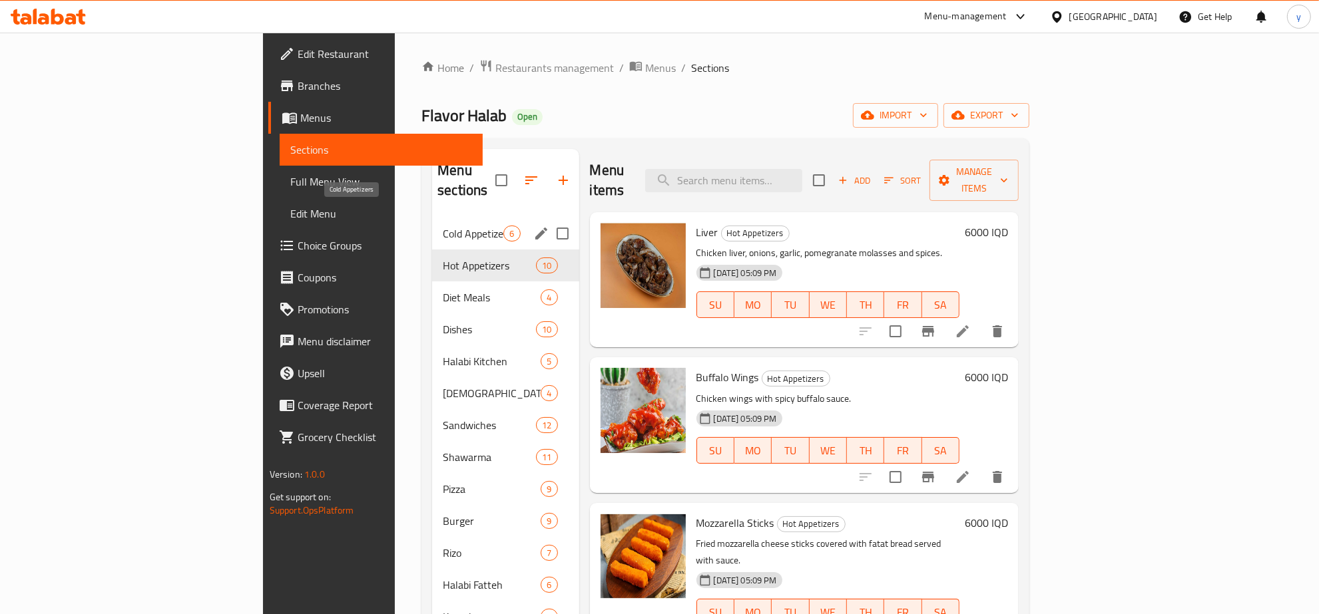
click at [443, 226] on span "Cold Appetizers" at bounding box center [473, 234] width 61 height 16
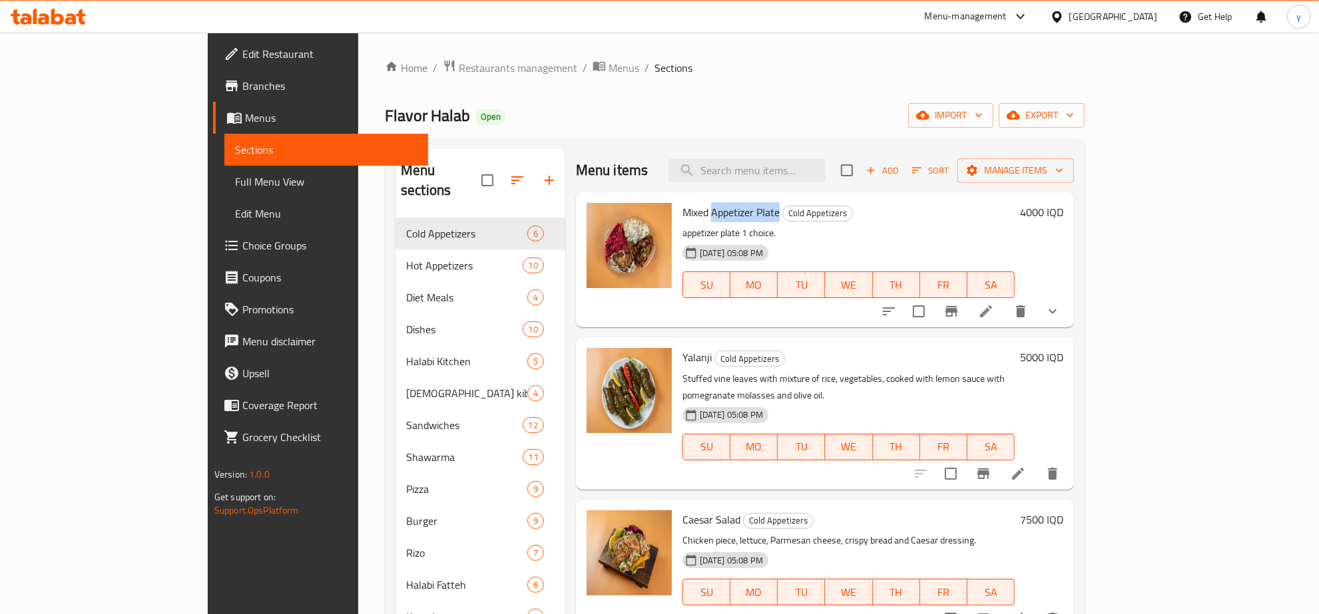
drag, startPoint x: 661, startPoint y: 214, endPoint x: 727, endPoint y: 211, distance: 66.6
click at [727, 211] on h6 "Mixed Appetizer Plate Cold Appetizers" at bounding box center [848, 212] width 332 height 19
copy span "Appetizer Plate"
click at [790, 159] on input "search" at bounding box center [746, 170] width 157 height 23
paste input "Appetizer Plate"
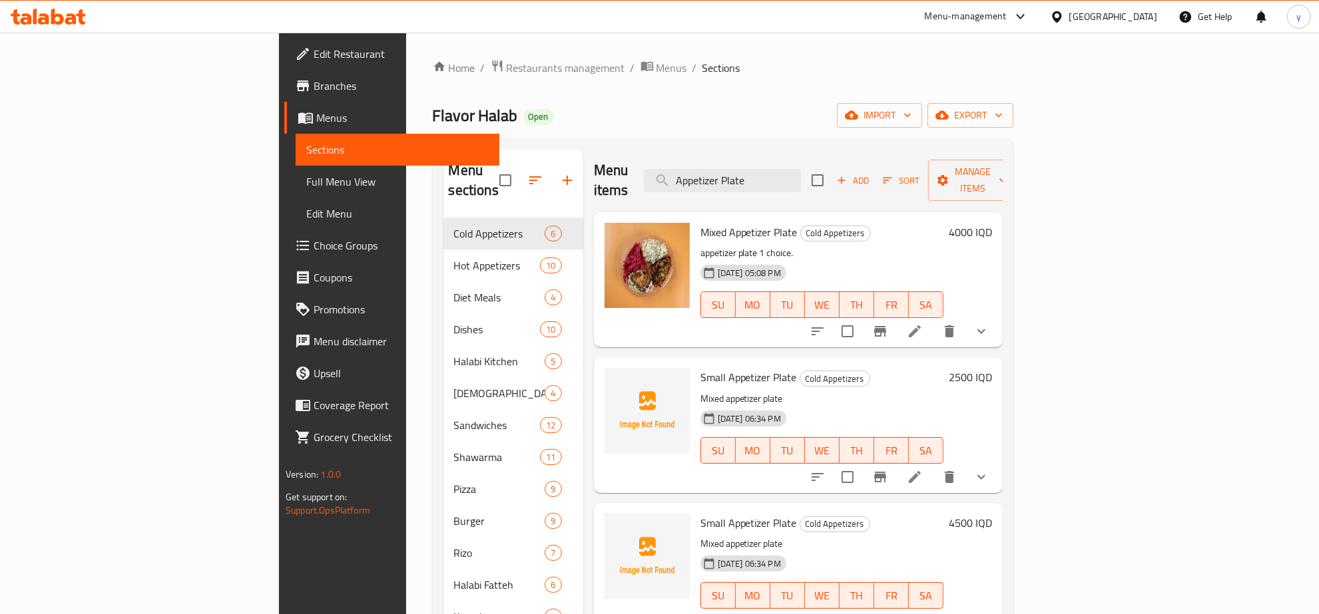
type input "Appetizer Plate"
click at [473, 55] on div "Home / Restaurants management / Menus / Sections Flavor Halab Open import expor…" at bounding box center [723, 418] width 634 height 771
click at [507, 87] on div "Home / Restaurants management / Menus / Sections Flavor Halab Open import expor…" at bounding box center [723, 418] width 580 height 718
click at [491, 85] on div "Home / Restaurants management / Menus / Sections Flavor Halab Open import expor…" at bounding box center [723, 418] width 580 height 718
click at [656, 67] on span "Menus" at bounding box center [671, 68] width 31 height 16
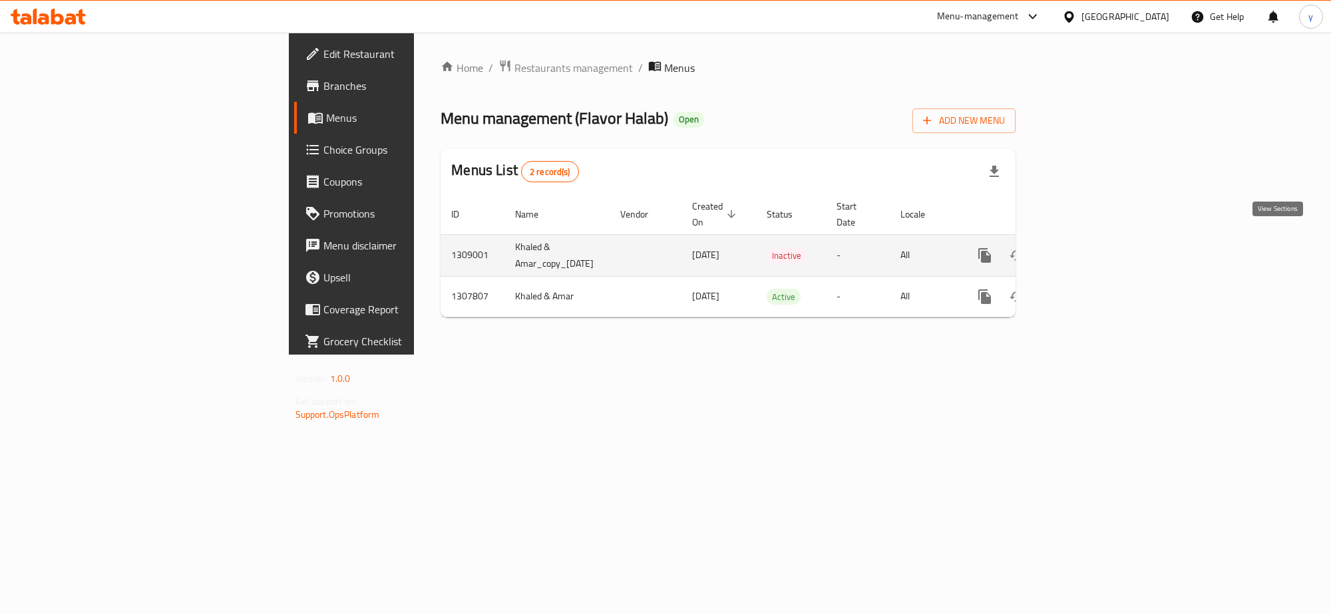
click at [1097, 251] on link "enhanced table" at bounding box center [1081, 256] width 32 height 32
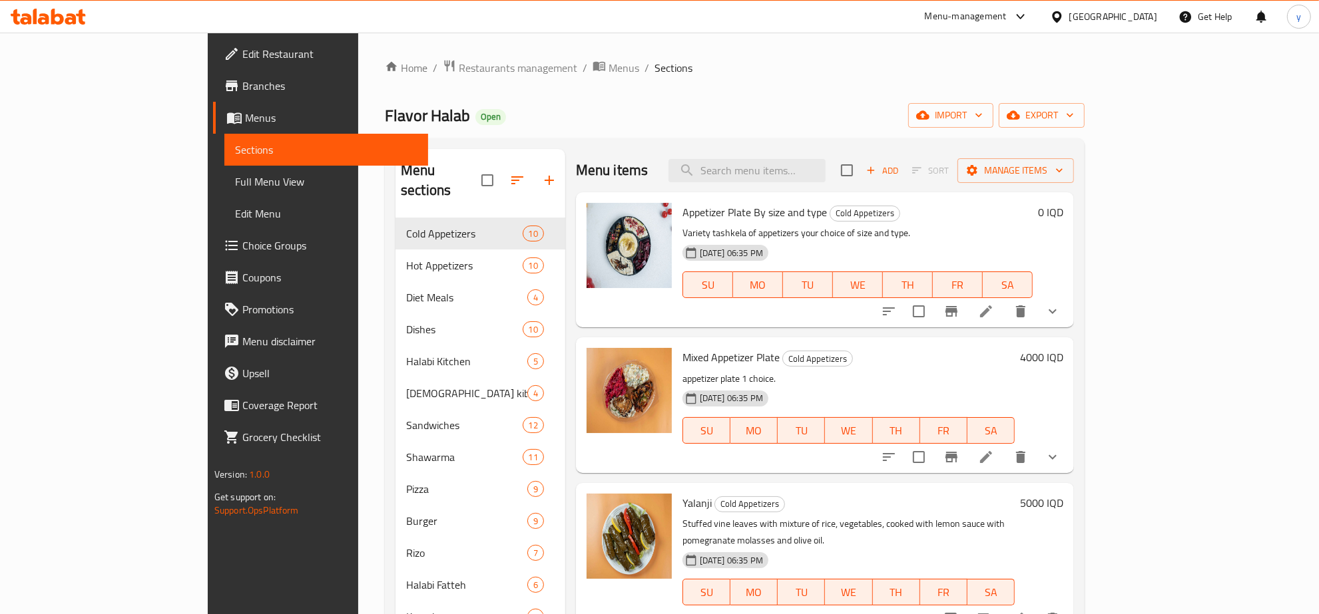
click at [721, 218] on span "Appetizer Plate By size and type" at bounding box center [754, 212] width 144 height 20
click at [1060, 315] on icon "show more" at bounding box center [1052, 312] width 16 height 16
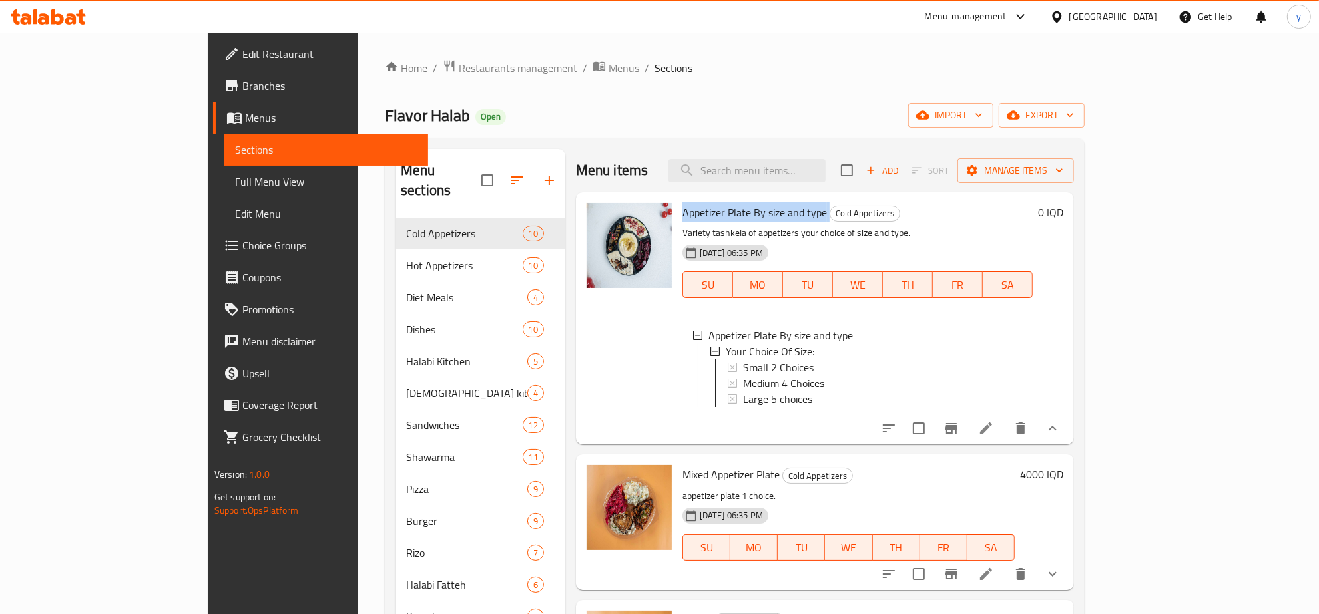
click at [992, 435] on icon at bounding box center [986, 429] width 12 height 12
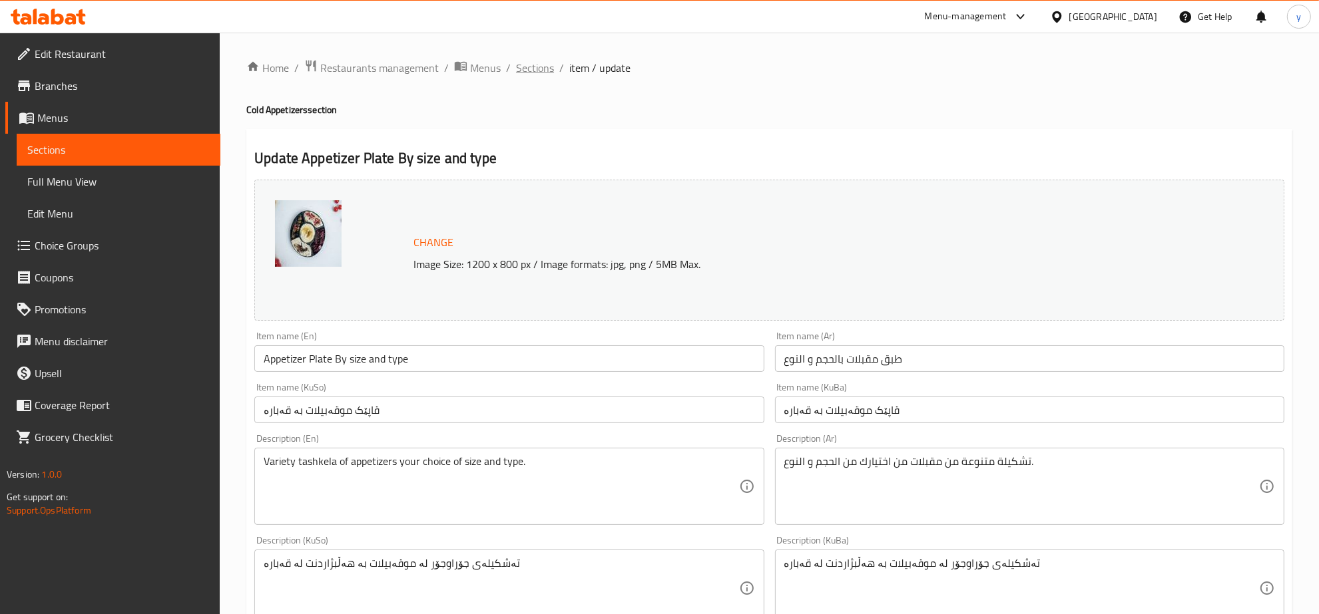
click at [550, 74] on span "Sections" at bounding box center [535, 68] width 38 height 16
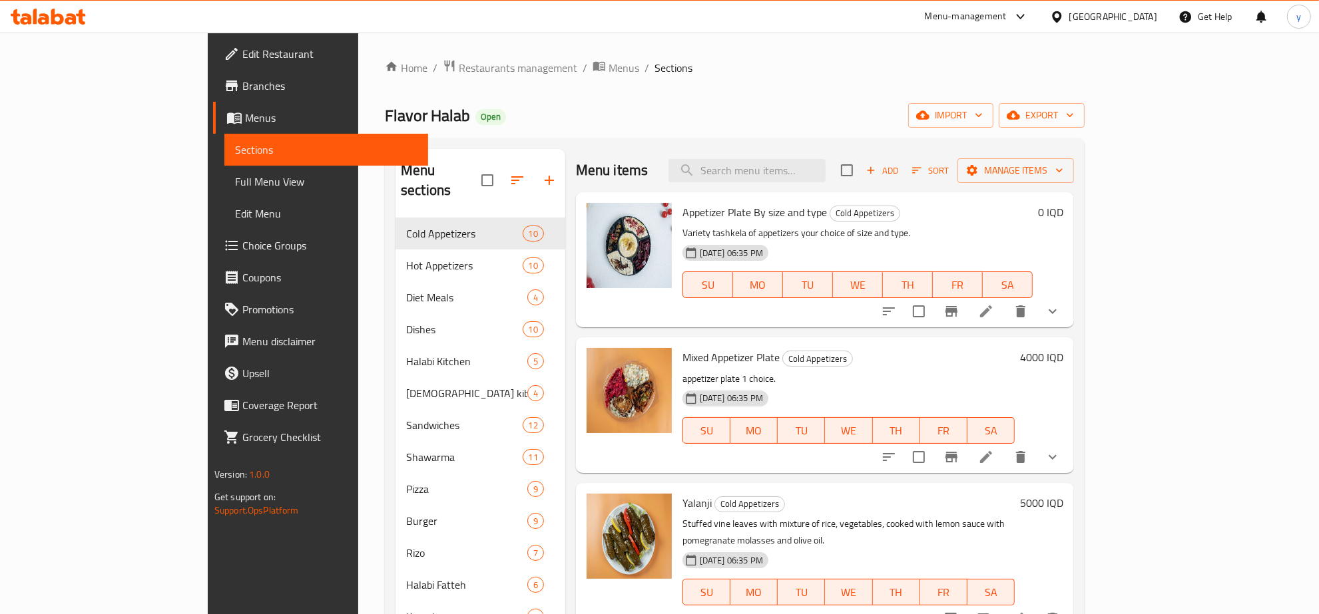
click at [608, 69] on span "Menus" at bounding box center [623, 68] width 31 height 16
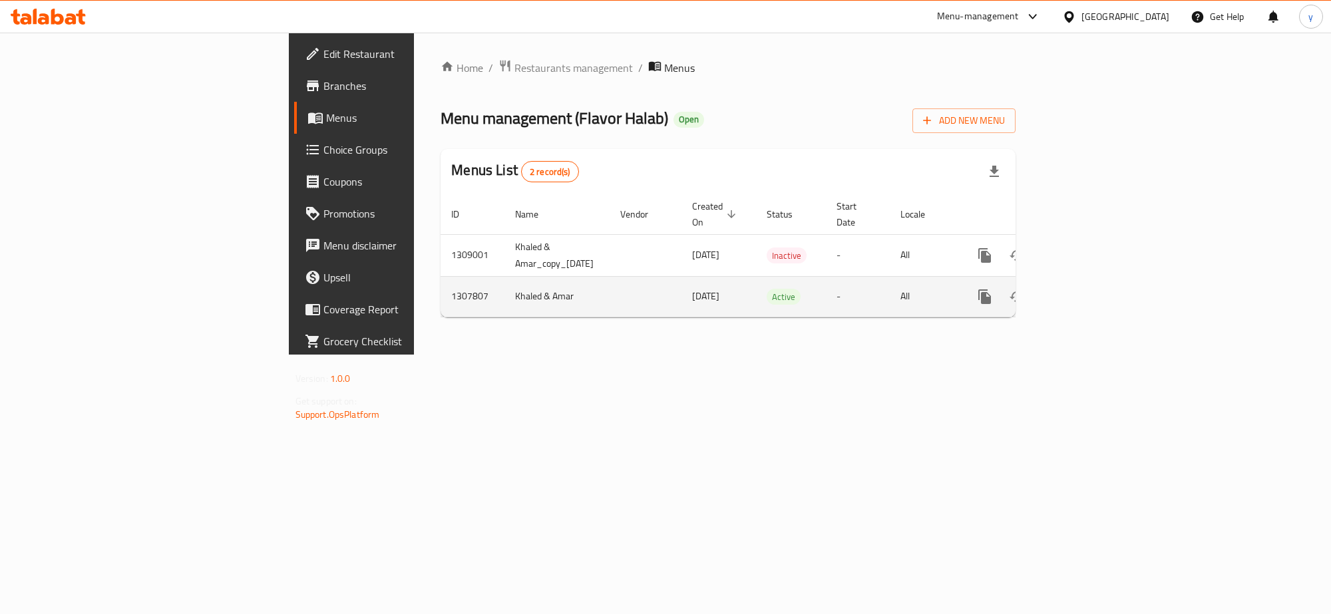
click at [1097, 281] on link "enhanced table" at bounding box center [1081, 297] width 32 height 32
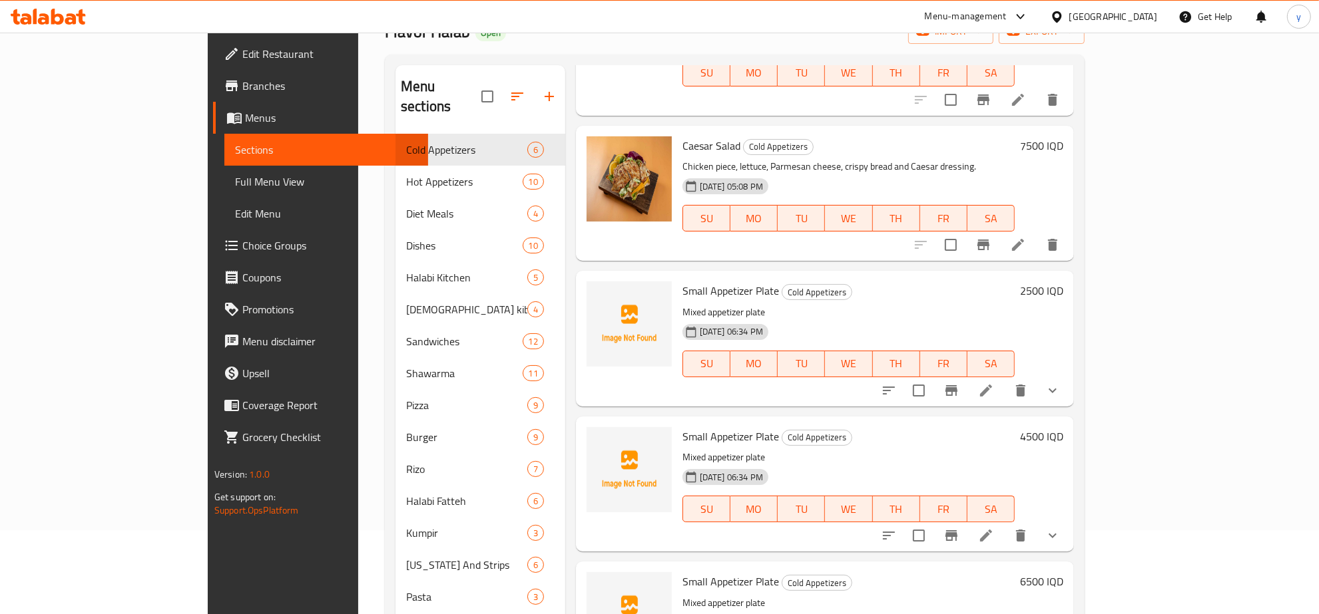
scroll to position [187, 0]
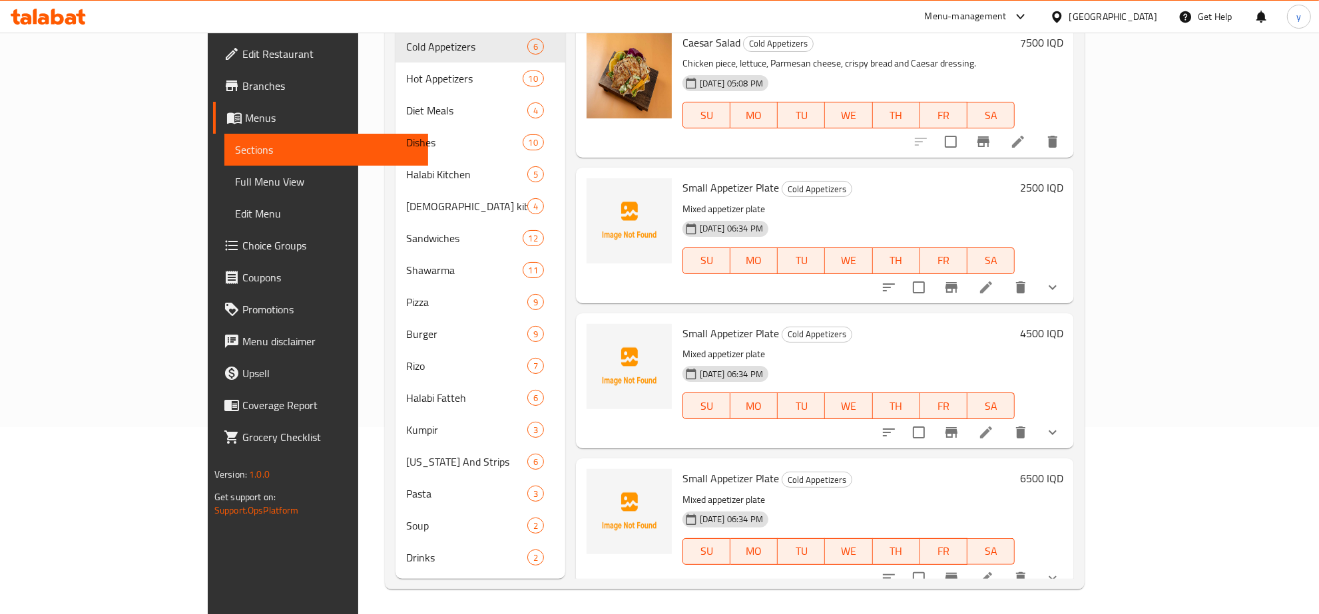
click at [688, 323] on span "Small Appetizer Plate" at bounding box center [730, 333] width 97 height 20
click at [682, 469] on span "Small Appetizer Plate" at bounding box center [730, 479] width 97 height 20
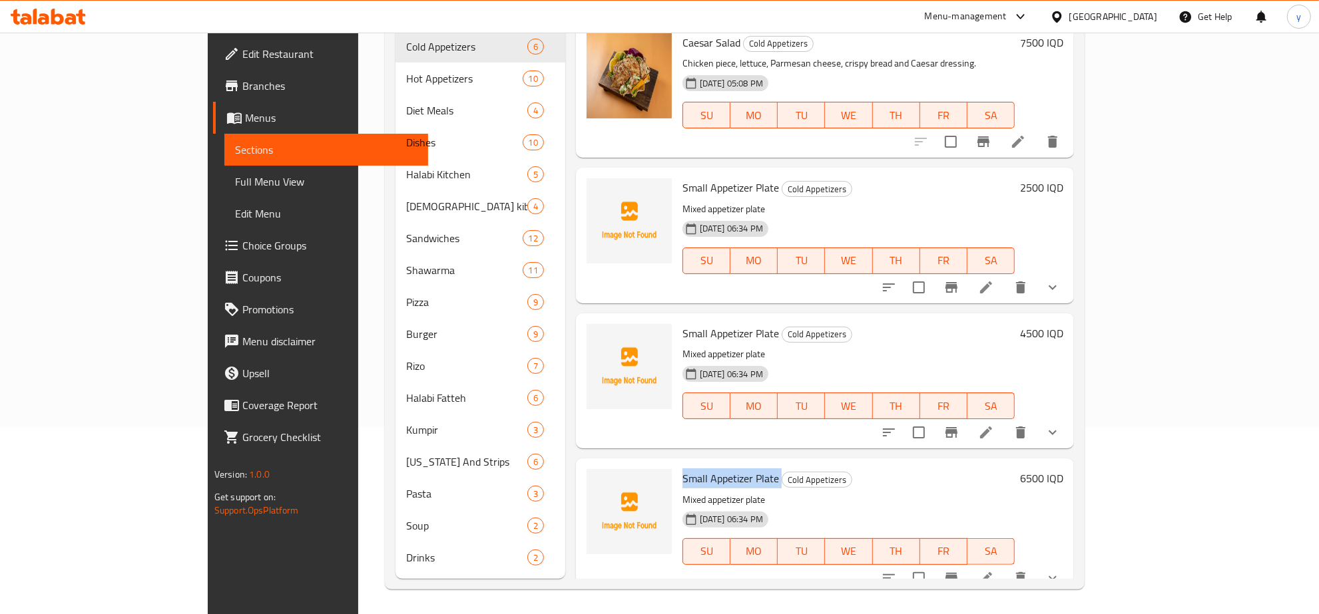
click at [682, 469] on span "Small Appetizer Plate" at bounding box center [730, 479] width 97 height 20
click at [682, 178] on span "Small Appetizer Plate" at bounding box center [730, 188] width 97 height 20
click at [706, 325] on span "Small Appetizer Plate" at bounding box center [730, 333] width 97 height 20
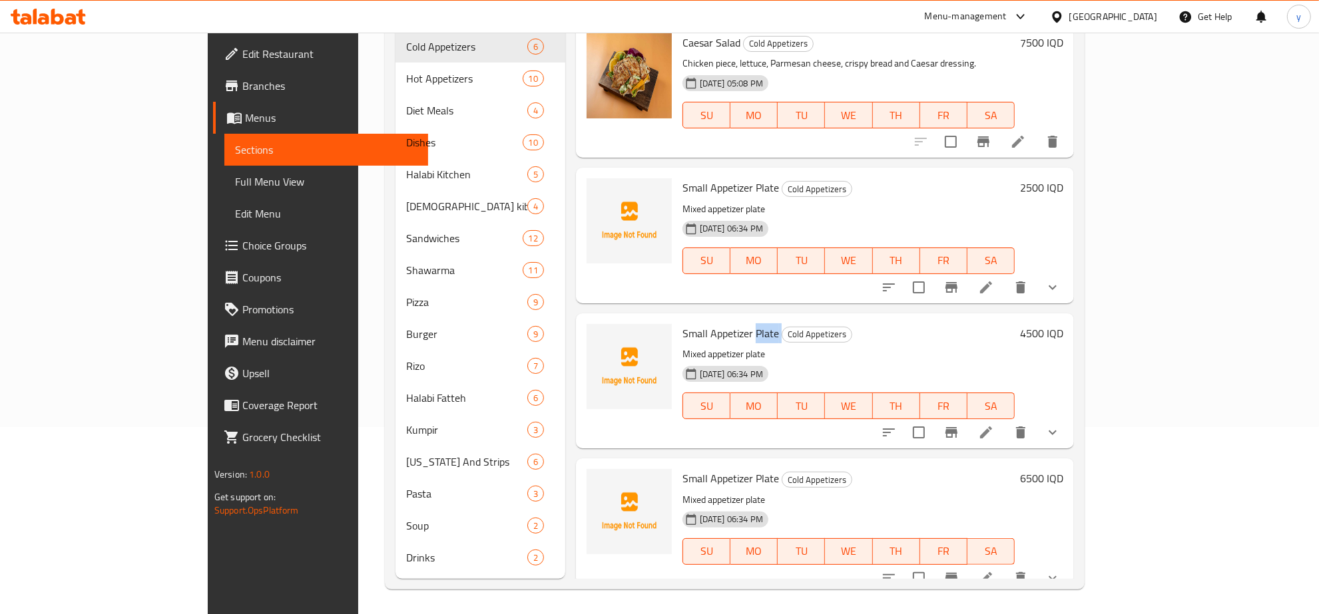
click at [706, 325] on span "Small Appetizer Plate" at bounding box center [730, 333] width 97 height 20
click at [749, 346] on p "Mixed appetizer plate" at bounding box center [848, 354] width 332 height 17
drag, startPoint x: 725, startPoint y: 317, endPoint x: 624, endPoint y: 313, distance: 101.2
click at [677, 319] on div "Small Appetizer Plate Cold Appetizers Mixed appetizer plate 31-08-2025 06:34 PM…" at bounding box center [848, 381] width 343 height 124
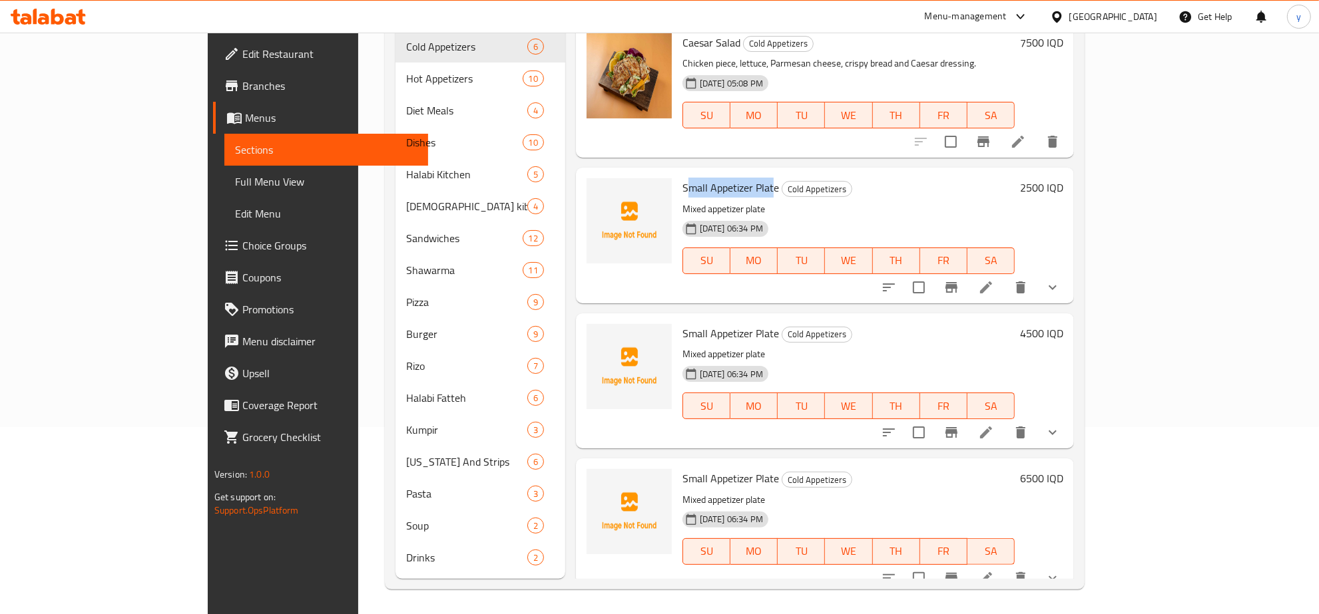
drag, startPoint x: 723, startPoint y: 170, endPoint x: 714, endPoint y: 168, distance: 8.9
click at [682, 178] on span "Small Appetizer Plate" at bounding box center [730, 188] width 97 height 20
drag, startPoint x: 726, startPoint y: 166, endPoint x: 627, endPoint y: 174, distance: 99.5
click at [677, 174] on div "Small Appetizer Plate Cold Appetizers Mixed appetizer plate 31-08-2025 06:34 PM…" at bounding box center [848, 235] width 343 height 124
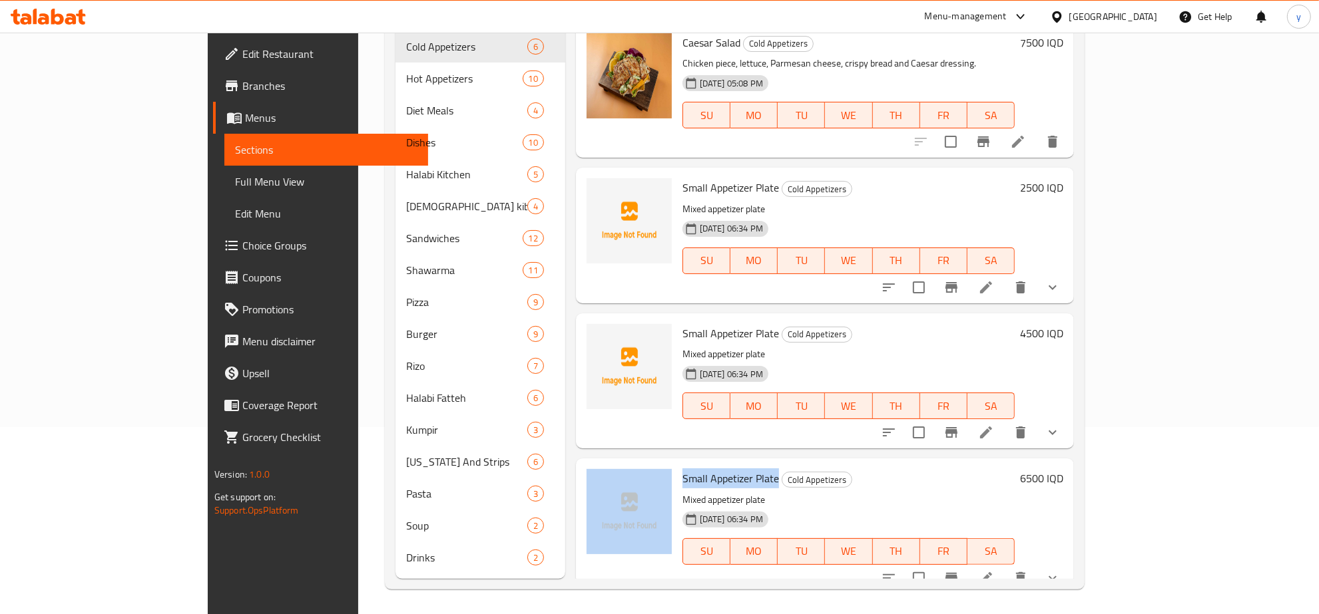
drag, startPoint x: 724, startPoint y: 463, endPoint x: 622, endPoint y: 467, distance: 101.9
click at [622, 467] on div "Small Appetizer Plate Cold Appetizers Mixed appetizer plate 31-08-2025 06:34 PM…" at bounding box center [824, 526] width 487 height 124
click at [708, 469] on span "Small Appetizer Plate" at bounding box center [730, 479] width 97 height 20
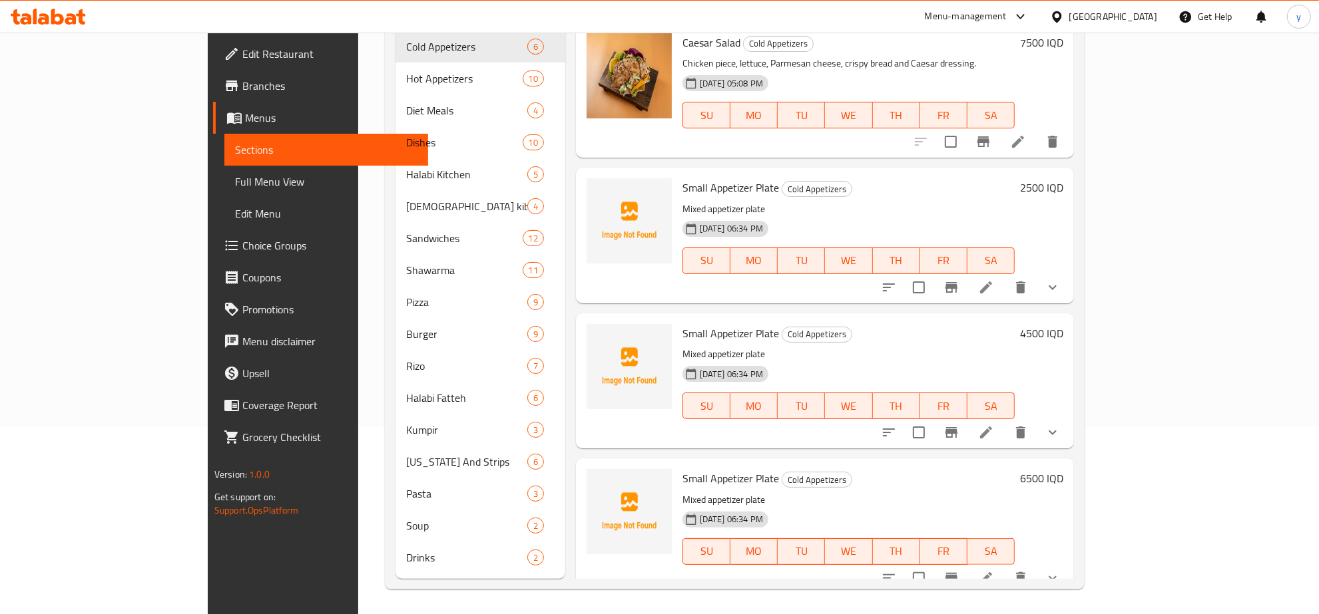
click at [708, 469] on span "Small Appetizer Plate" at bounding box center [730, 479] width 97 height 20
